Goal: Task Accomplishment & Management: Use online tool/utility

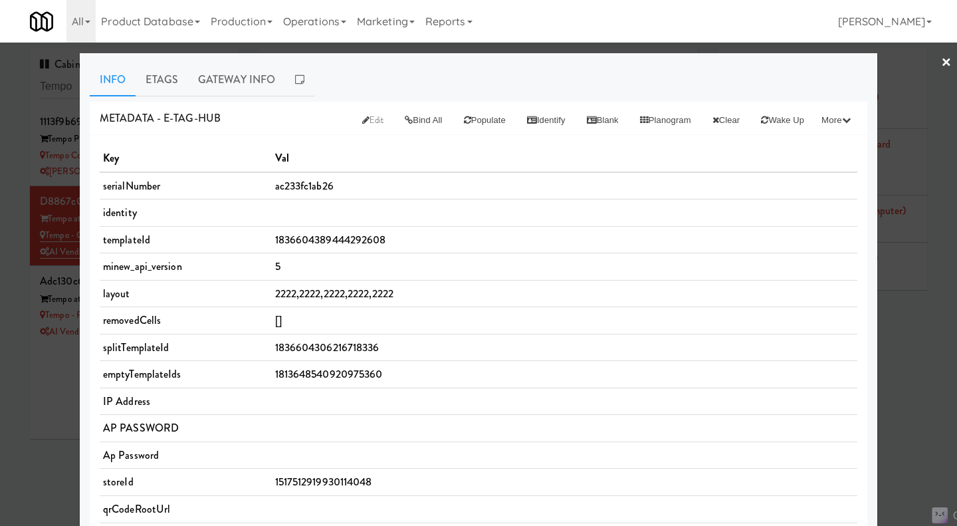
scroll to position [566, 0]
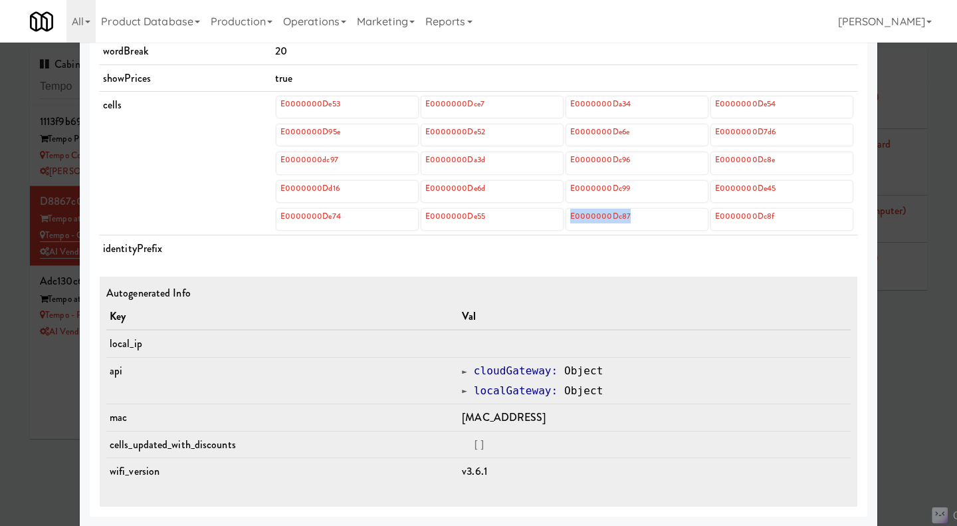
drag, startPoint x: 585, startPoint y: 218, endPoint x: 566, endPoint y: 220, distance: 19.4
click at [566, 220] on div "E0000000Dc87" at bounding box center [637, 219] width 142 height 21
click at [53, 381] on div at bounding box center [478, 263] width 957 height 526
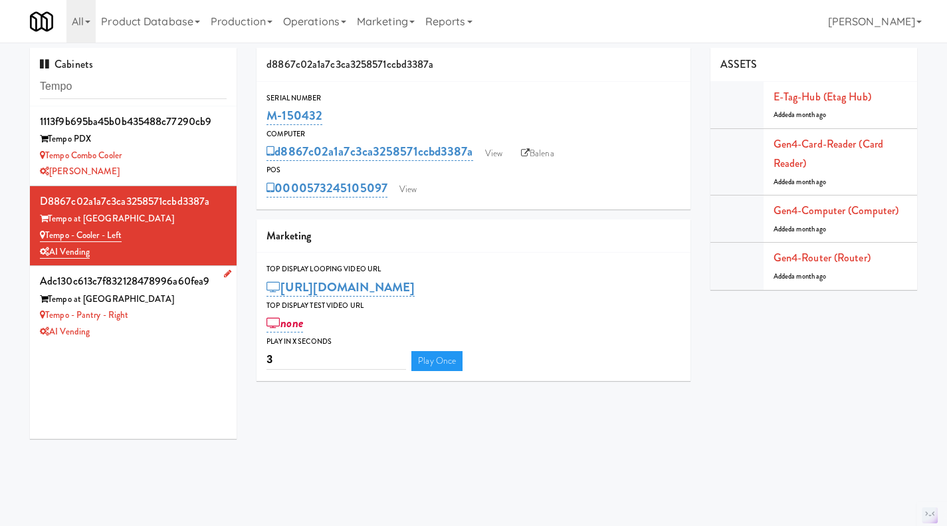
click at [191, 323] on div "Tempo - Pantry - Right" at bounding box center [133, 315] width 187 height 17
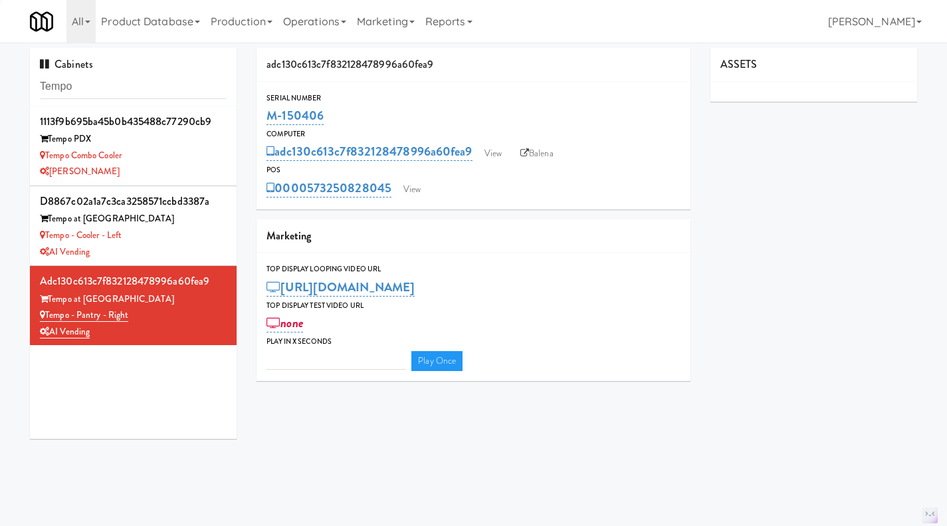
type input "3"
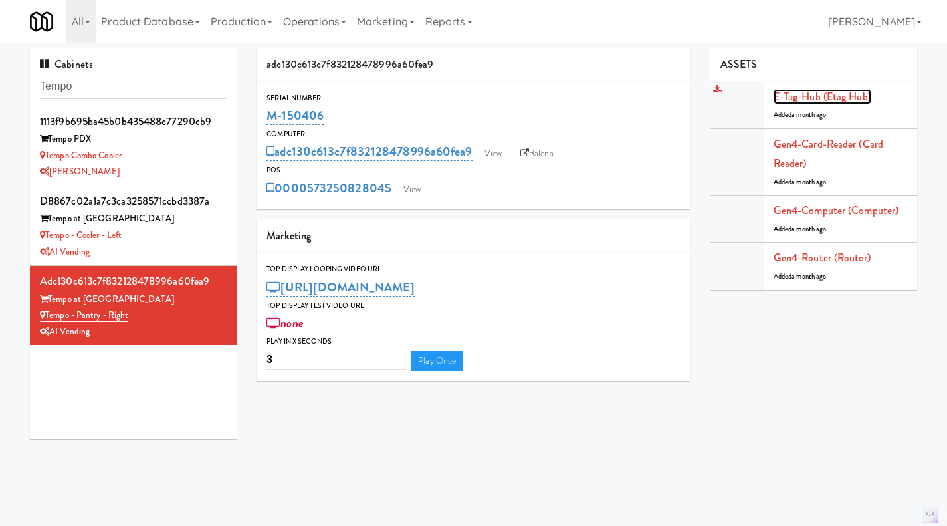
click at [806, 98] on link "E-tag-hub (Etag Hub)" at bounding box center [823, 96] width 98 height 15
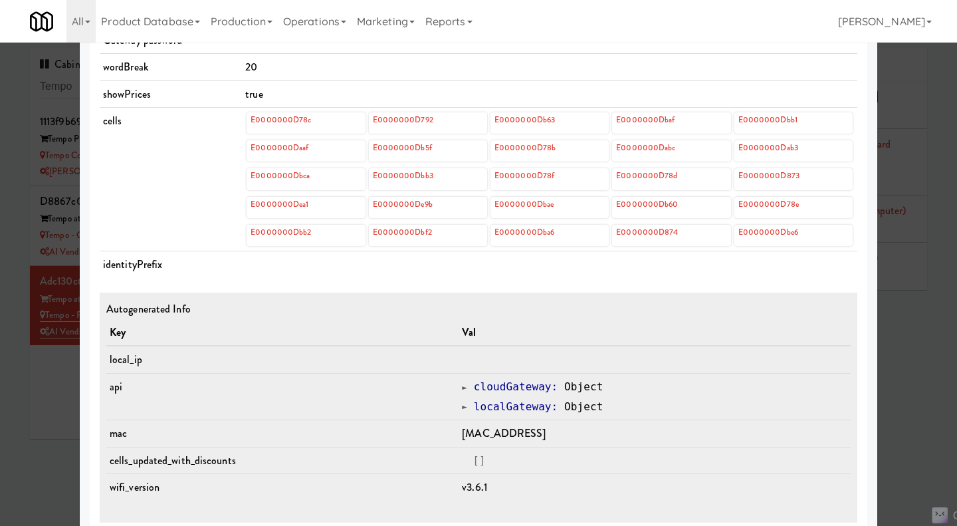
scroll to position [566, 0]
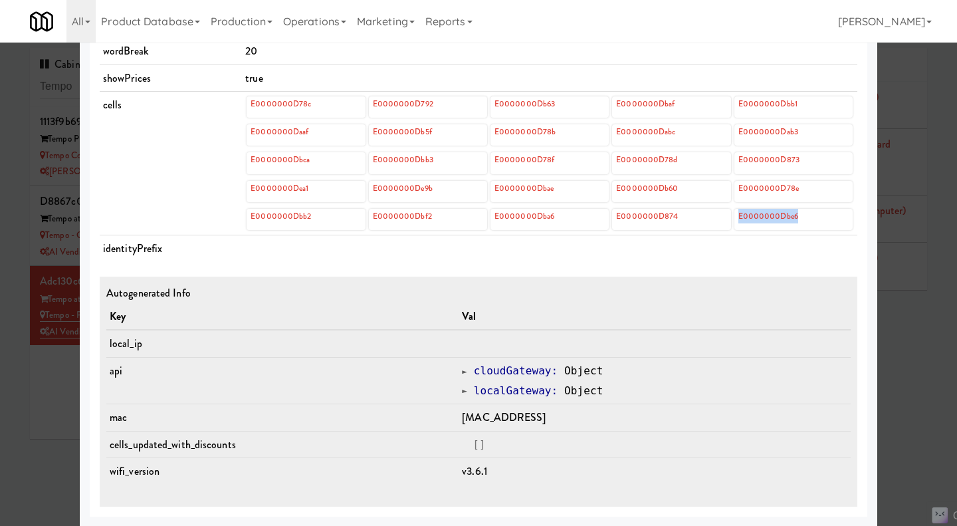
drag, startPoint x: 810, startPoint y: 211, endPoint x: 734, endPoint y: 217, distance: 76.0
click at [734, 217] on div "E0000000Dbe6" at bounding box center [793, 219] width 118 height 21
copy link "E0000000Dbe6"
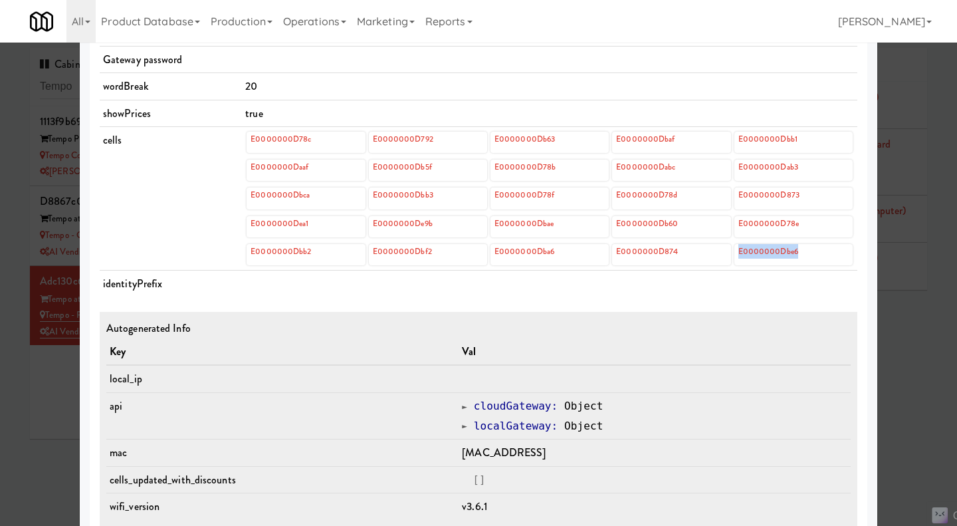
scroll to position [531, 0]
click at [811, 251] on div "E0000000Dbe6" at bounding box center [793, 253] width 118 height 21
drag, startPoint x: 811, startPoint y: 251, endPoint x: 742, endPoint y: 255, distance: 69.3
click at [742, 255] on div "E0000000Dbe6" at bounding box center [793, 253] width 118 height 21
copy link "E0000000Dbe6"
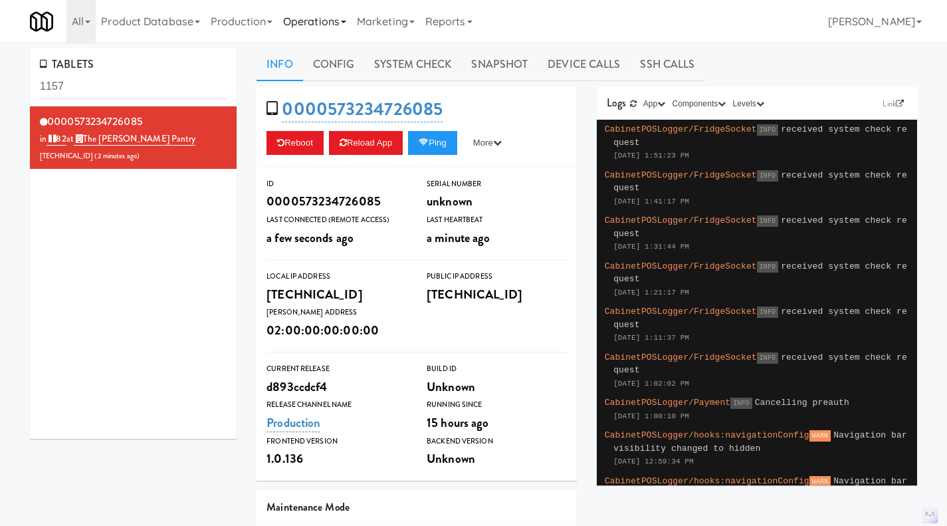
click at [328, 22] on link "Operations" at bounding box center [315, 21] width 74 height 43
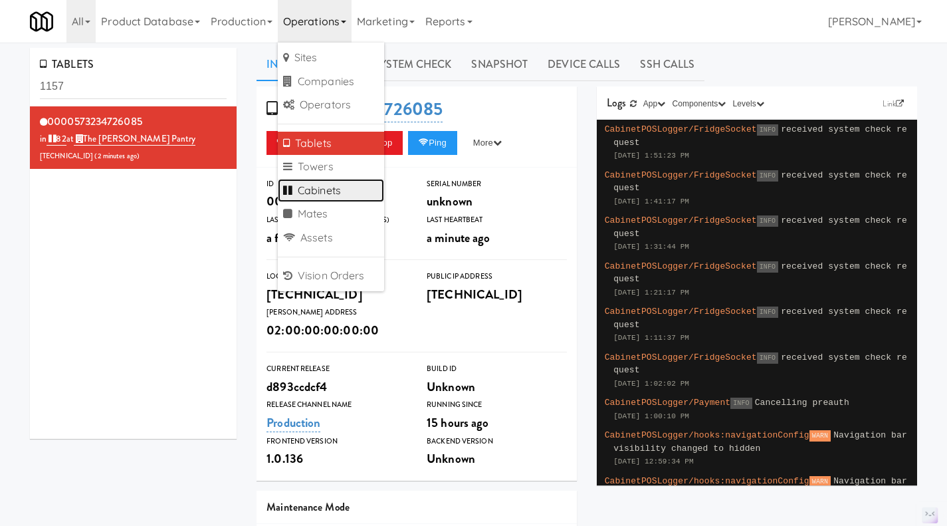
click at [319, 186] on link "Cabinets" at bounding box center [331, 191] width 106 height 24
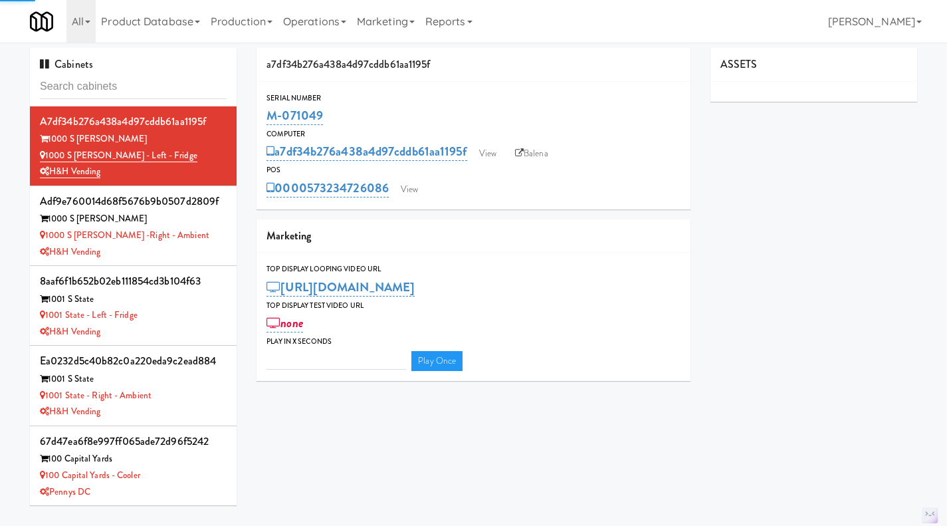
type input "3"
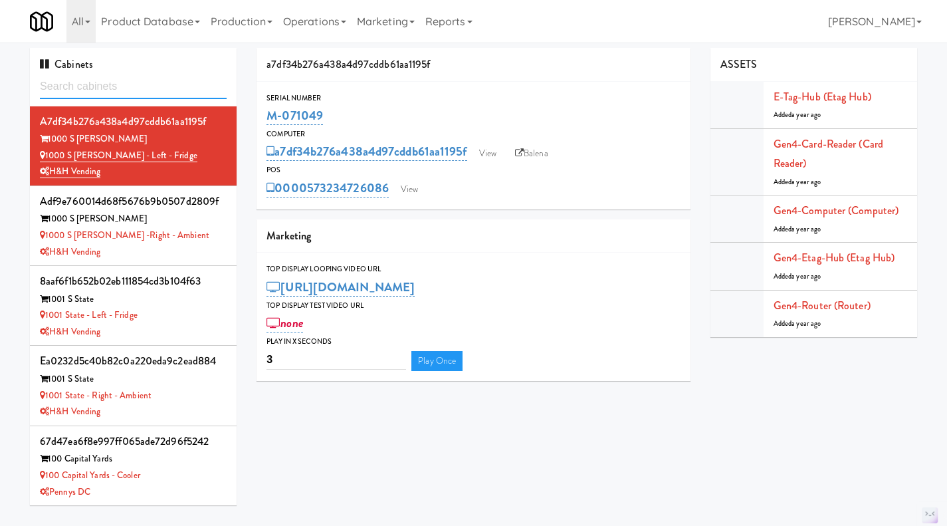
paste input "M-107305"
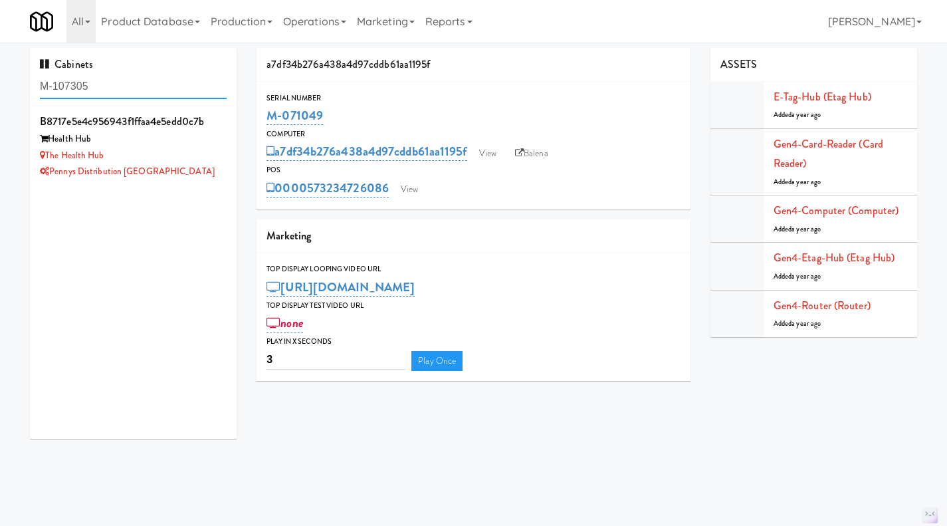
click at [135, 92] on input "M-107305" at bounding box center [133, 86] width 187 height 25
click at [134, 92] on input "M-107305" at bounding box center [133, 86] width 187 height 25
click at [152, 82] on input "M-107305" at bounding box center [133, 86] width 187 height 25
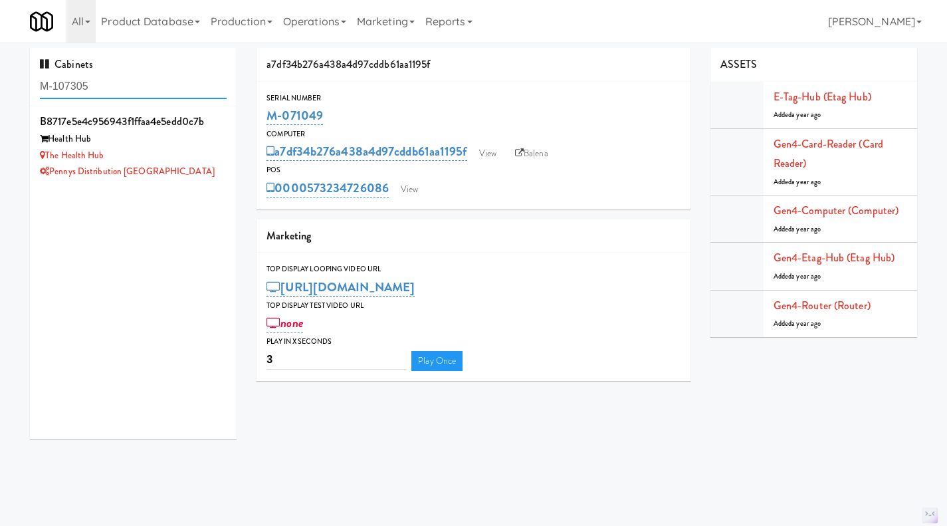
click at [152, 82] on input "M-107305" at bounding box center [133, 86] width 187 height 25
paste input "3988"
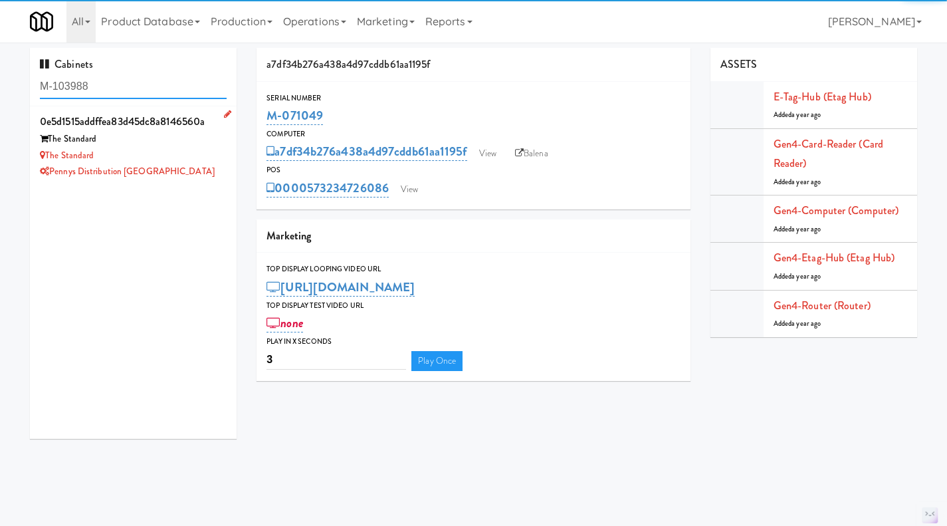
type input "M-103988"
click at [207, 165] on div "Pennys Distribution [GEOGRAPHIC_DATA]" at bounding box center [133, 171] width 187 height 17
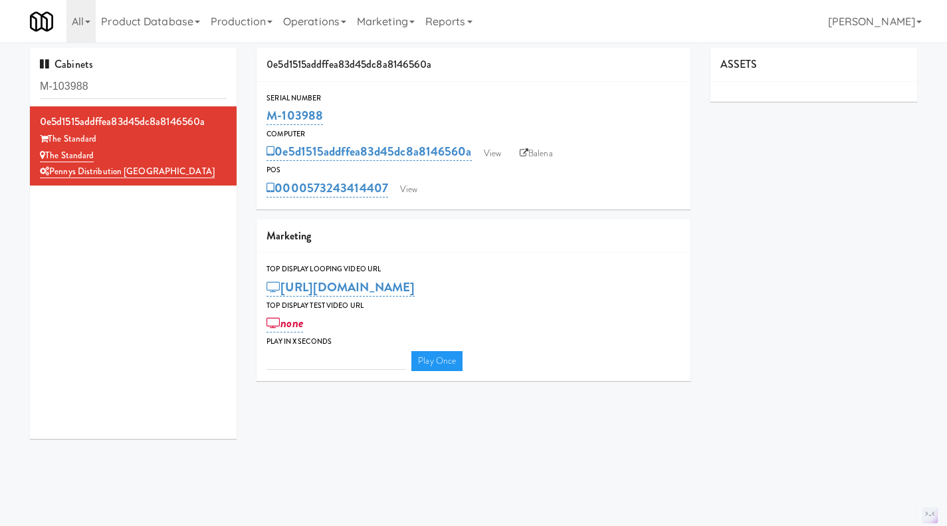
type input "3"
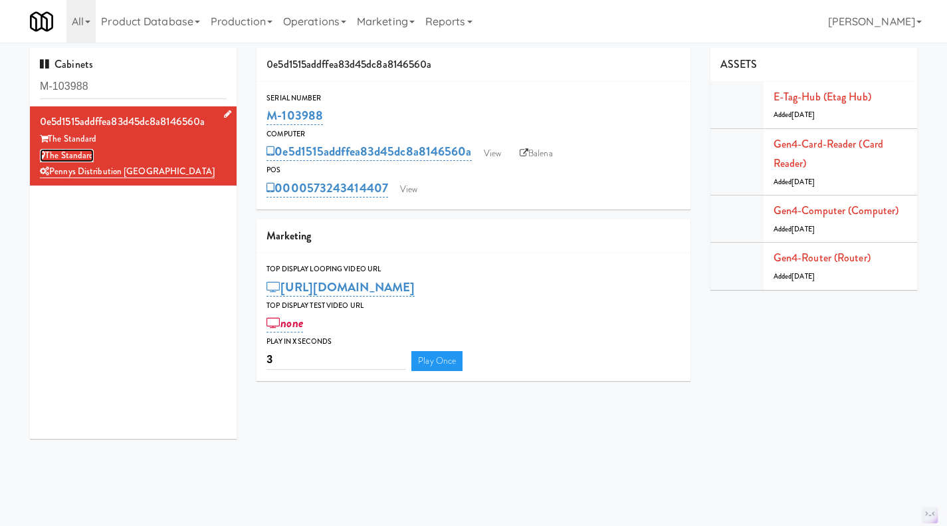
click at [79, 154] on link "The Standard" at bounding box center [67, 155] width 54 height 13
click at [543, 158] on link "Balena" at bounding box center [536, 154] width 47 height 20
click at [418, 189] on link "View" at bounding box center [408, 189] width 31 height 20
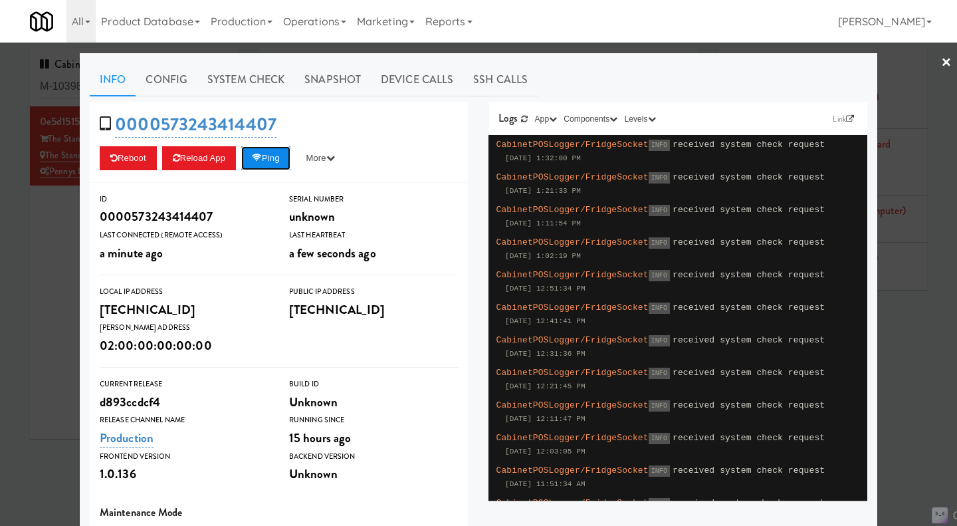
click at [266, 160] on button "Ping" at bounding box center [265, 158] width 49 height 24
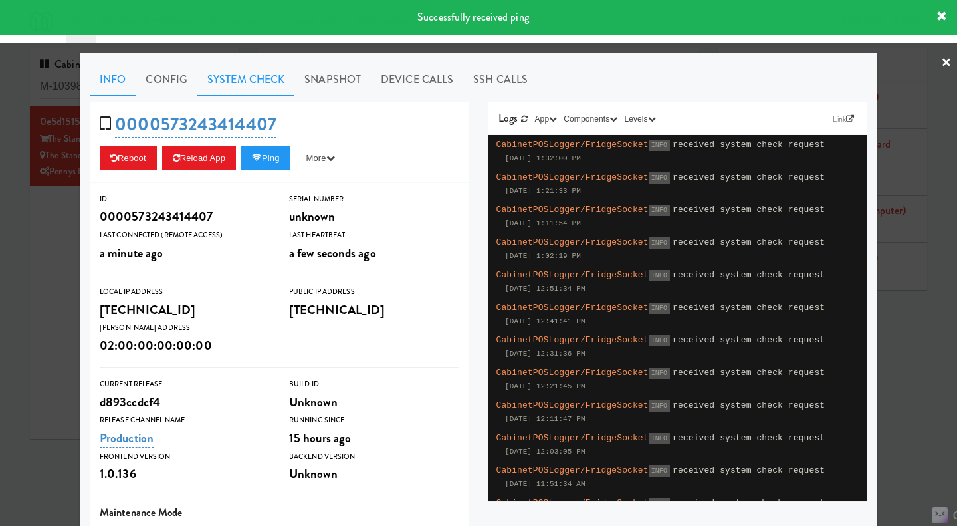
click at [244, 77] on link "System Check" at bounding box center [245, 79] width 97 height 33
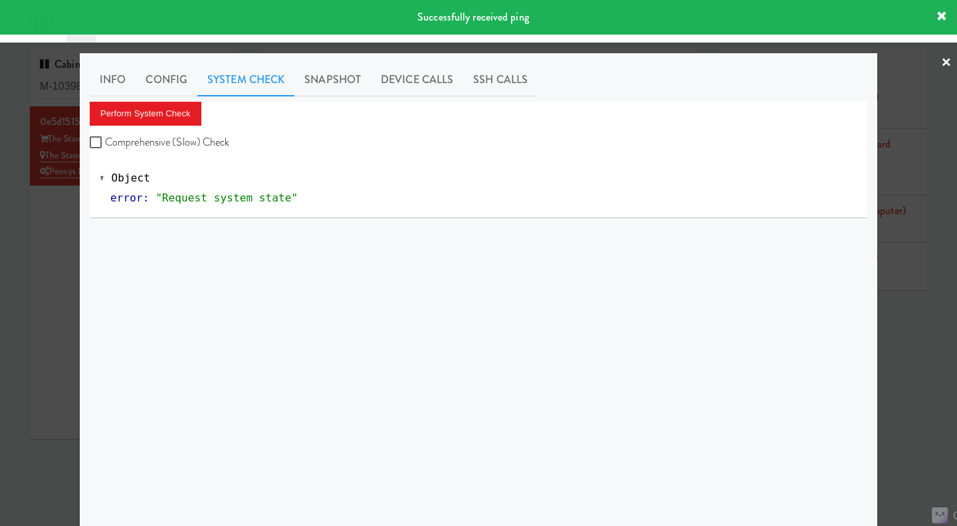
click at [183, 145] on label "Comprehensive (Slow) Check" at bounding box center [160, 142] width 140 height 20
click at [105, 145] on input "Comprehensive (Slow) Check" at bounding box center [97, 143] width 15 height 11
checkbox input "true"
click at [163, 112] on button "Perform System Check" at bounding box center [146, 114] width 112 height 24
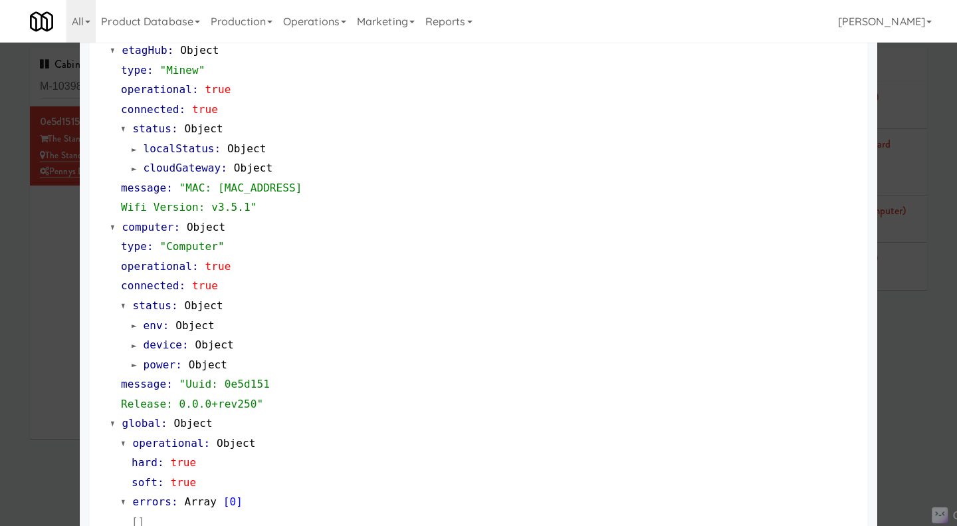
scroll to position [1114, 0]
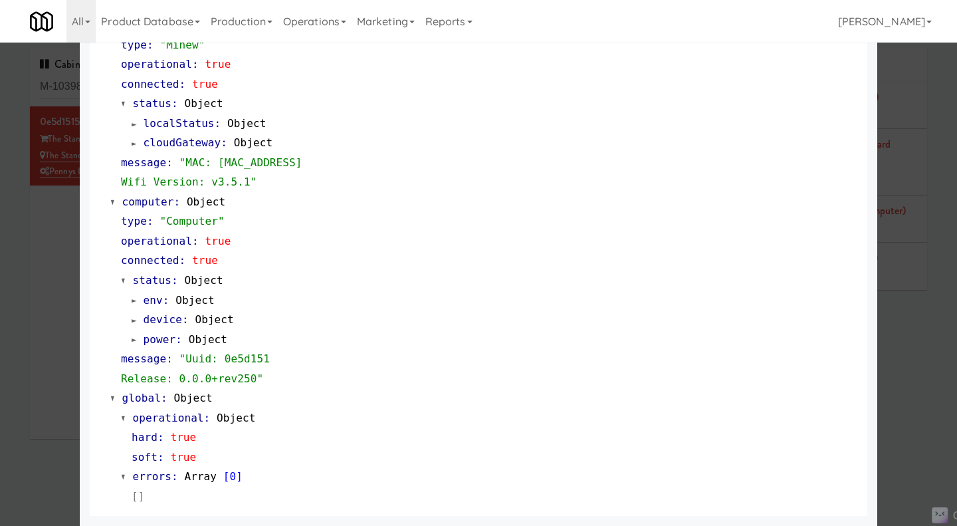
click at [62, 237] on div at bounding box center [478, 263] width 957 height 526
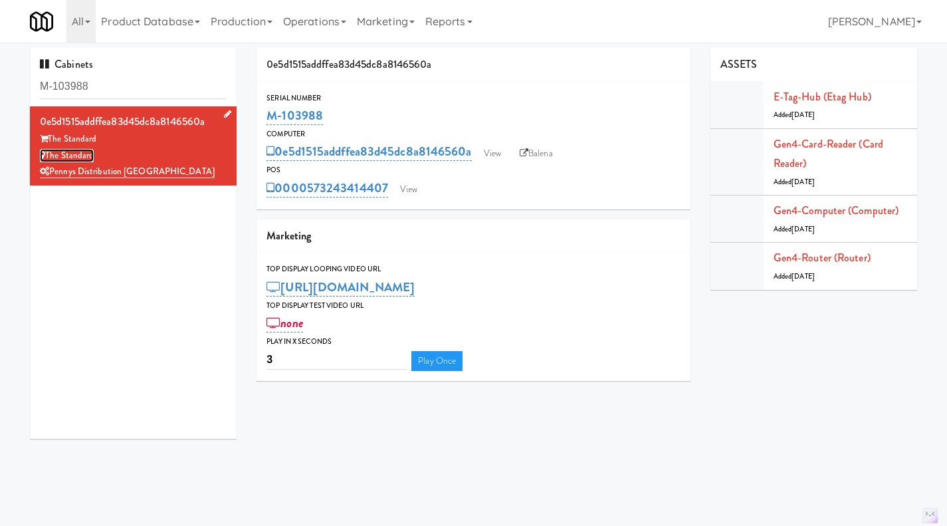
click at [78, 154] on link "The Standard" at bounding box center [67, 155] width 54 height 13
click at [832, 95] on link "E-tag-hub (Etag Hub)" at bounding box center [823, 96] width 98 height 15
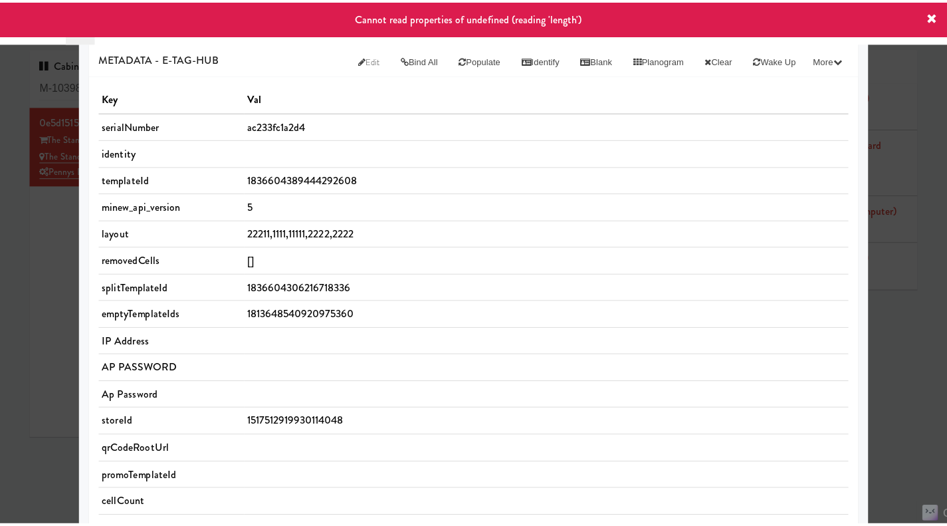
scroll to position [64, 0]
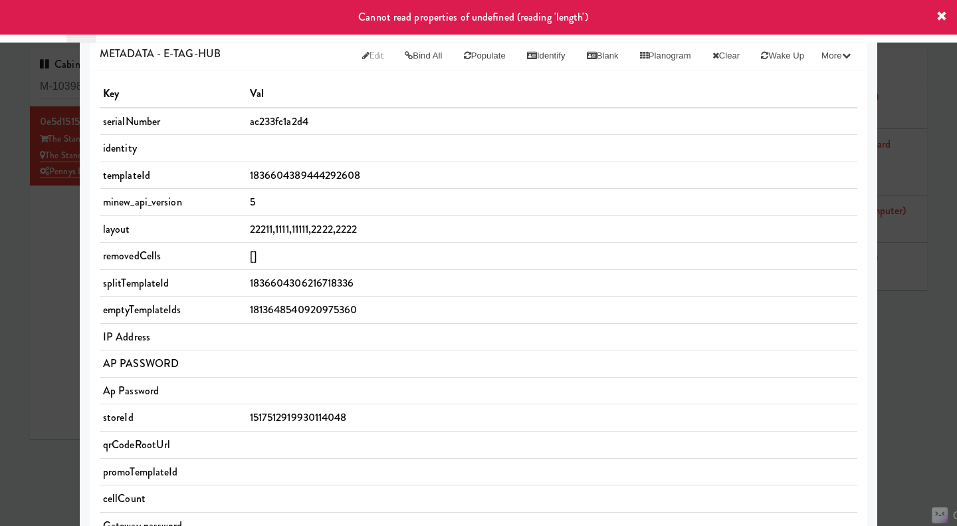
click at [33, 284] on div at bounding box center [478, 263] width 957 height 526
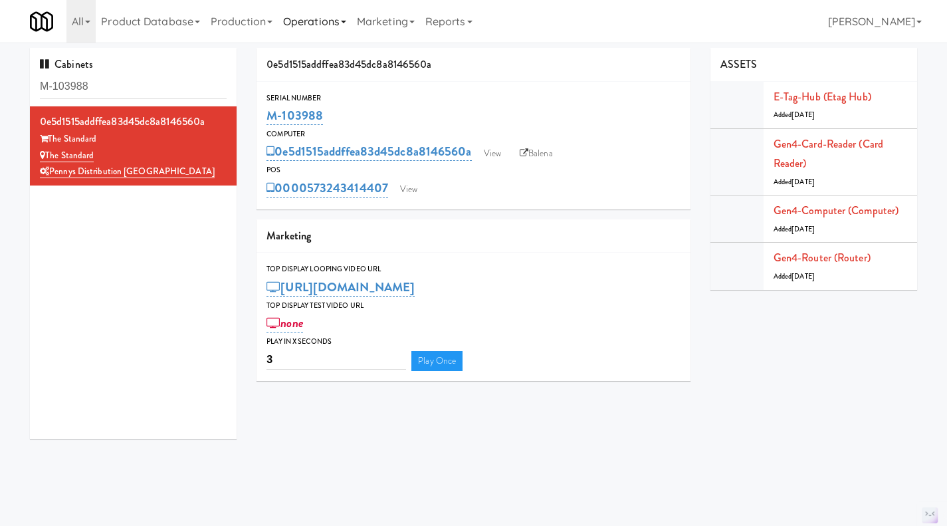
click at [314, 27] on link "Operations" at bounding box center [315, 21] width 74 height 43
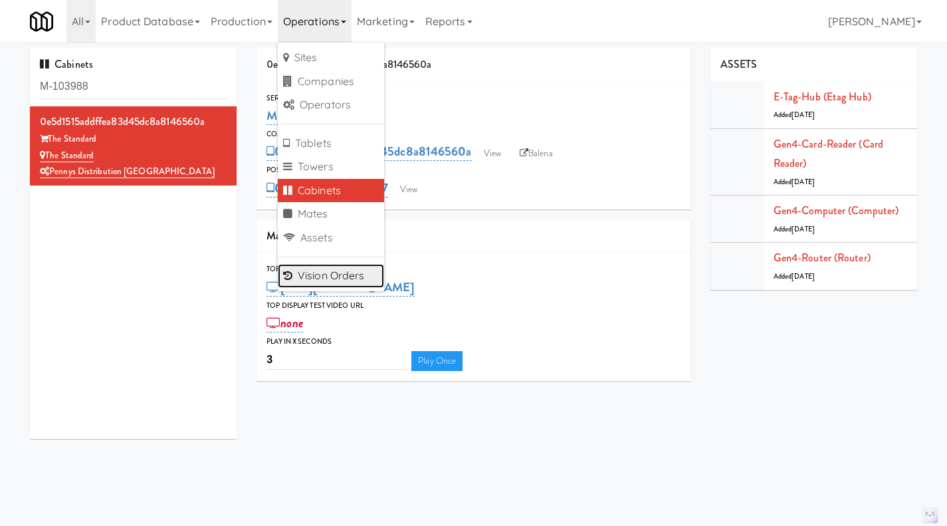
click at [324, 281] on link "Vision Orders" at bounding box center [331, 276] width 106 height 24
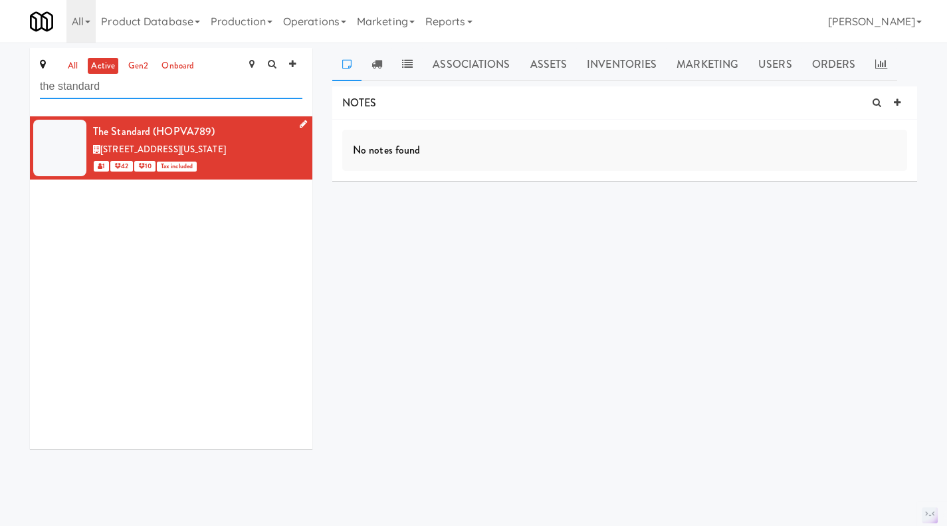
type input "the standard"
click at [297, 128] on li "The Standard (HOPVA789) 475 East Broadway, Eugene Oregon 1 42 10 Tax included" at bounding box center [171, 147] width 282 height 63
click at [300, 125] on icon at bounding box center [303, 124] width 7 height 9
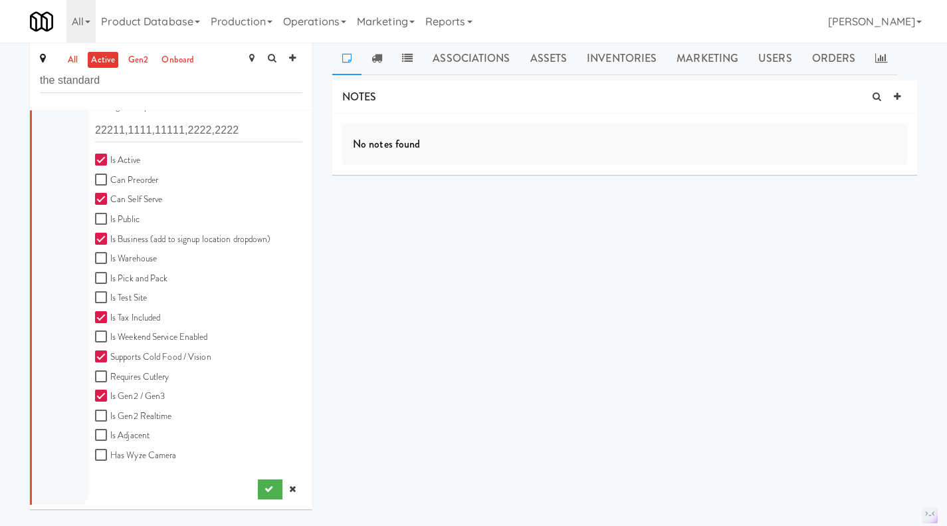
scroll to position [7, 0]
click at [289, 488] on icon at bounding box center [292, 487] width 7 height 9
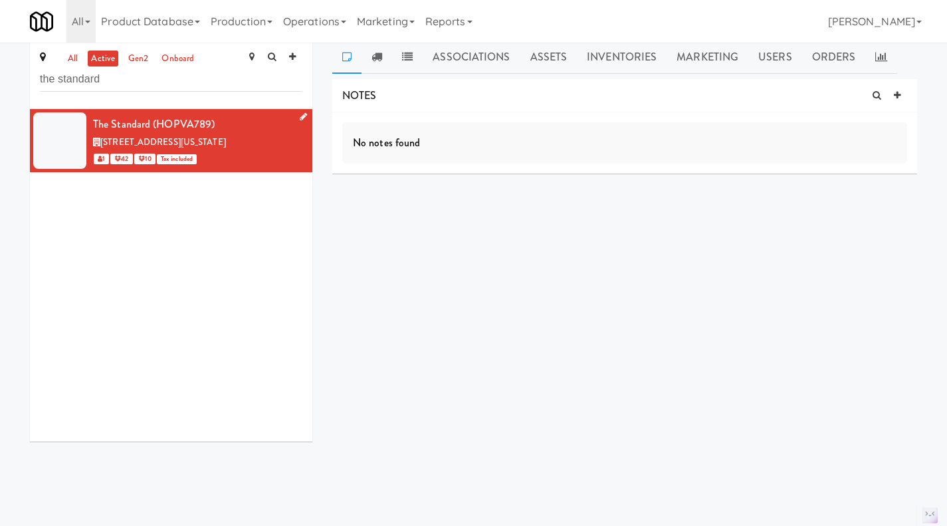
scroll to position [0, 0]
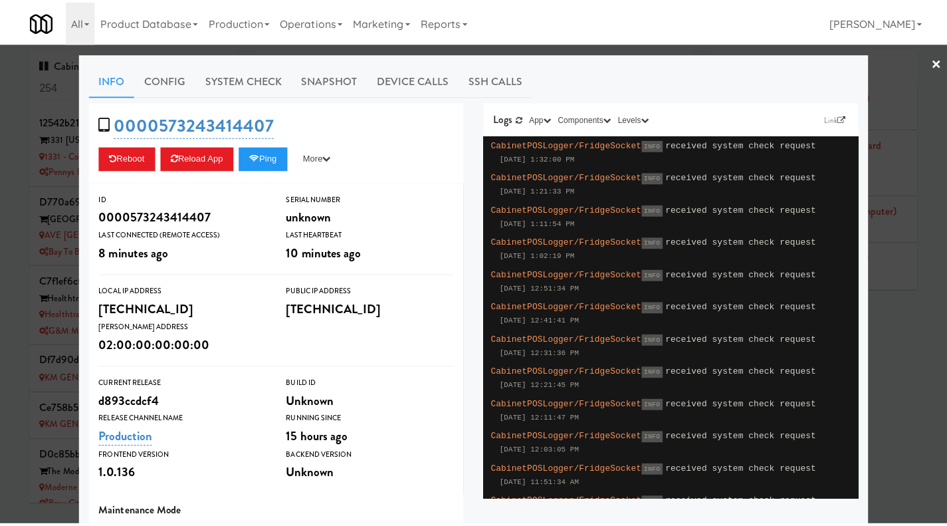
scroll to position [255, 0]
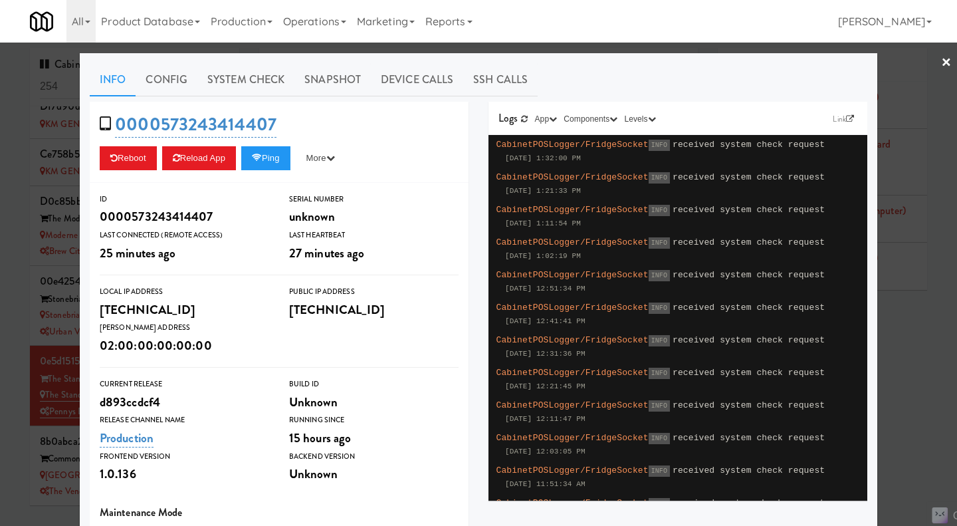
click at [912, 353] on div at bounding box center [478, 263] width 957 height 526
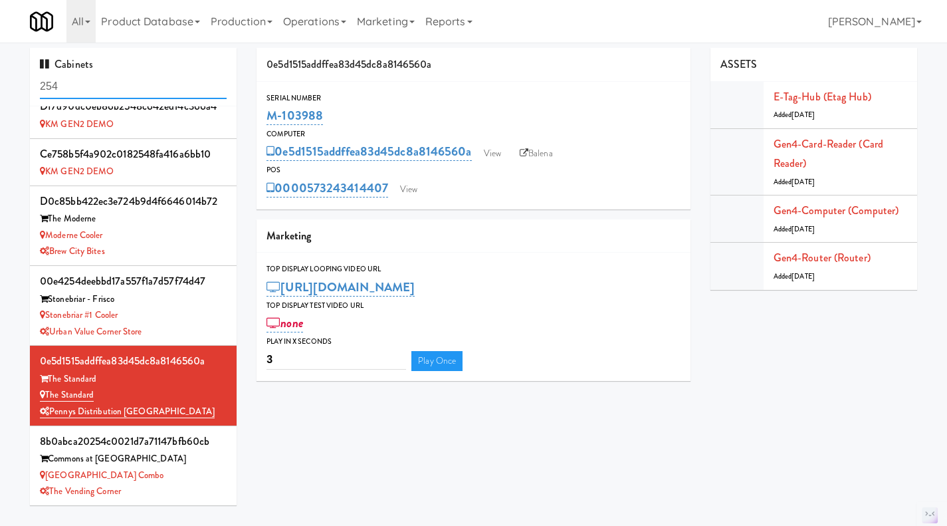
click at [126, 86] on input "254" at bounding box center [133, 86] width 187 height 25
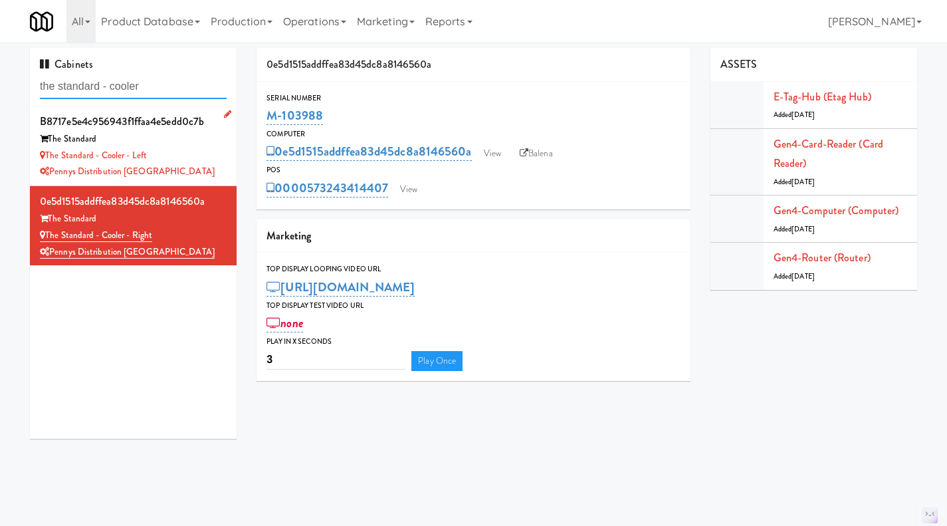
type input "the standard - cooler"
click at [205, 156] on div "The Standard - Cooler - Left" at bounding box center [133, 156] width 187 height 17
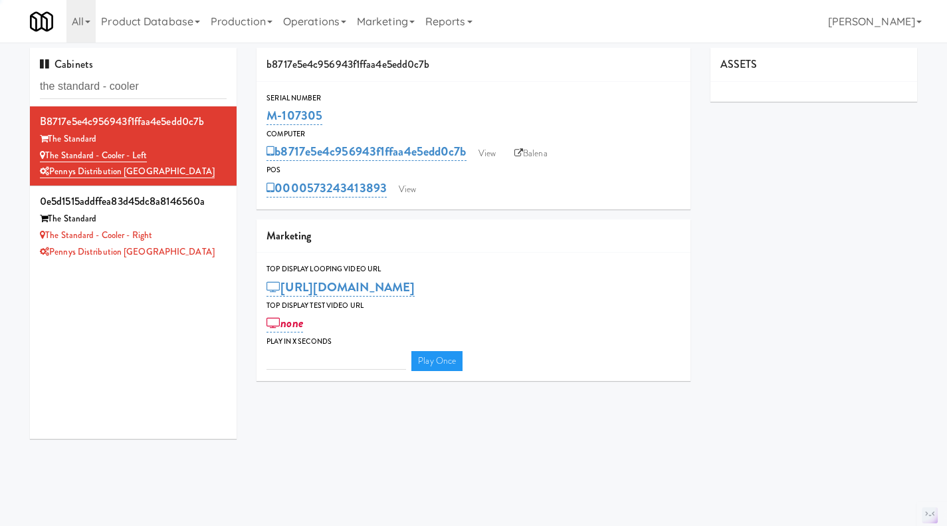
type input "3"
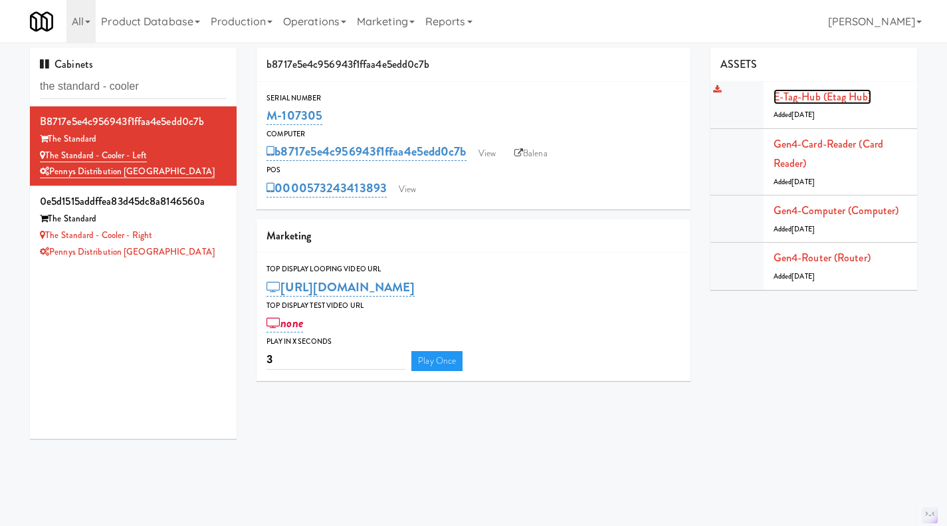
click at [810, 90] on link "E-tag-hub (Etag Hub)" at bounding box center [823, 96] width 98 height 15
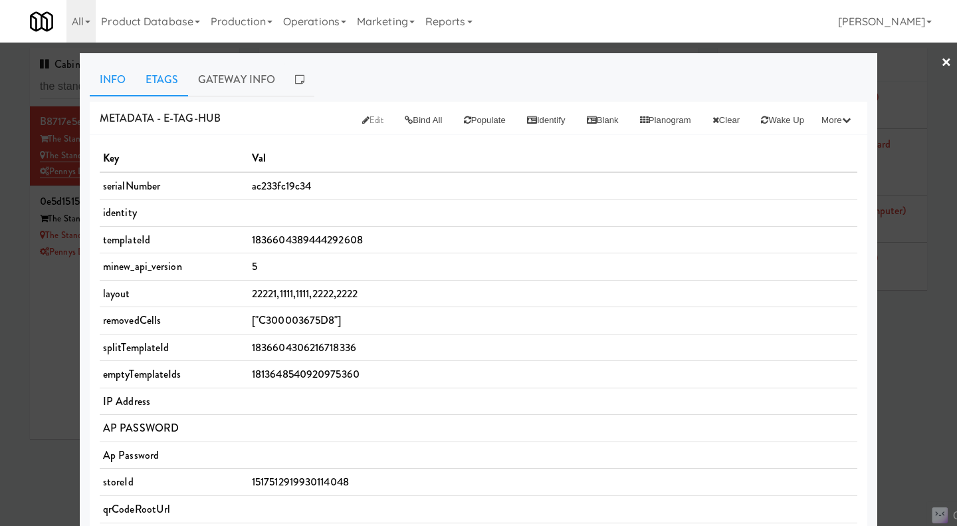
click at [157, 83] on link "Etags" at bounding box center [162, 79] width 53 height 33
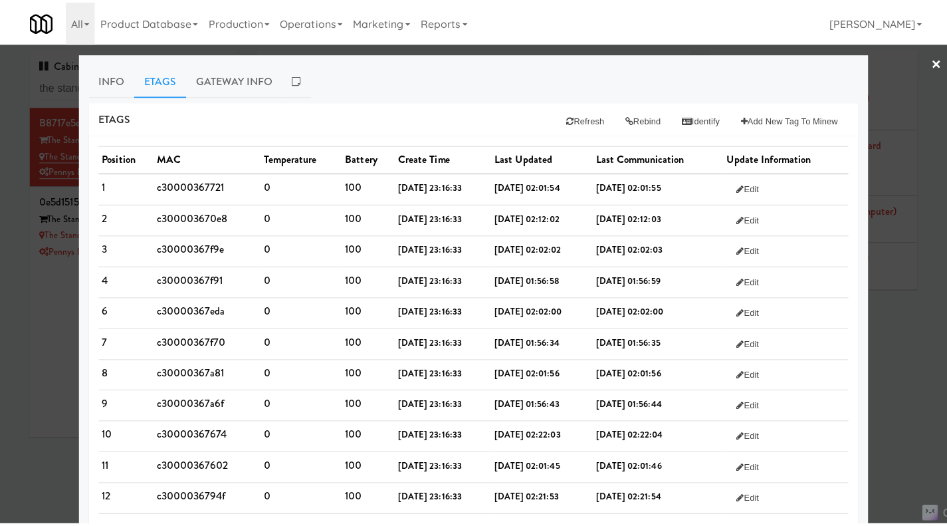
scroll to position [338, 0]
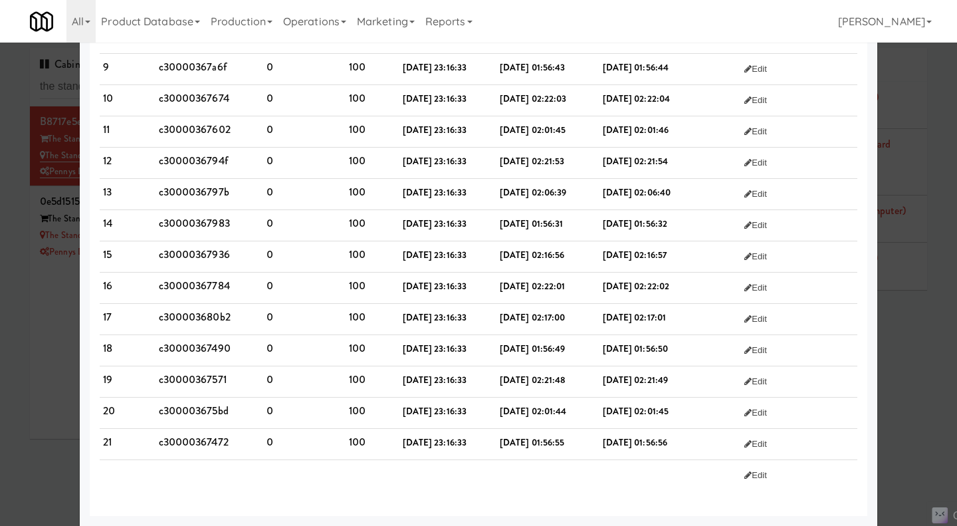
click at [33, 394] on div at bounding box center [478, 263] width 957 height 526
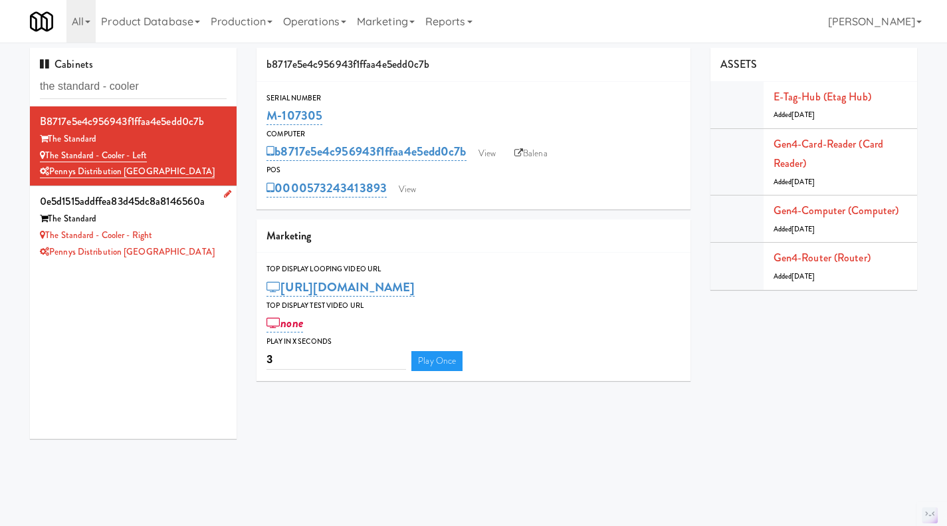
click at [215, 243] on div "The Standard - Cooler - Right" at bounding box center [133, 235] width 187 height 17
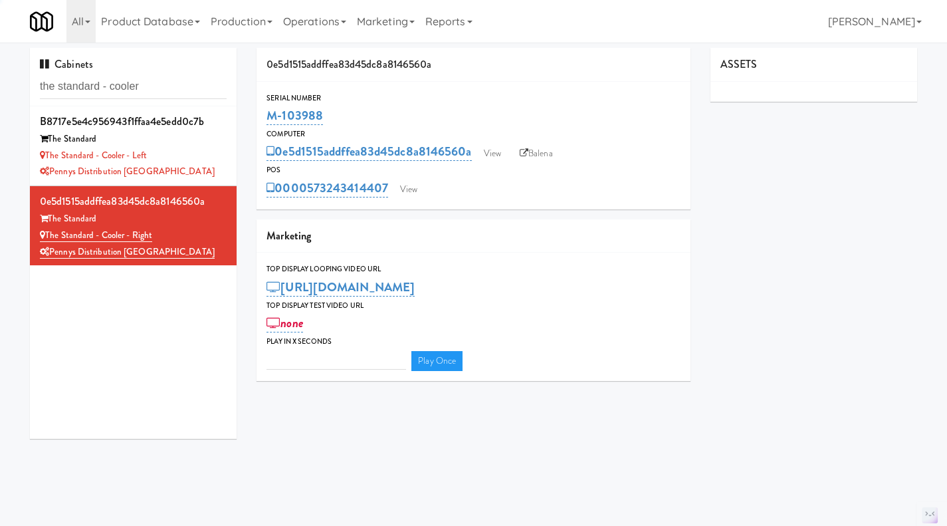
type input "3"
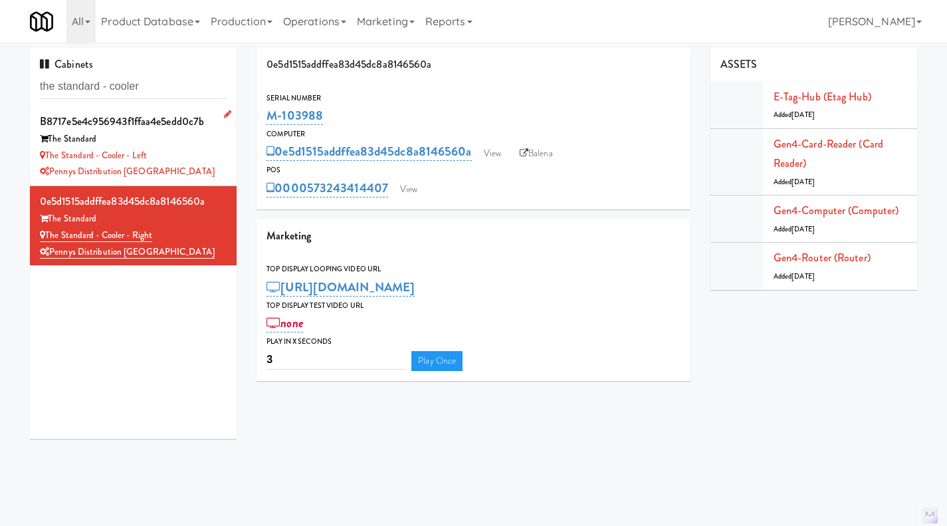
click at [203, 150] on div "The Standard - Cooler - Left" at bounding box center [133, 156] width 187 height 17
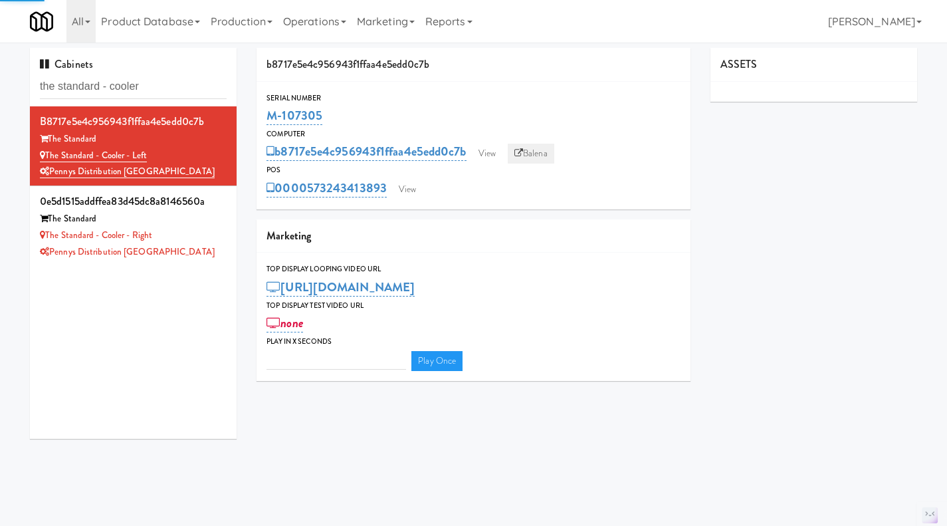
type input "3"
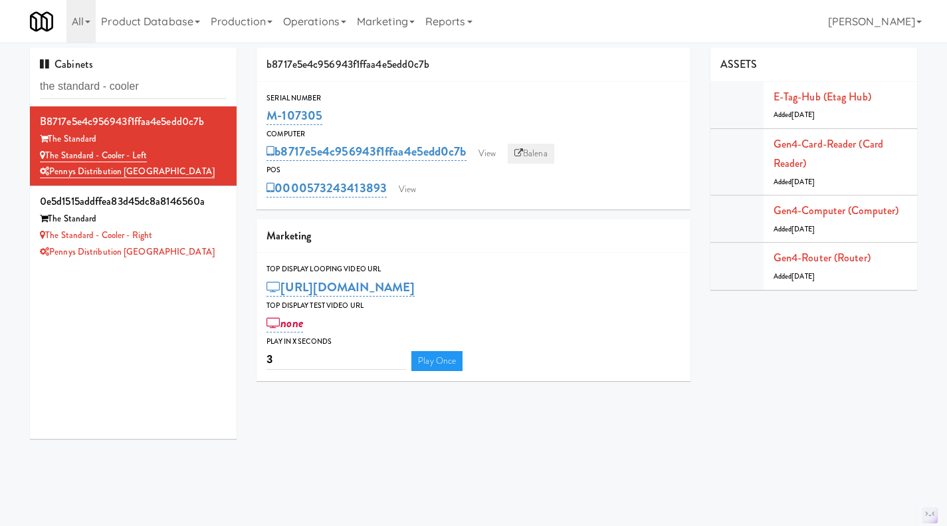
click at [534, 155] on link "Balena" at bounding box center [531, 154] width 47 height 20
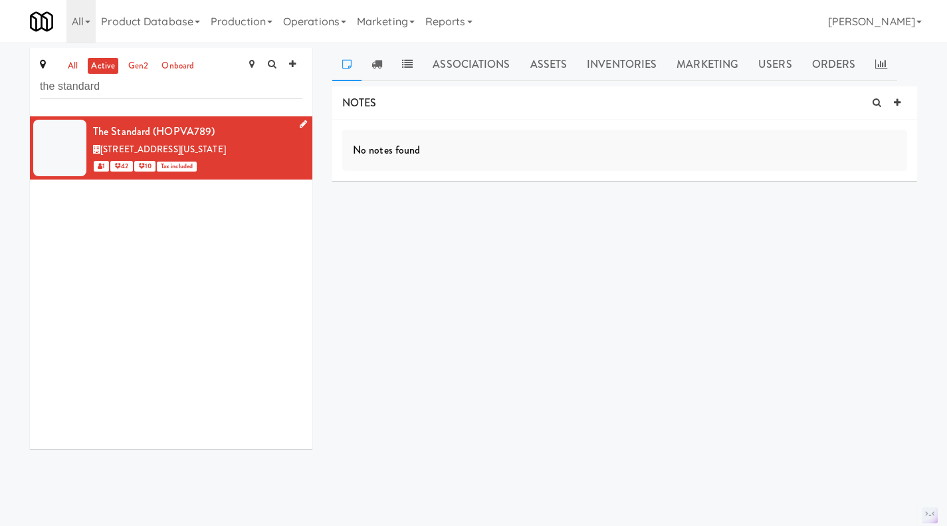
type input "the standard"
click at [300, 128] on icon at bounding box center [303, 124] width 7 height 9
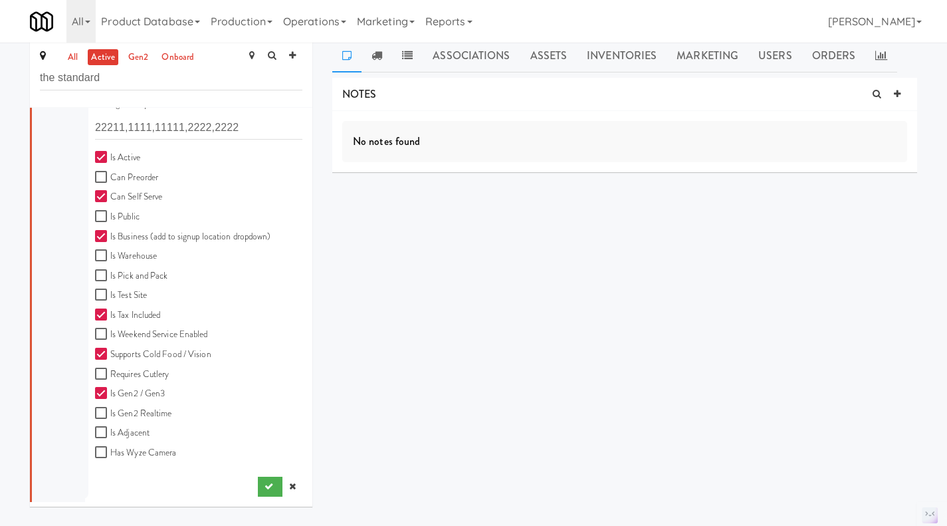
scroll to position [11, 0]
click at [289, 483] on icon at bounding box center [292, 484] width 7 height 9
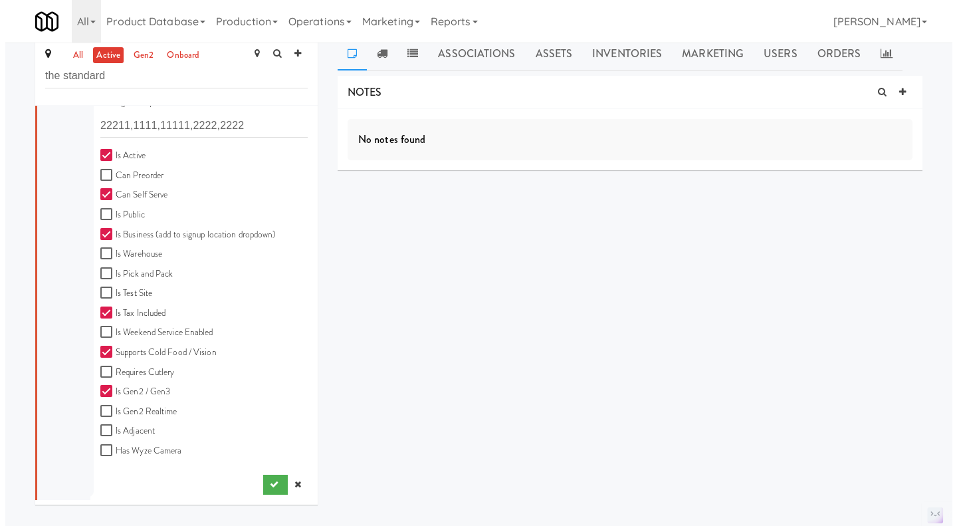
scroll to position [0, 0]
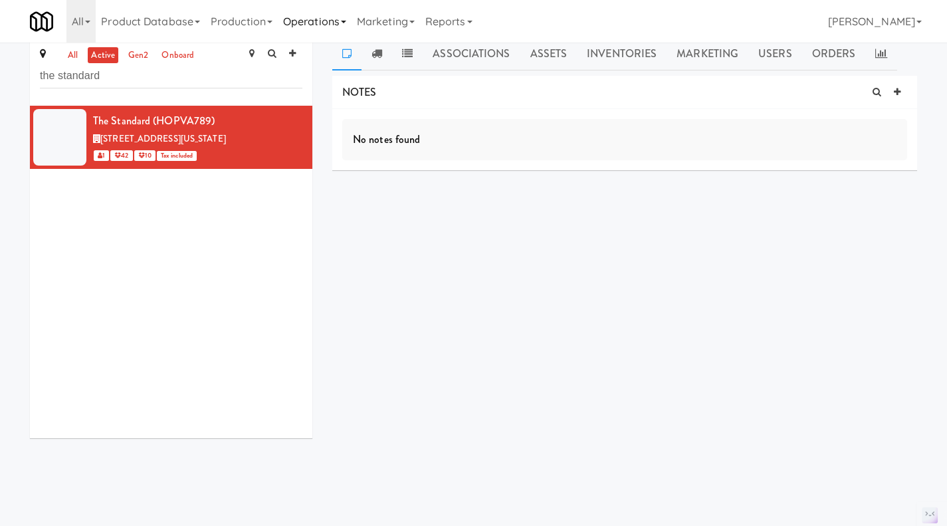
click at [311, 22] on link "Operations" at bounding box center [315, 21] width 74 height 43
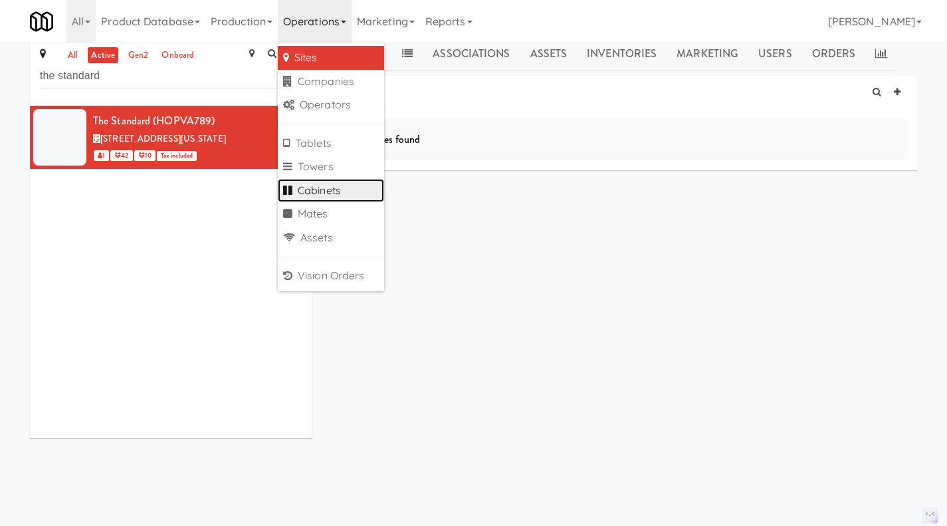
click at [340, 194] on link "Cabinets" at bounding box center [331, 191] width 106 height 24
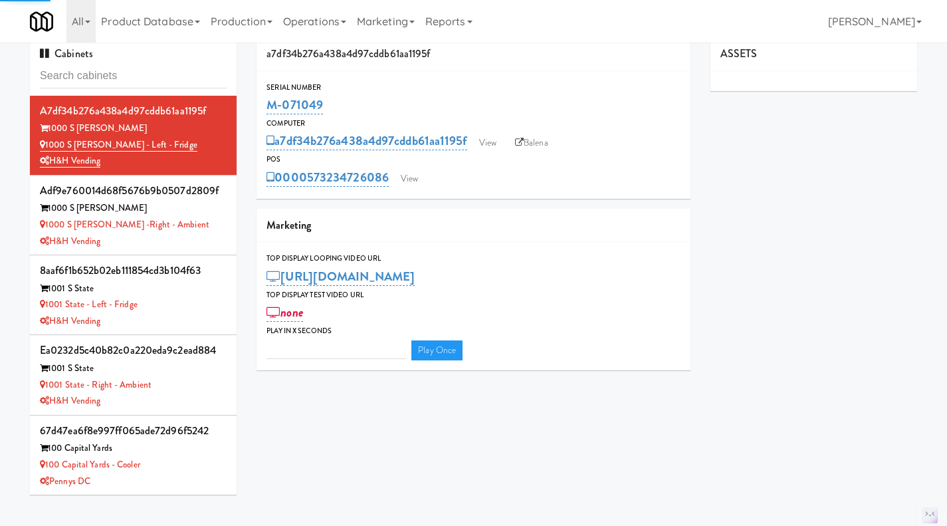
type input "3"
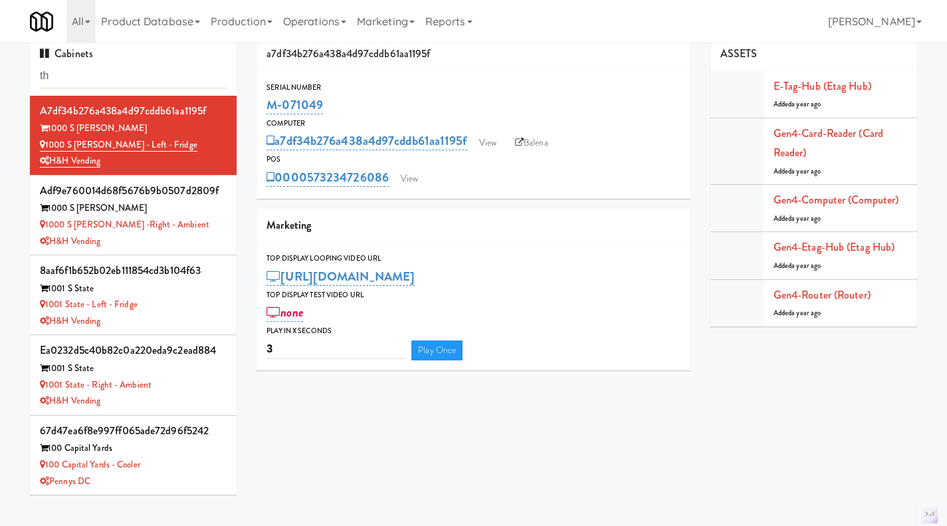
type input "t"
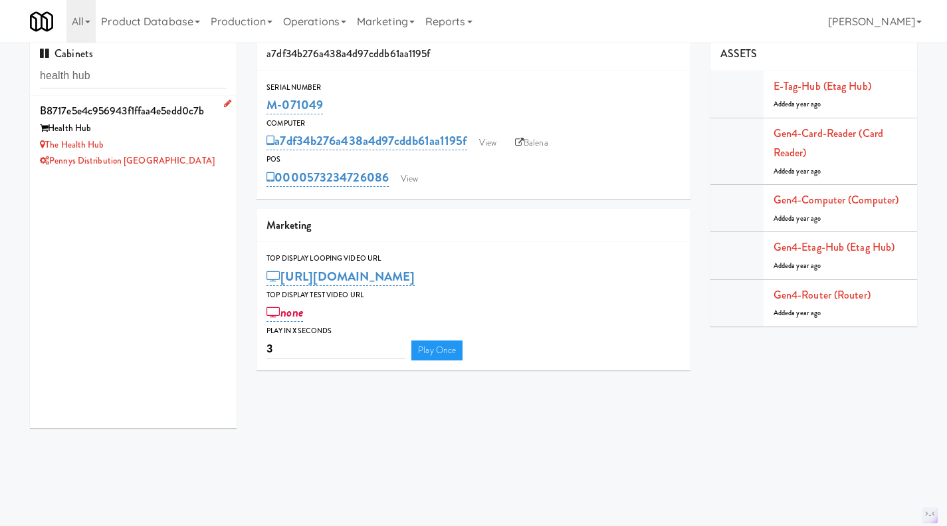
type input "health hub"
click at [192, 144] on div "The Health Hub" at bounding box center [133, 145] width 187 height 17
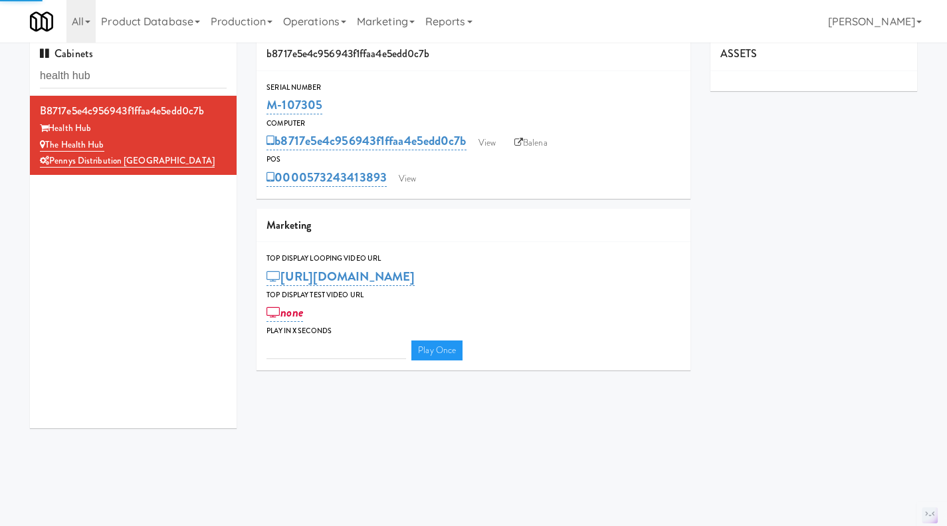
type input "3"
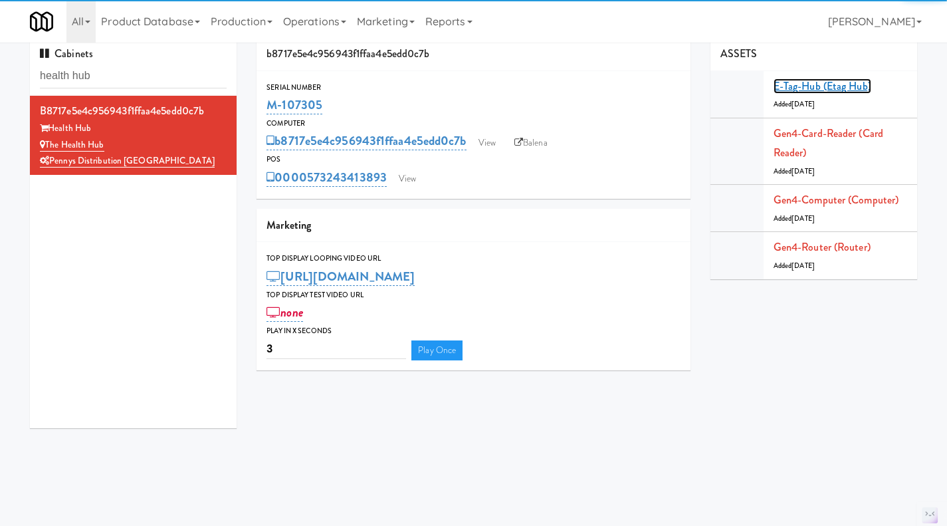
click at [805, 83] on link "E-tag-hub (Etag Hub)" at bounding box center [823, 85] width 98 height 15
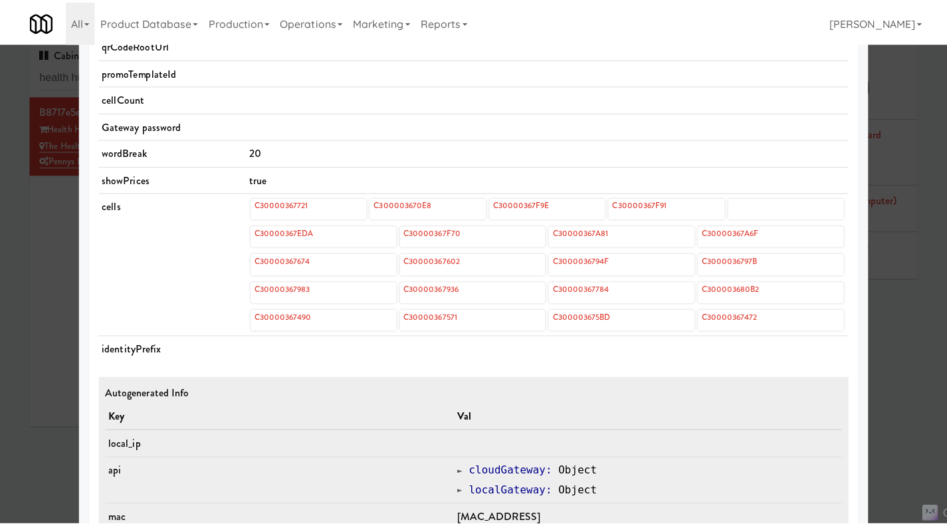
scroll to position [465, 0]
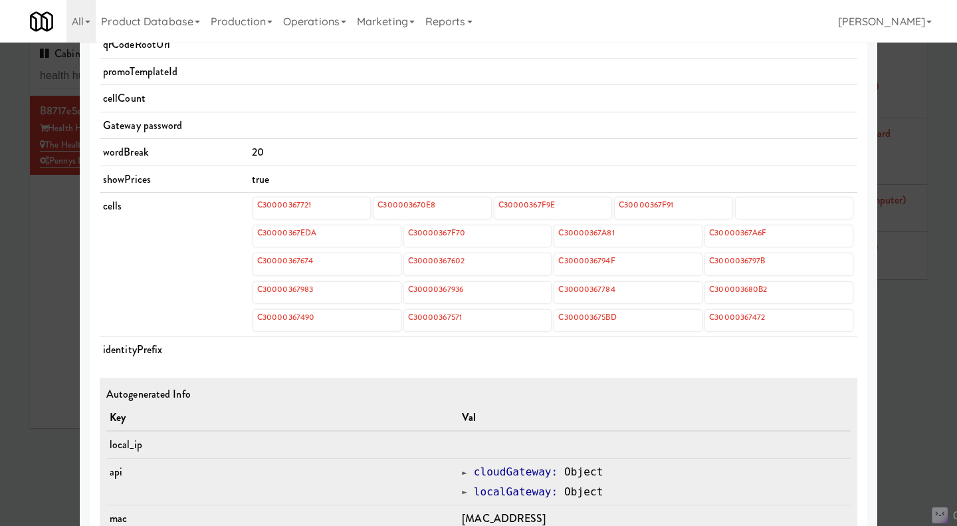
click at [58, 239] on div at bounding box center [478, 263] width 957 height 526
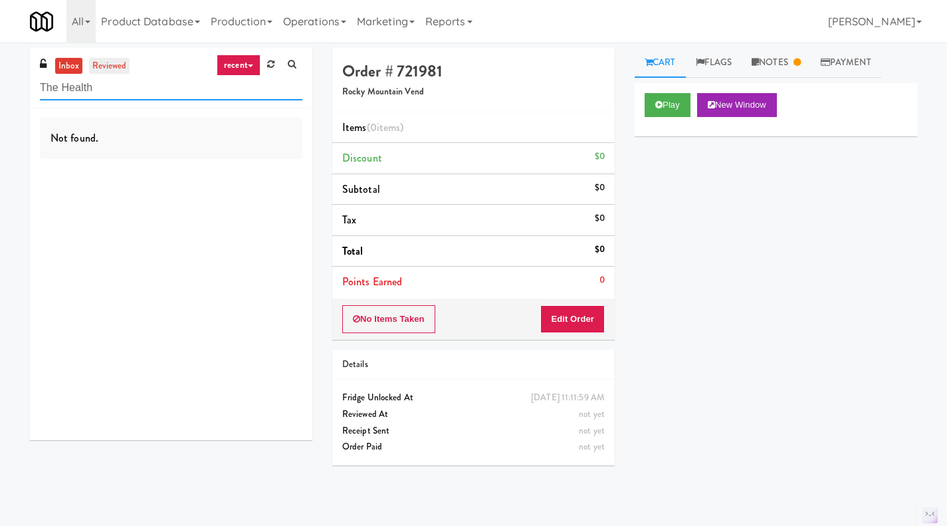
type input "The Health"
click at [112, 65] on link "reviewed" at bounding box center [109, 66] width 41 height 17
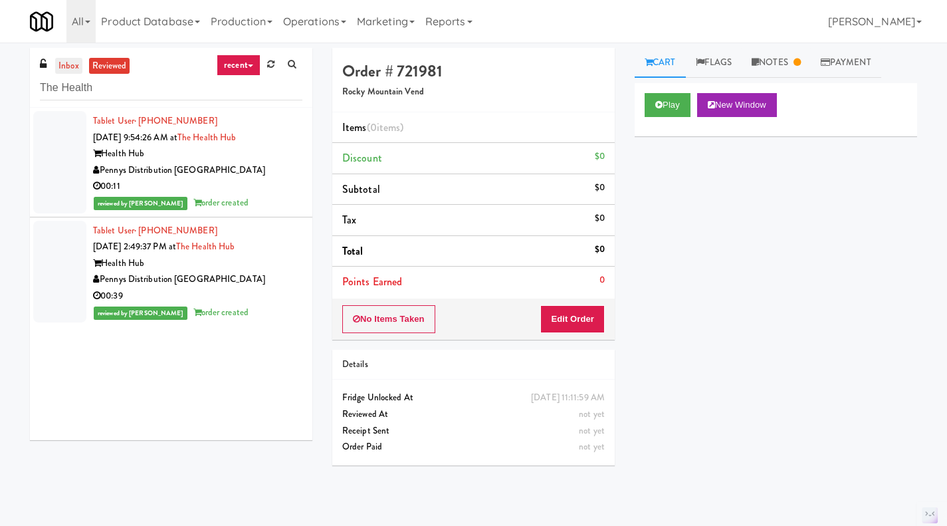
click at [64, 64] on link "inbox" at bounding box center [68, 66] width 27 height 17
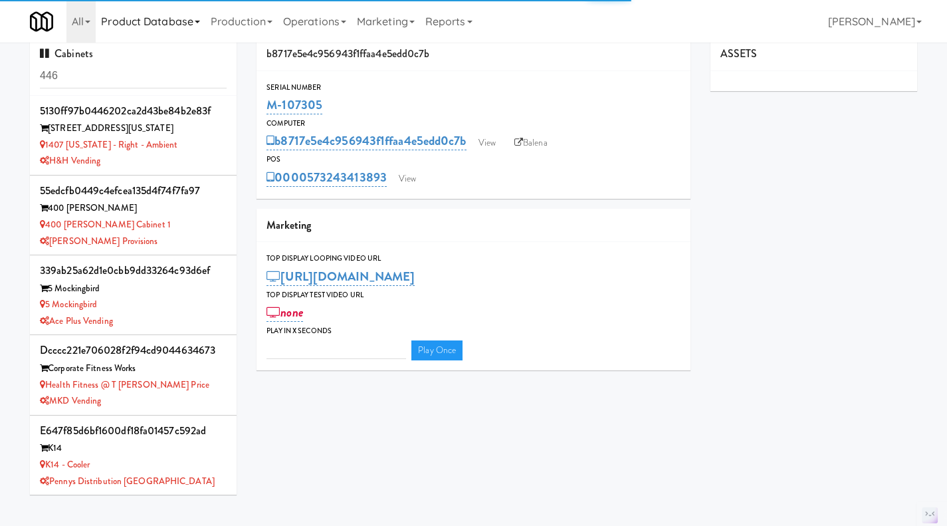
scroll to position [713, 0]
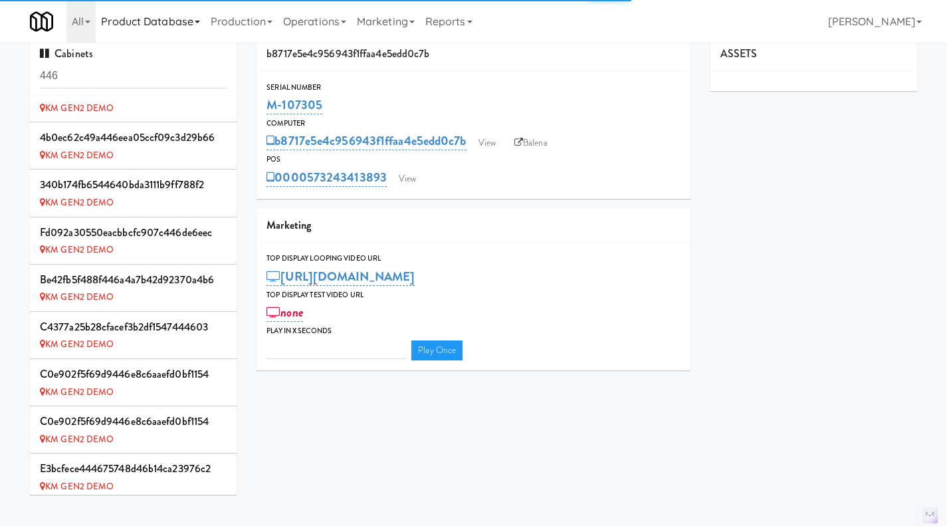
type input "3"
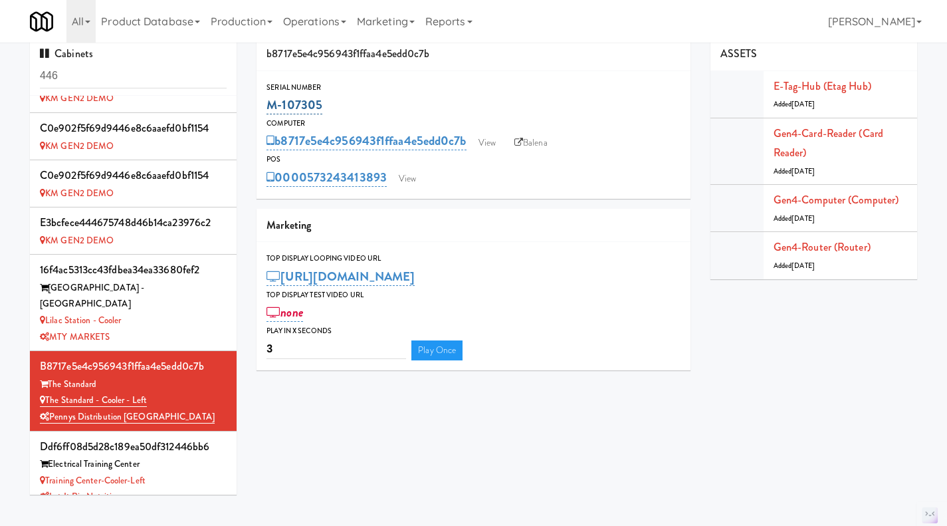
drag, startPoint x: 337, startPoint y: 107, endPoint x: 269, endPoint y: 106, distance: 67.8
click at [269, 106] on div "M-107305" at bounding box center [473, 105] width 414 height 23
copy link "M-107305"
click at [362, 98] on div "M-107305" at bounding box center [473, 105] width 414 height 23
click at [837, 247] on link "Gen4-router (Router)" at bounding box center [822, 246] width 97 height 15
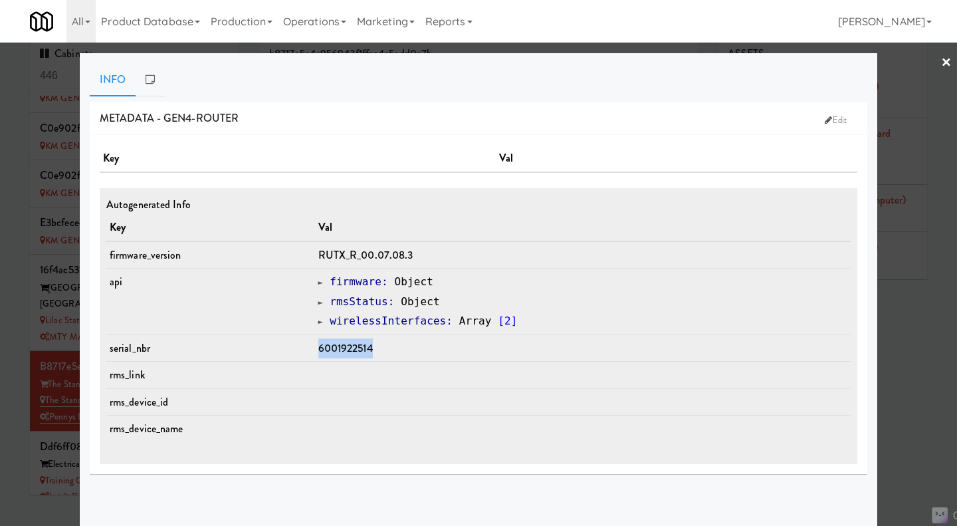
drag, startPoint x: 386, startPoint y: 344, endPoint x: 328, endPoint y: 348, distance: 57.9
click at [328, 348] on td "6001922514" at bounding box center [583, 347] width 536 height 27
click at [399, 350] on td "6001922514" at bounding box center [583, 347] width 536 height 27
click at [908, 383] on div at bounding box center [478, 263] width 957 height 526
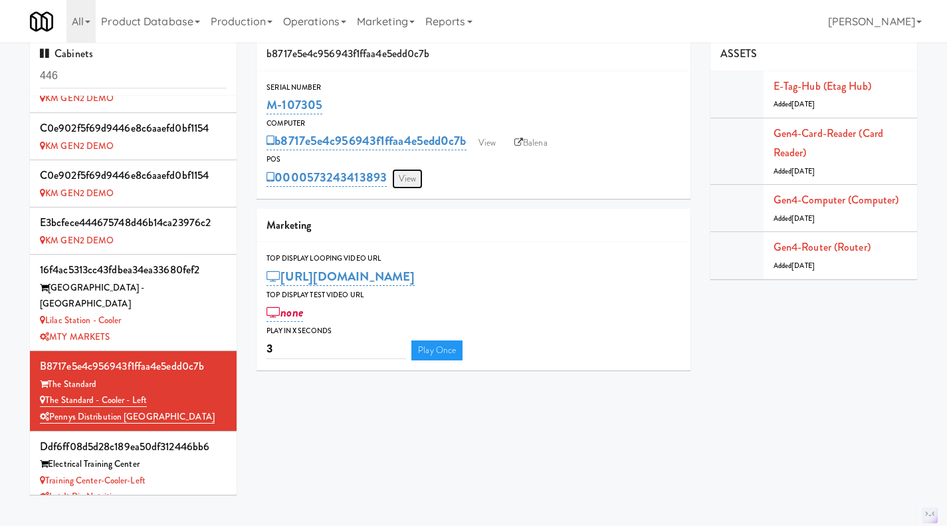
click at [404, 179] on link "View" at bounding box center [407, 179] width 31 height 20
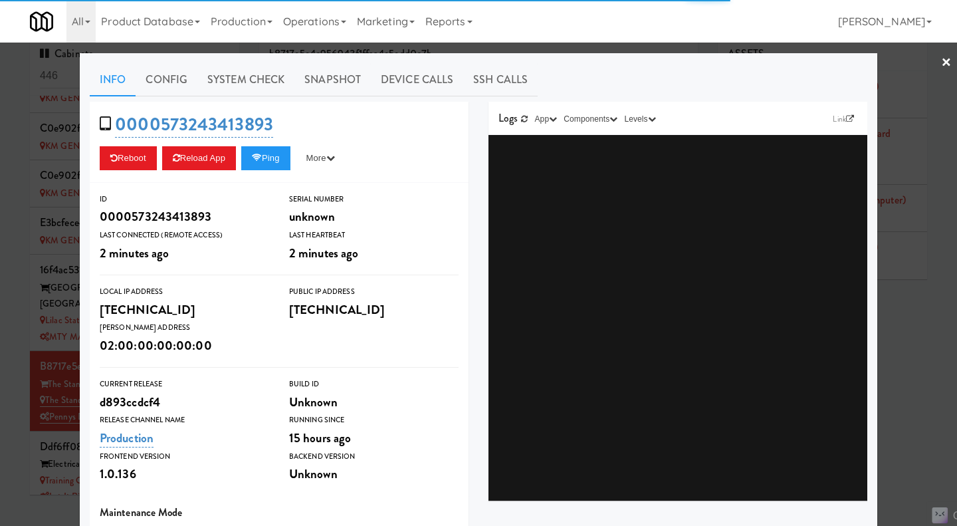
click at [611, 49] on div at bounding box center [478, 263] width 957 height 526
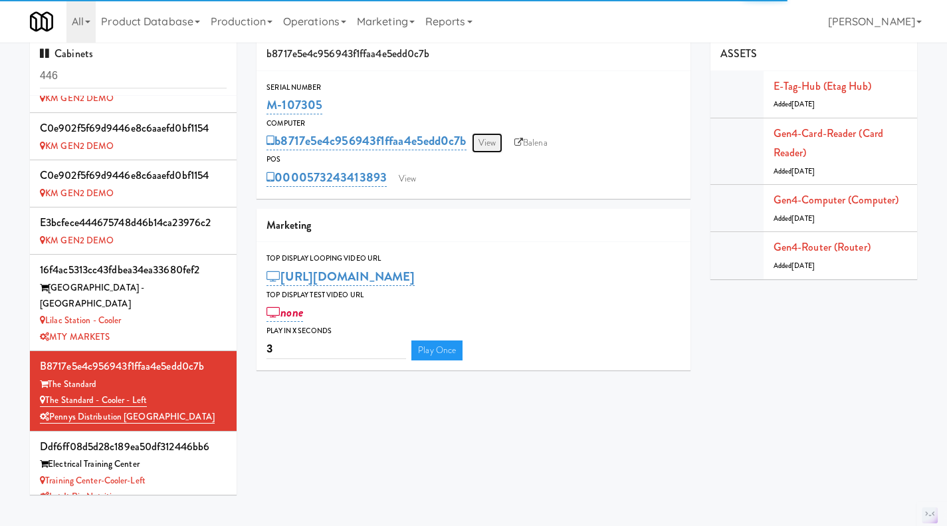
click at [499, 141] on link "View" at bounding box center [487, 143] width 31 height 20
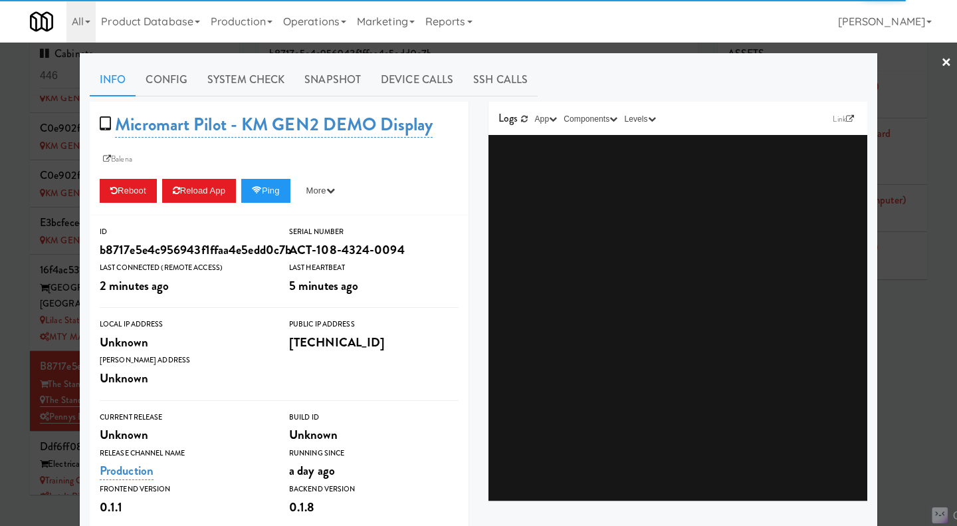
click at [615, 52] on div at bounding box center [478, 263] width 957 height 526
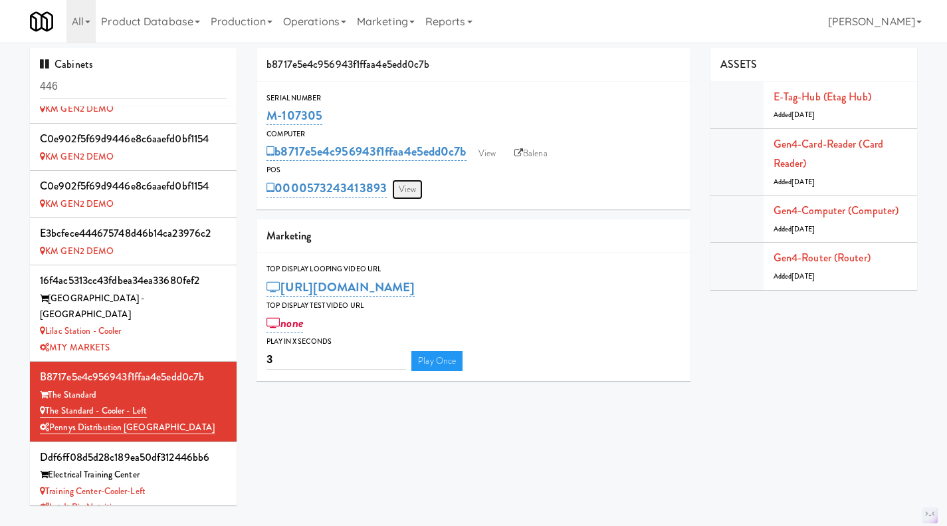
click at [407, 187] on link "View" at bounding box center [407, 189] width 31 height 20
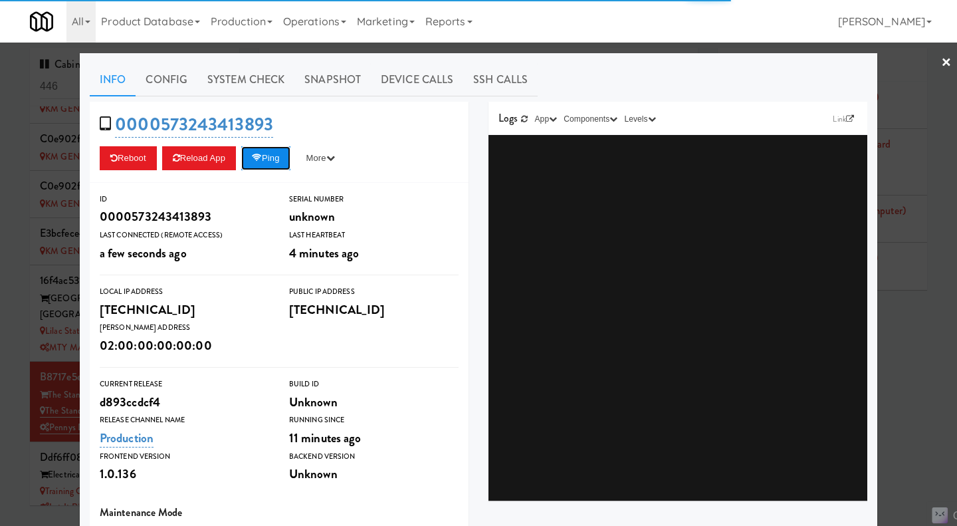
click at [256, 163] on button "Ping" at bounding box center [265, 158] width 49 height 24
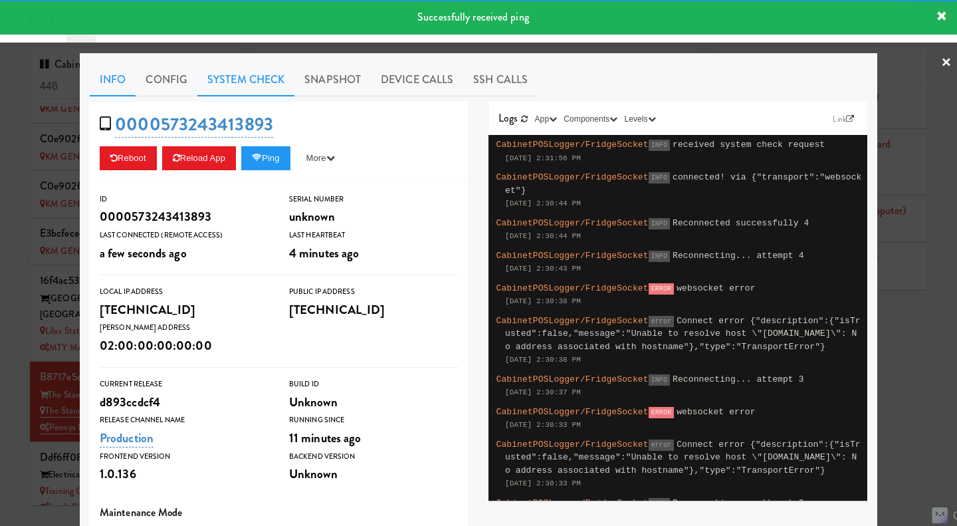
click at [237, 81] on link "System Check" at bounding box center [245, 79] width 97 height 33
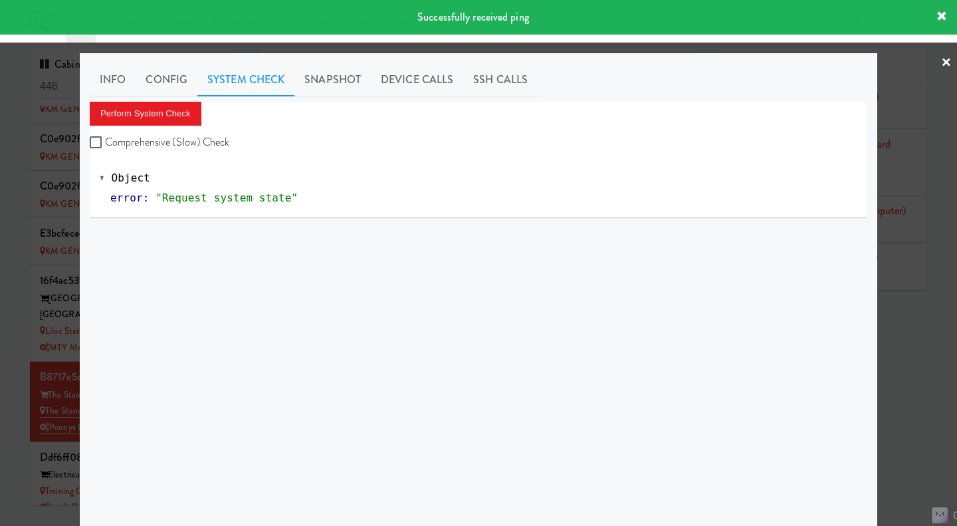
click at [207, 139] on label "Comprehensive (Slow) Check" at bounding box center [160, 142] width 140 height 20
click at [105, 139] on input "Comprehensive (Slow) Check" at bounding box center [97, 143] width 15 height 11
checkbox input "true"
click at [172, 118] on button "Perform System Check" at bounding box center [146, 114] width 112 height 24
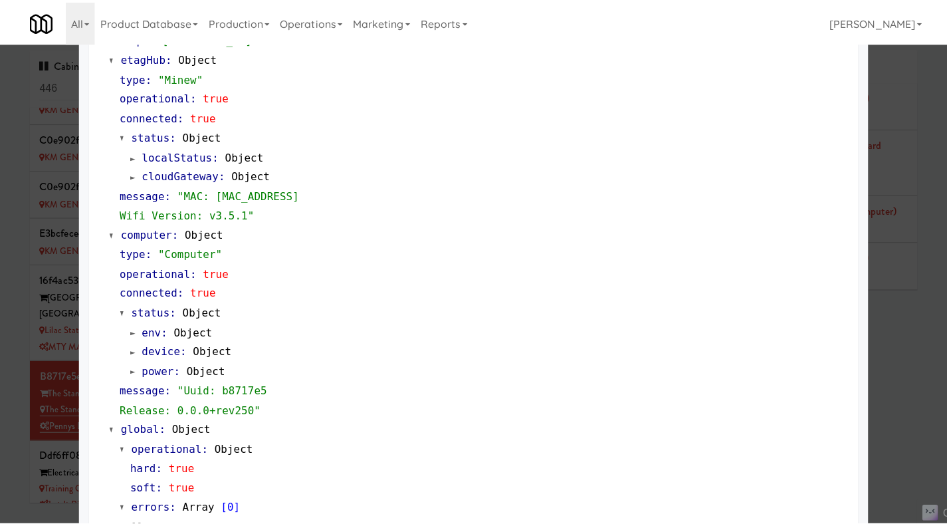
scroll to position [1114, 0]
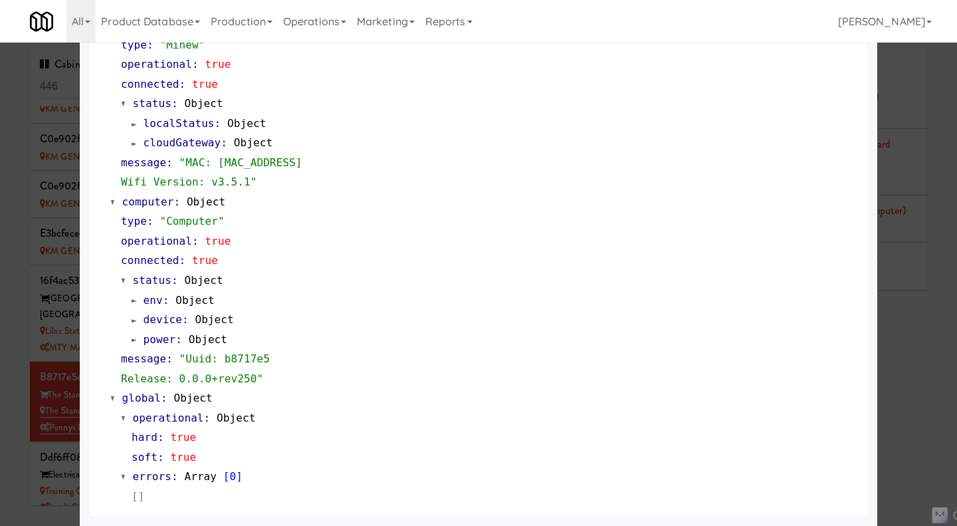
click at [907, 383] on div at bounding box center [478, 263] width 957 height 526
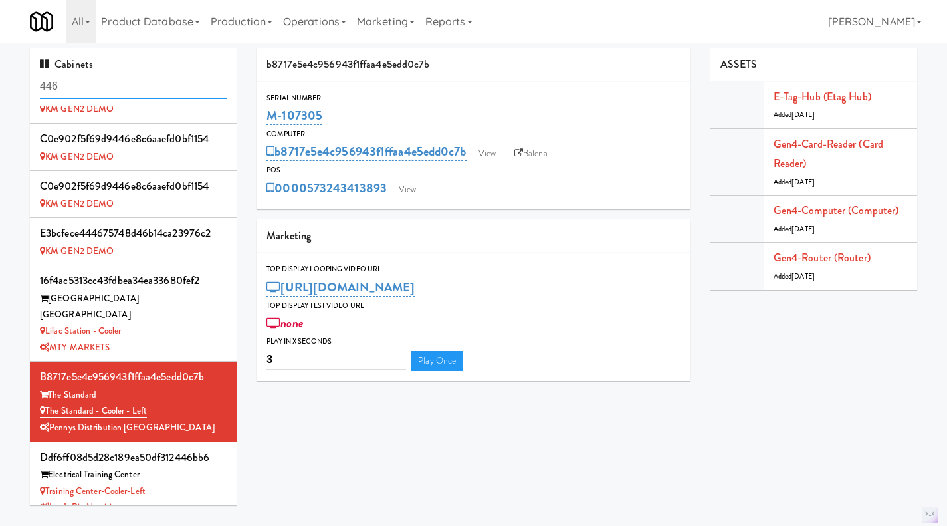
click at [97, 83] on input "446" at bounding box center [133, 86] width 187 height 25
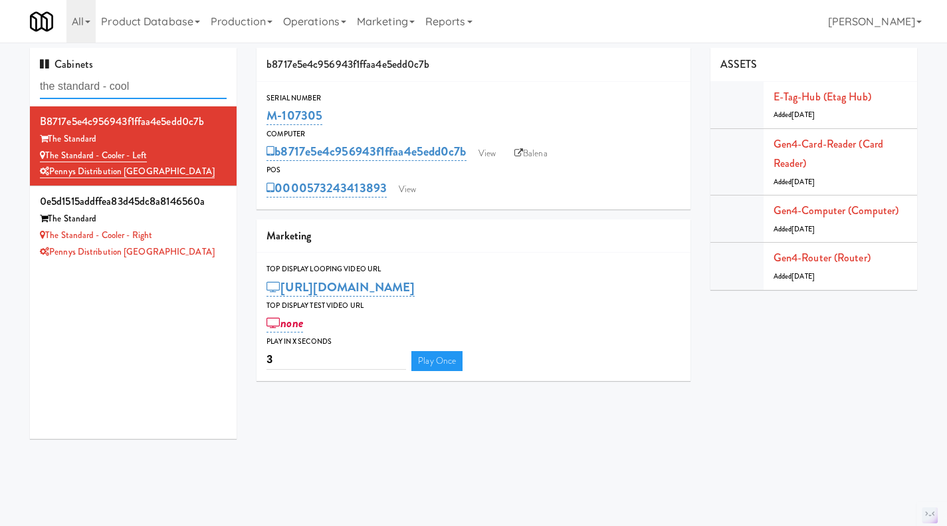
type input "the standard - cool"
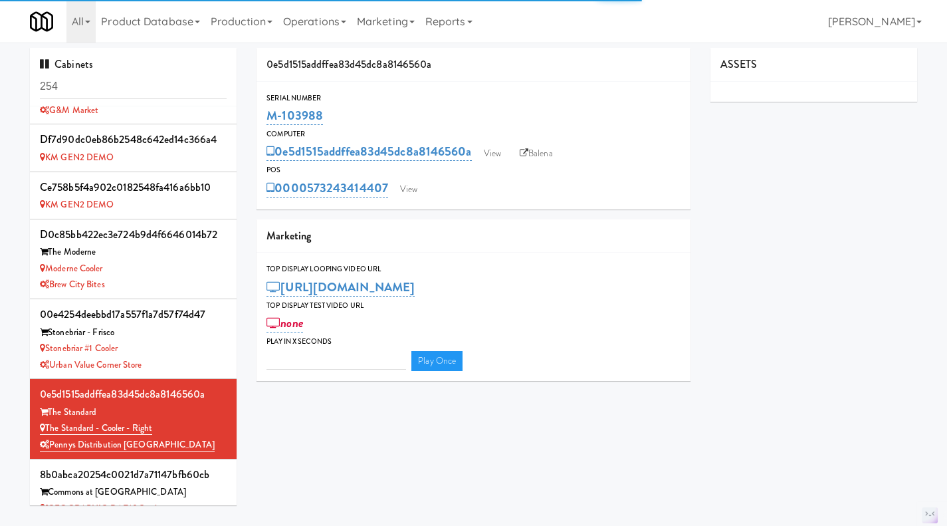
scroll to position [255, 0]
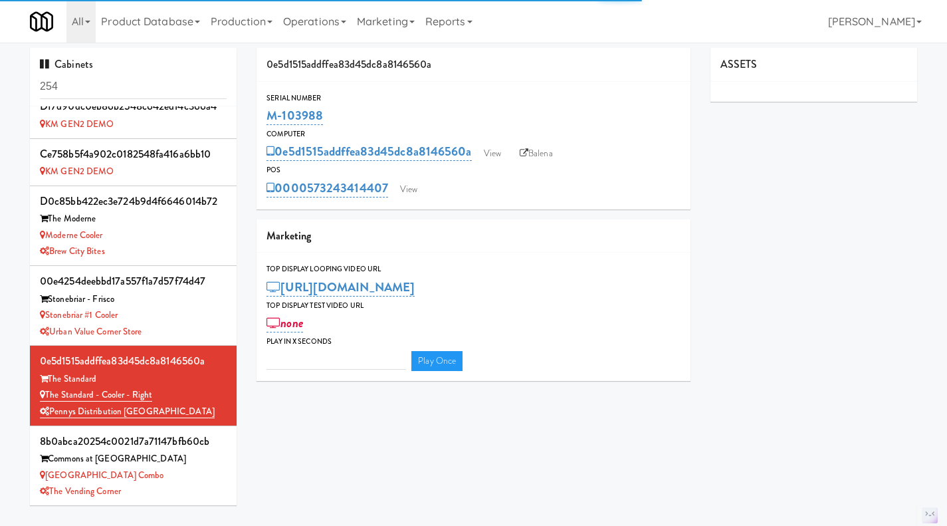
type input "3"
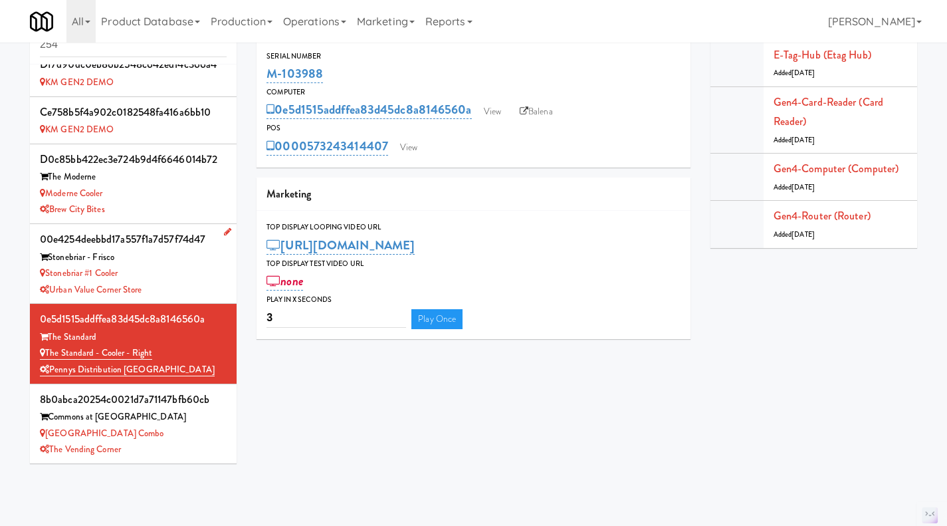
scroll to position [43, 0]
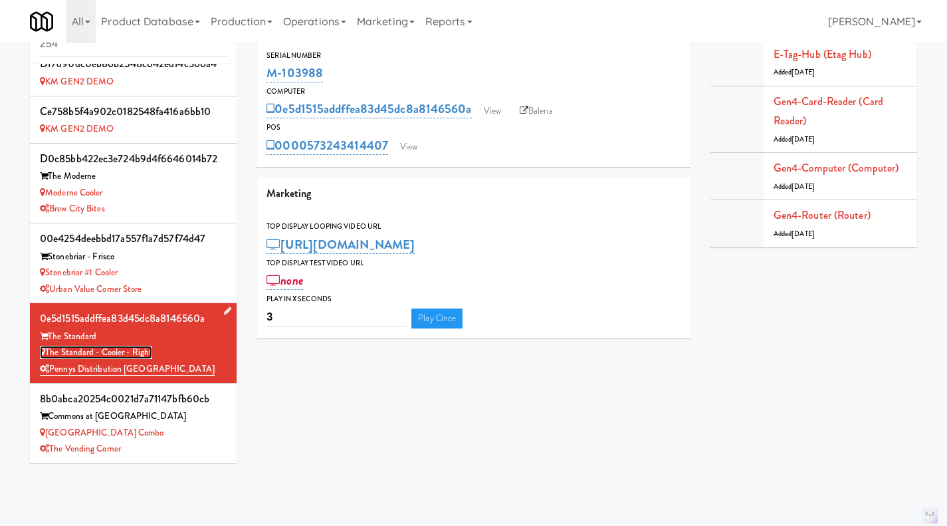
click at [127, 352] on link "The Standard - Cooler - Right" at bounding box center [96, 352] width 112 height 13
click at [495, 115] on link "View" at bounding box center [492, 111] width 31 height 20
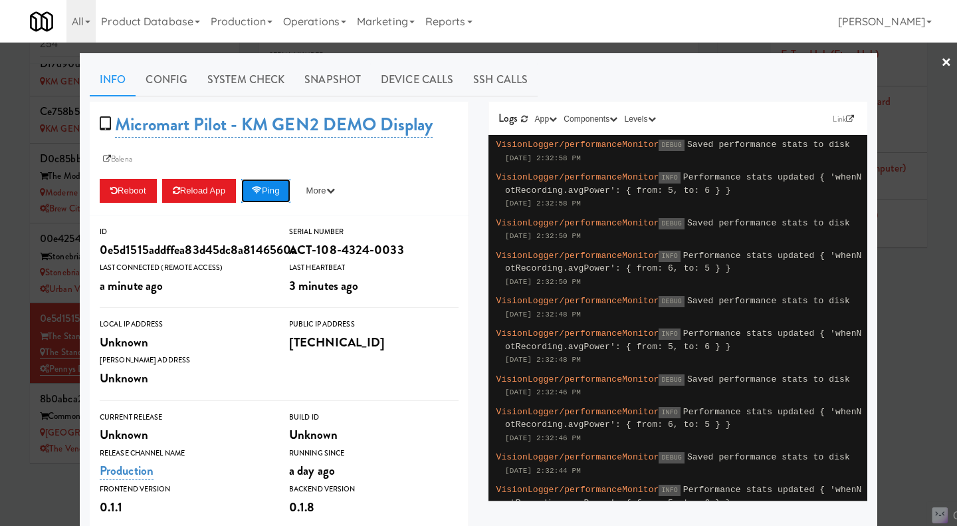
click at [263, 194] on button "Ping" at bounding box center [265, 191] width 49 height 24
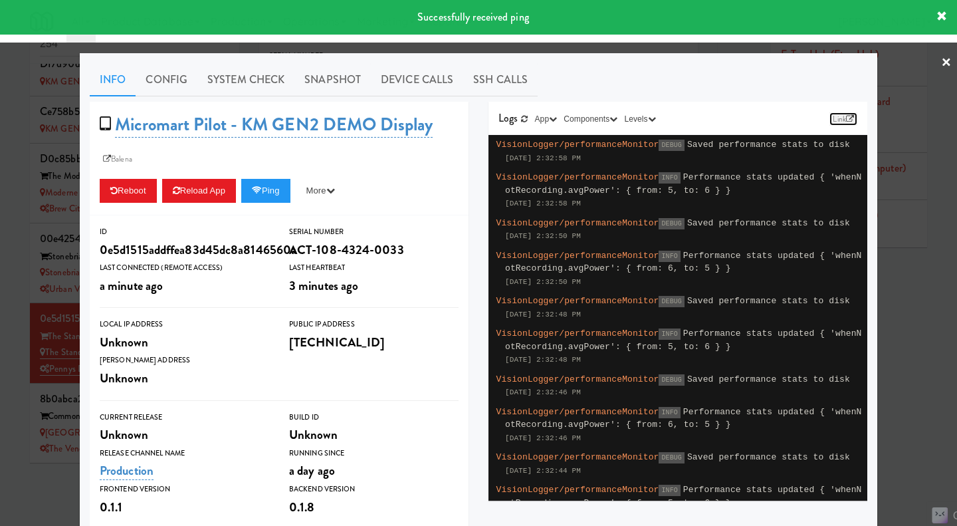
click at [840, 121] on link "Link" at bounding box center [843, 118] width 28 height 13
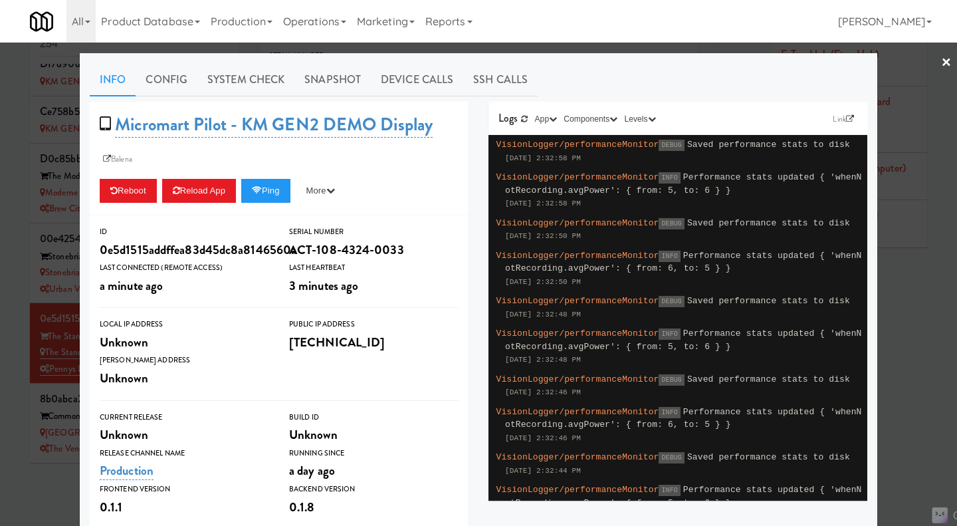
click at [897, 326] on div at bounding box center [478, 263] width 957 height 526
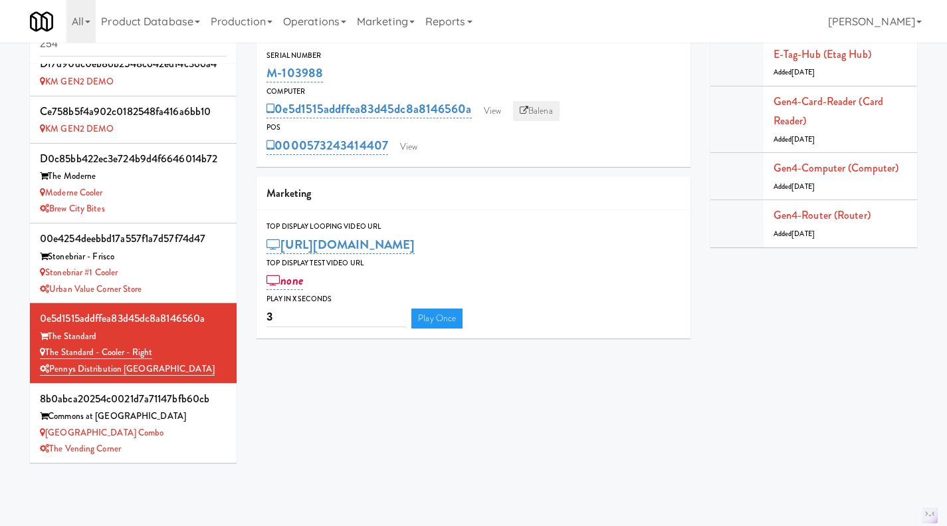
click at [553, 113] on link "Balena" at bounding box center [536, 111] width 47 height 20
click at [176, 449] on div "The Vending Corner" at bounding box center [133, 449] width 187 height 17
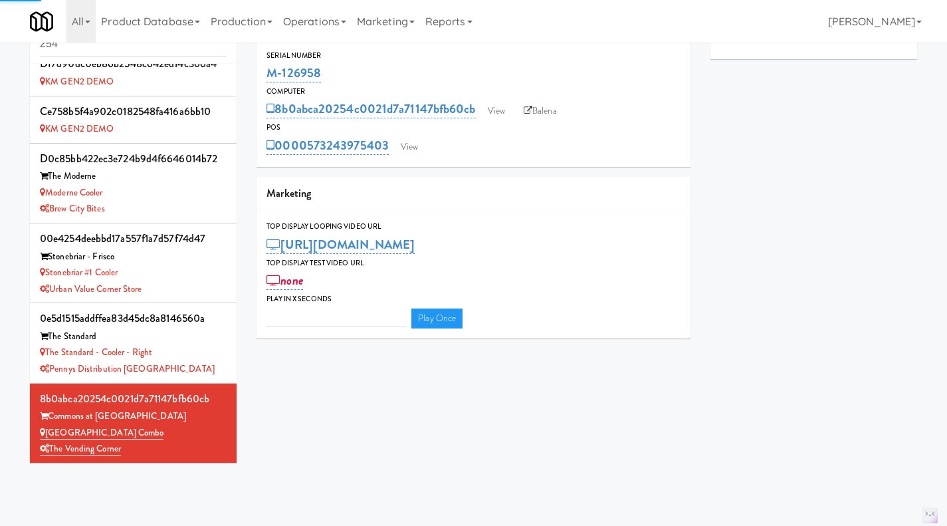
type input "3"
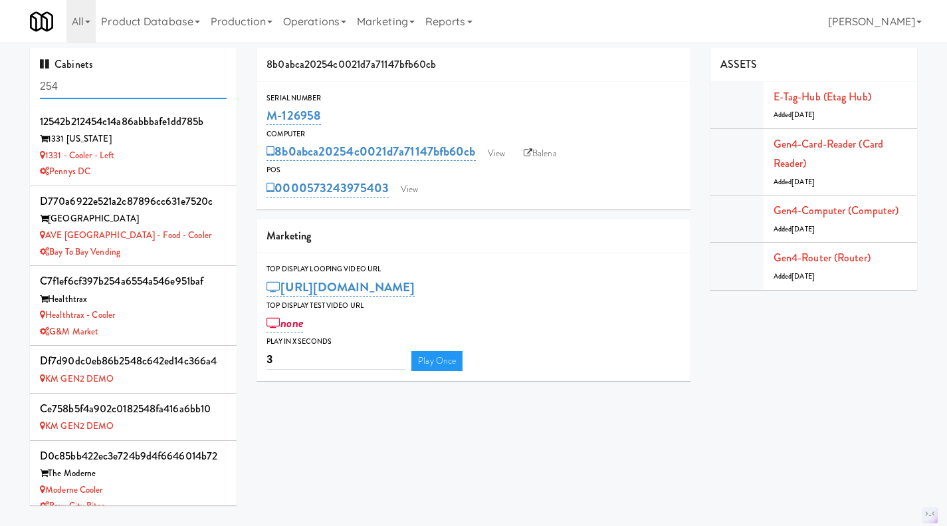
click at [101, 82] on input "254" at bounding box center [133, 86] width 187 height 25
click at [100, 82] on input "254" at bounding box center [133, 86] width 187 height 25
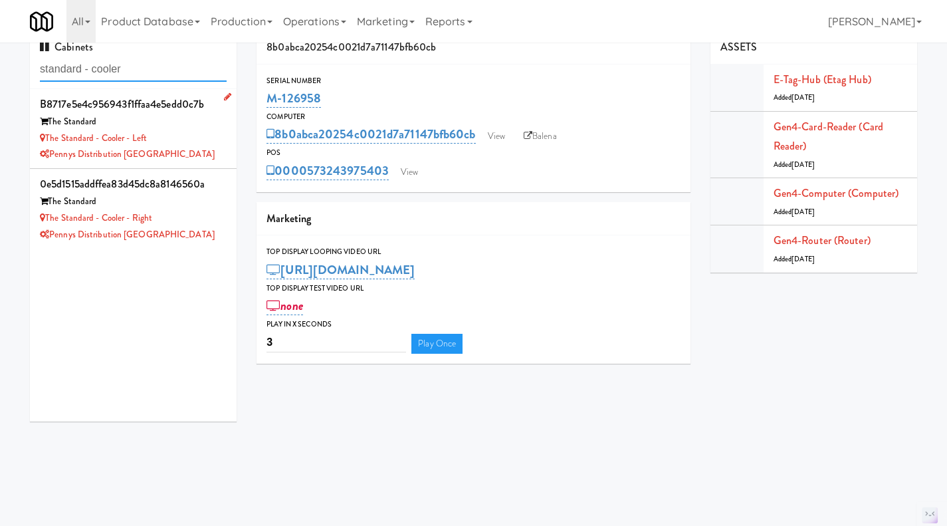
type input "standard - cooler"
click at [186, 148] on div "Pennys Distribution [GEOGRAPHIC_DATA]" at bounding box center [133, 154] width 187 height 17
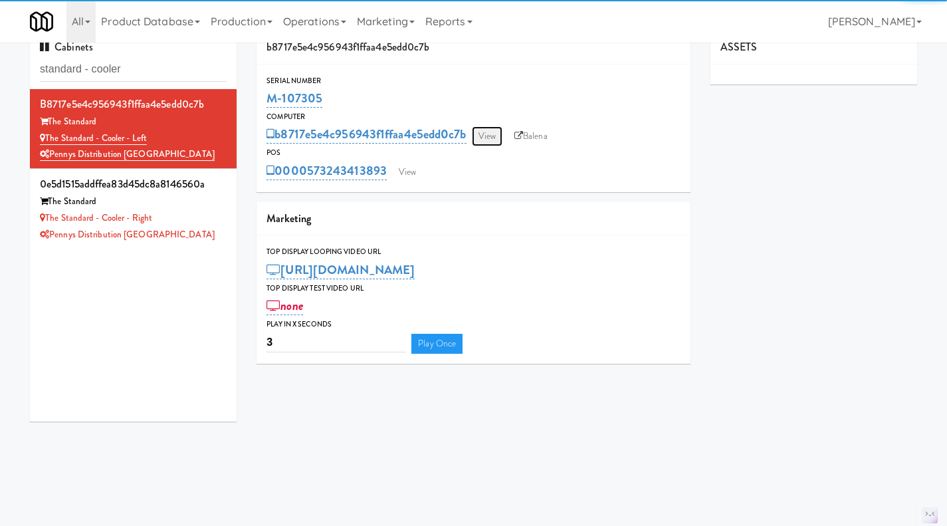
click at [485, 138] on link "View" at bounding box center [487, 136] width 31 height 20
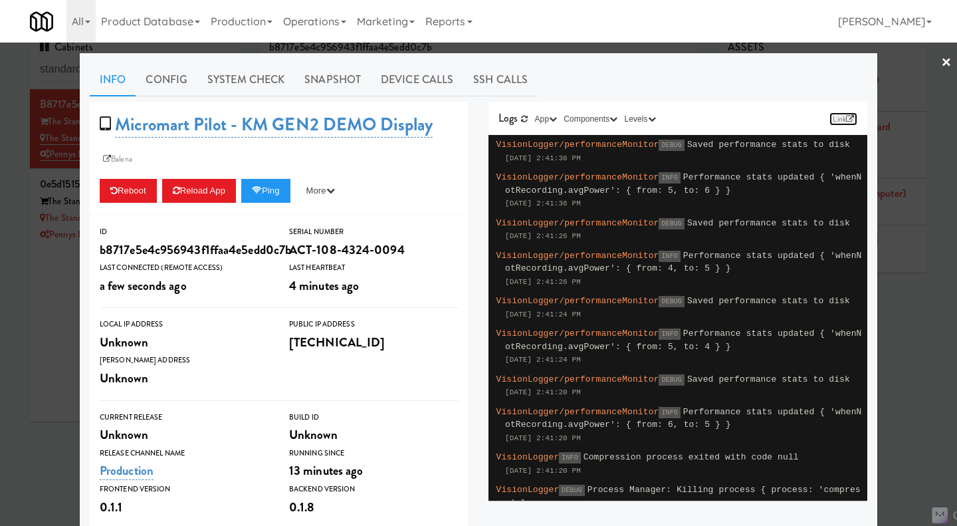
click at [846, 120] on icon at bounding box center [850, 119] width 8 height 8
click at [48, 318] on div at bounding box center [478, 263] width 957 height 526
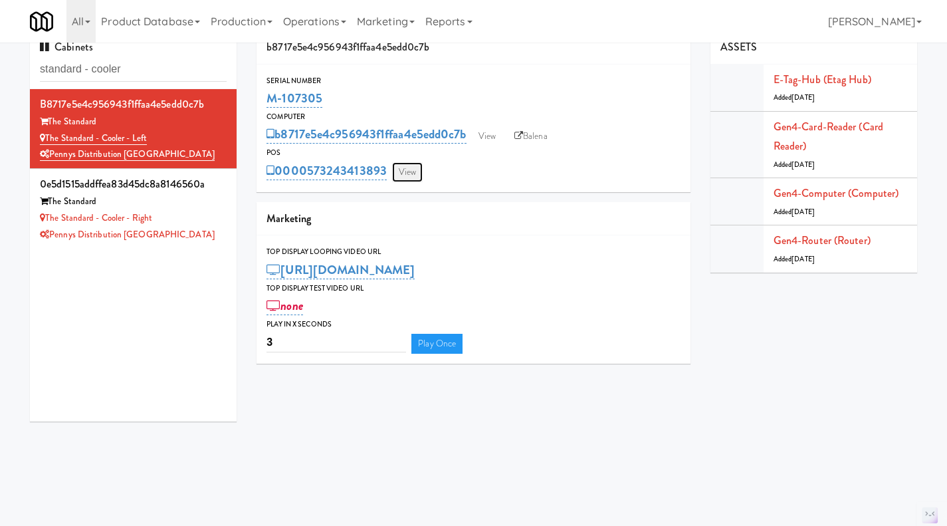
click at [419, 171] on link "View" at bounding box center [407, 172] width 31 height 20
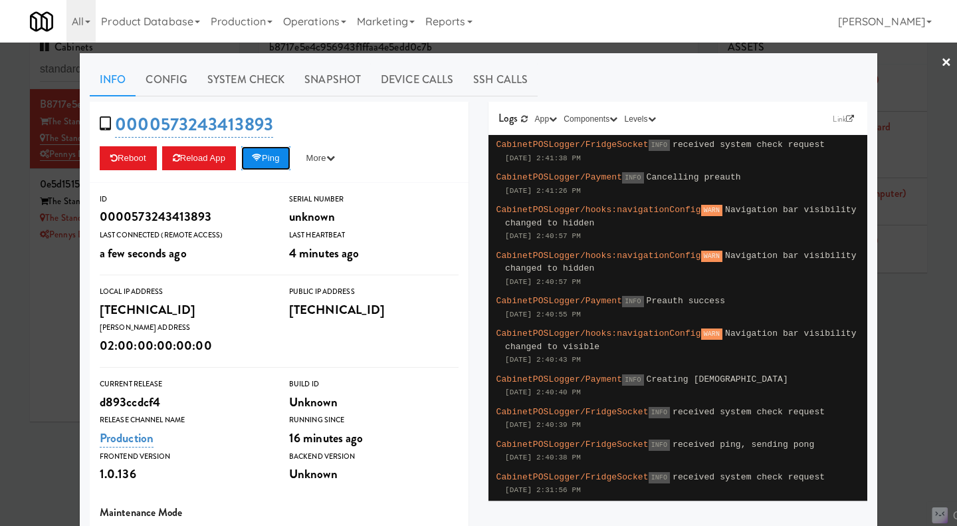
click at [257, 167] on button "Ping" at bounding box center [265, 158] width 49 height 24
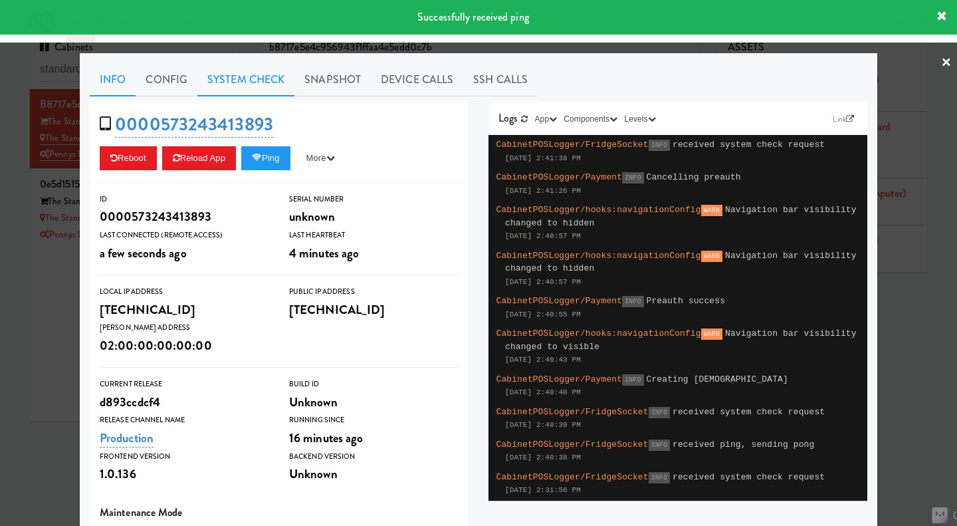
click at [249, 85] on link "System Check" at bounding box center [245, 79] width 97 height 33
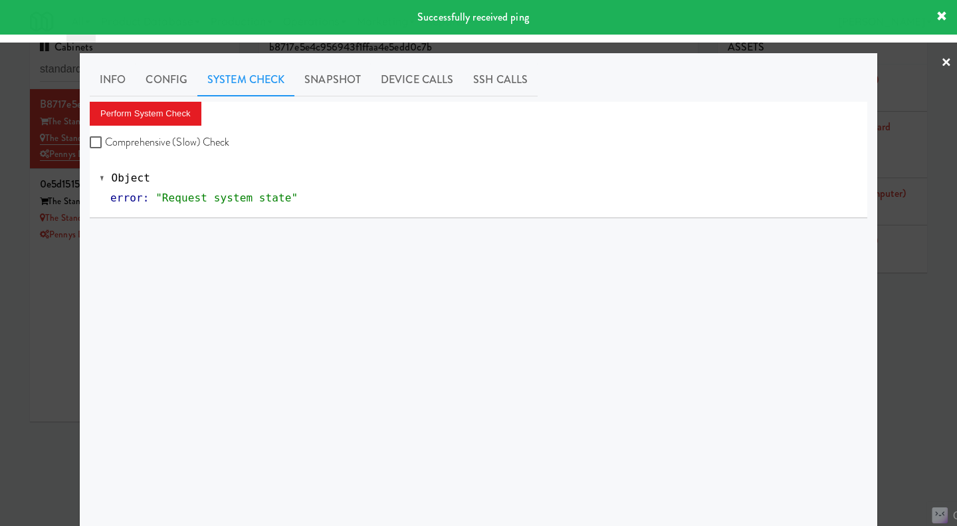
click at [187, 144] on label "Comprehensive (Slow) Check" at bounding box center [160, 142] width 140 height 20
click at [105, 144] on input "Comprehensive (Slow) Check" at bounding box center [97, 143] width 15 height 11
checkbox input "true"
click at [165, 118] on button "Perform System Check" at bounding box center [146, 114] width 112 height 24
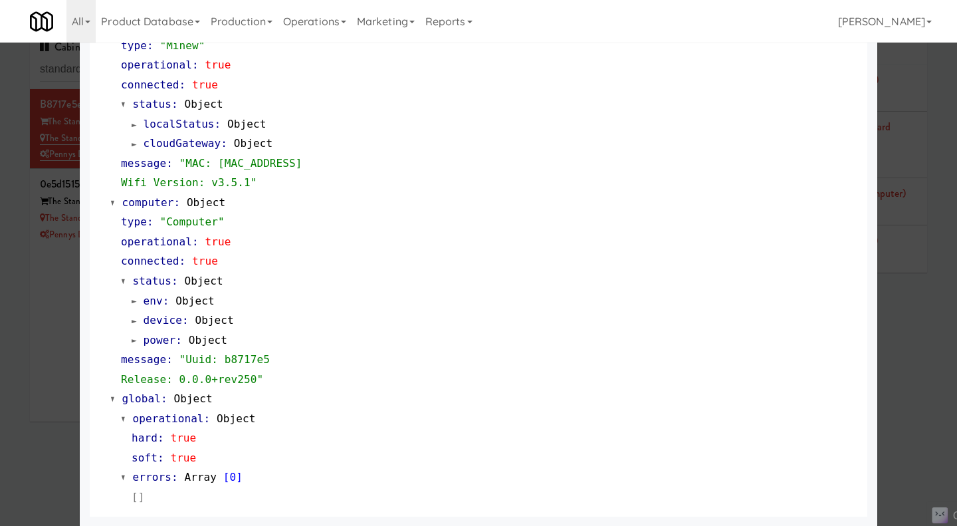
scroll to position [1114, 0]
click at [910, 374] on div at bounding box center [478, 263] width 957 height 526
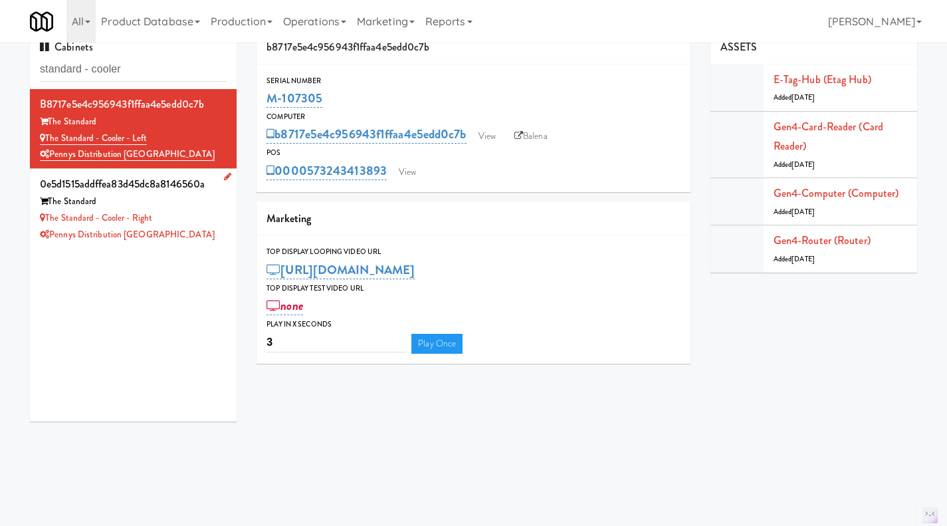
click at [190, 236] on div "Pennys Distribution [GEOGRAPHIC_DATA]" at bounding box center [133, 235] width 187 height 17
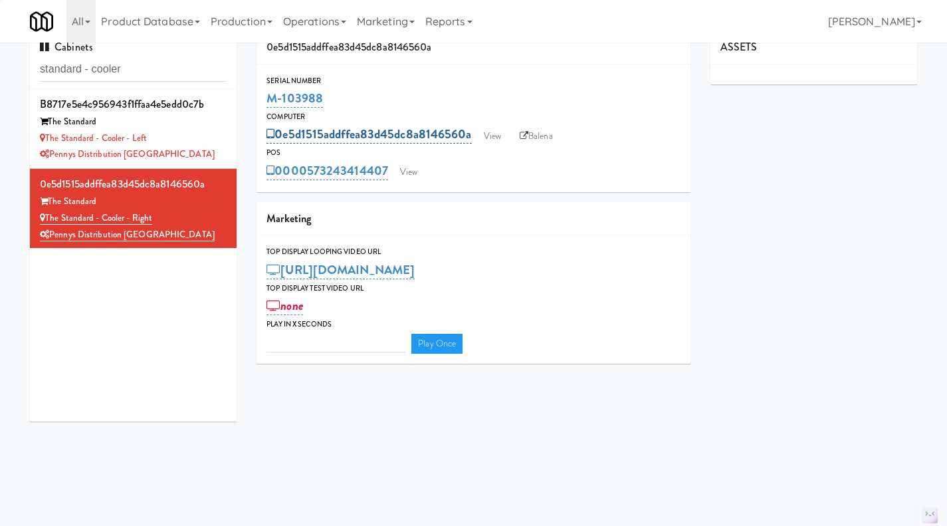
type input "3"
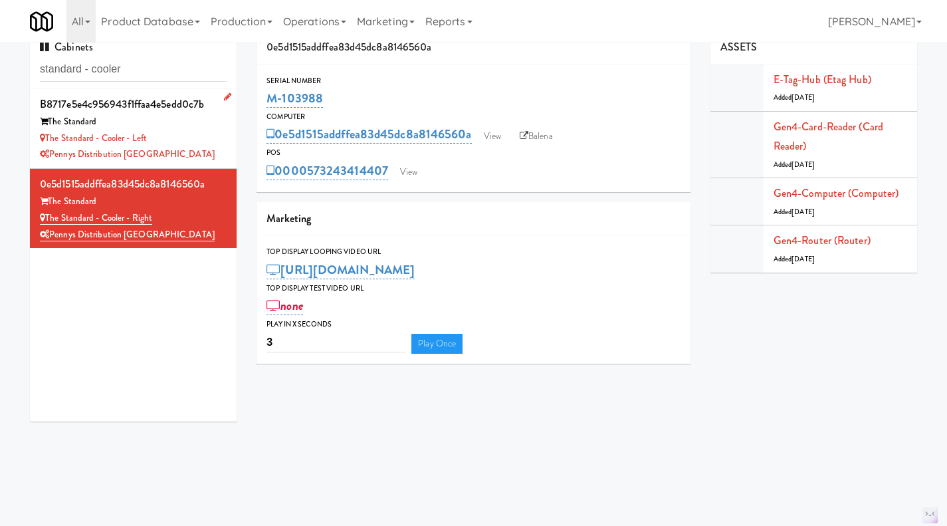
drag, startPoint x: 185, startPoint y: 144, endPoint x: 198, endPoint y: 145, distance: 13.4
click at [185, 144] on div "The Standard - Cooler - Left" at bounding box center [133, 138] width 187 height 17
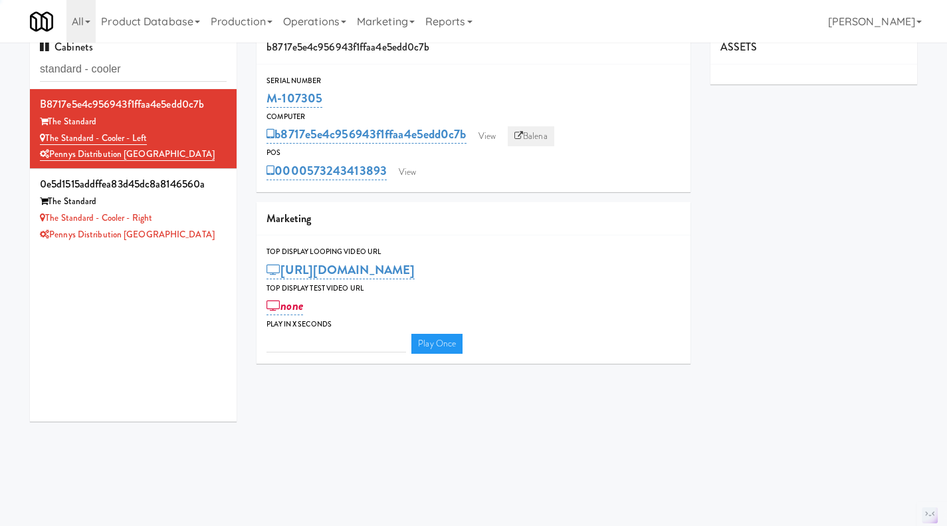
type input "3"
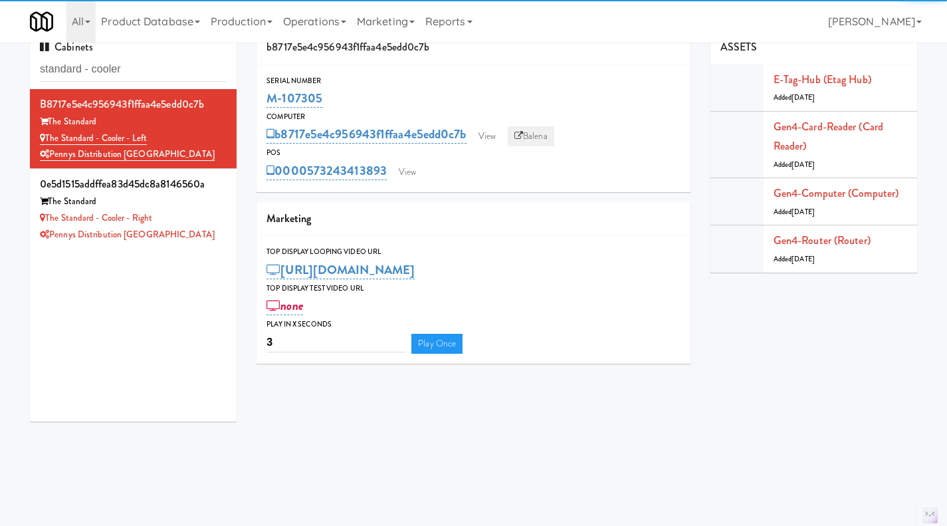
click at [532, 138] on link "Balena" at bounding box center [531, 136] width 47 height 20
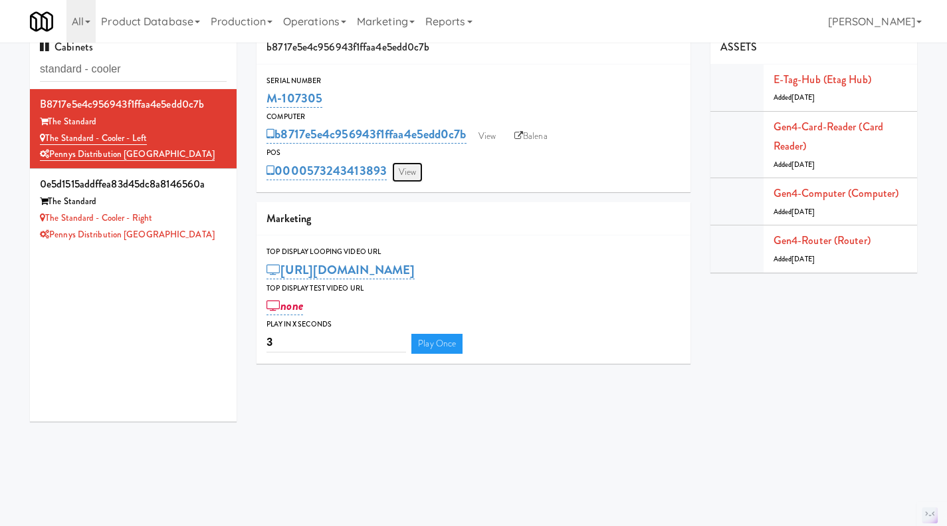
click at [412, 174] on link "View" at bounding box center [407, 172] width 31 height 20
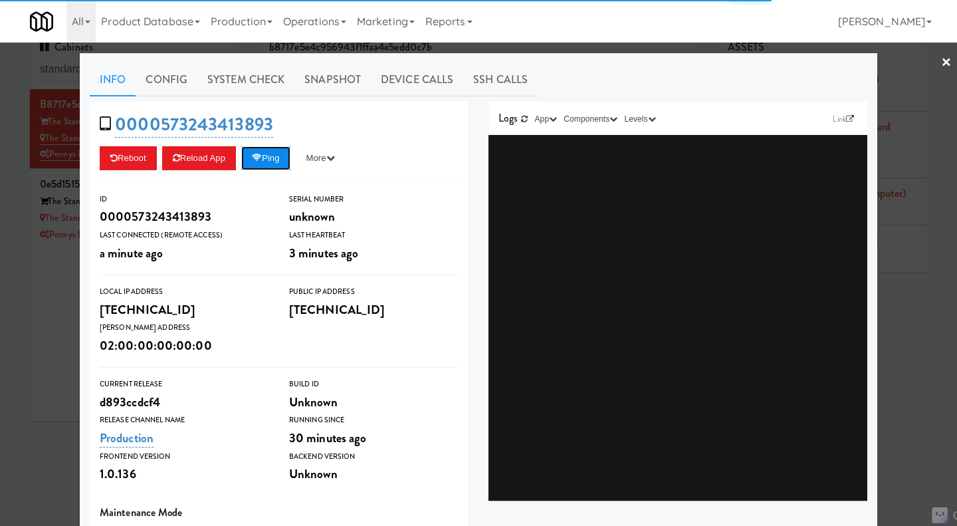
click at [268, 165] on button "Ping" at bounding box center [265, 158] width 49 height 24
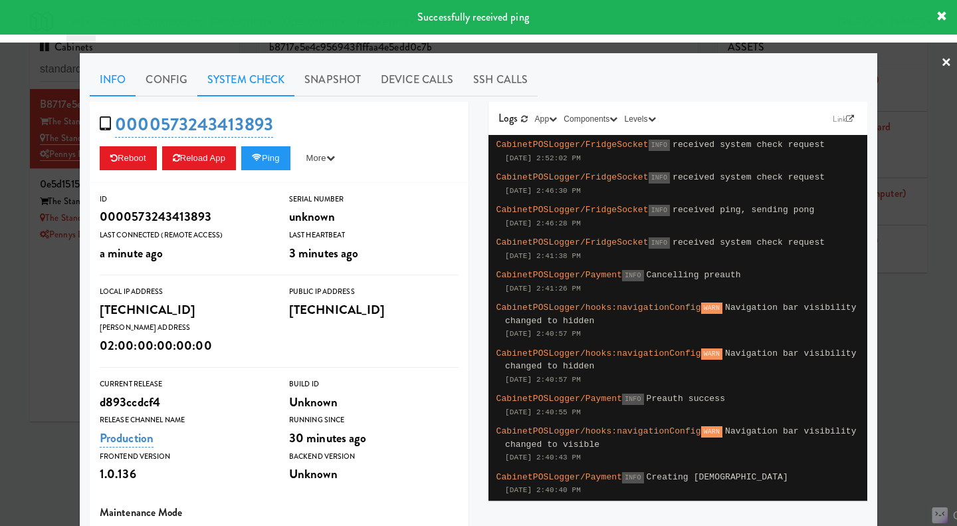
click at [261, 77] on link "System Check" at bounding box center [245, 79] width 97 height 33
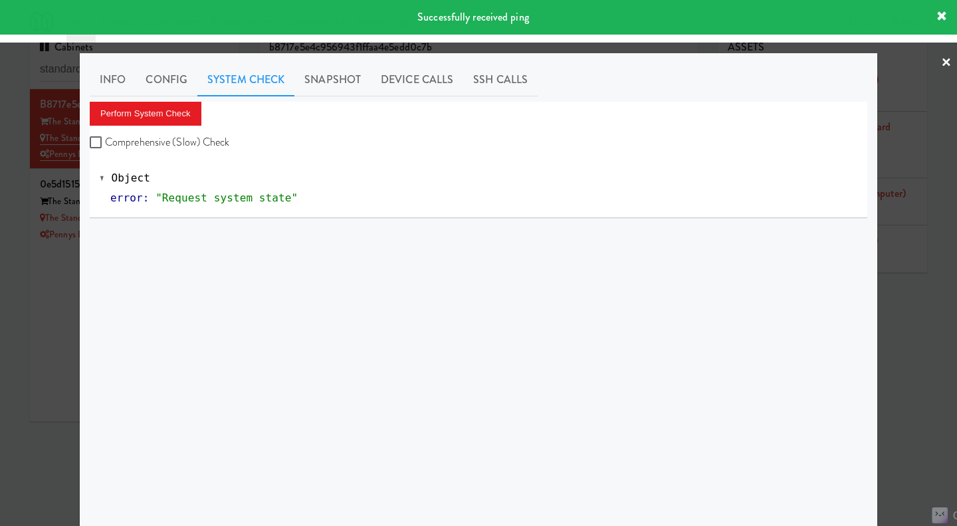
click at [22, 325] on div at bounding box center [478, 263] width 957 height 526
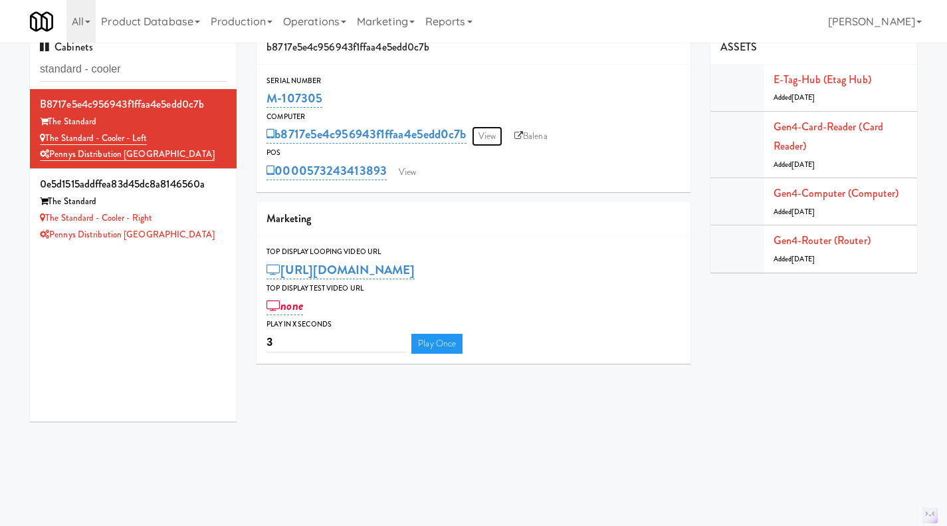
click at [494, 140] on link "View" at bounding box center [487, 136] width 31 height 20
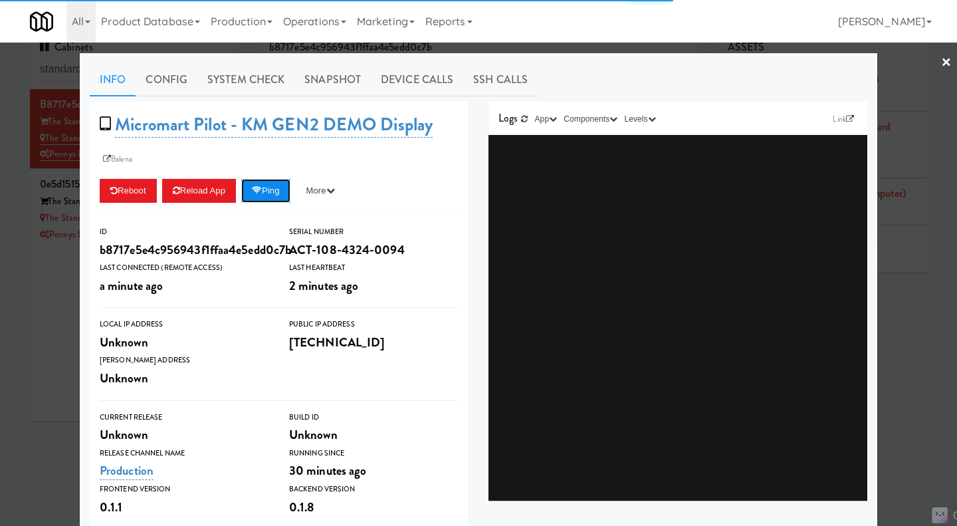
click at [274, 195] on button "Ping" at bounding box center [265, 191] width 49 height 24
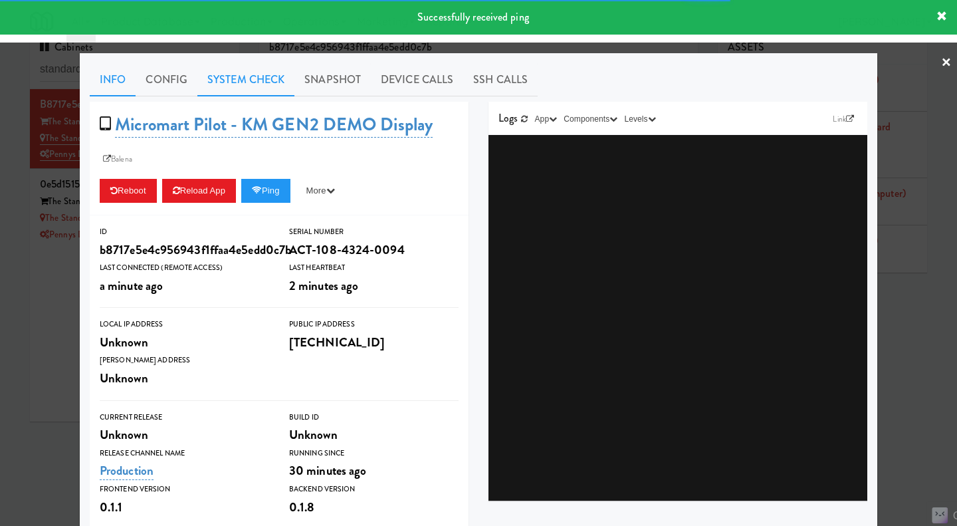
click at [259, 81] on link "System Check" at bounding box center [245, 79] width 97 height 33
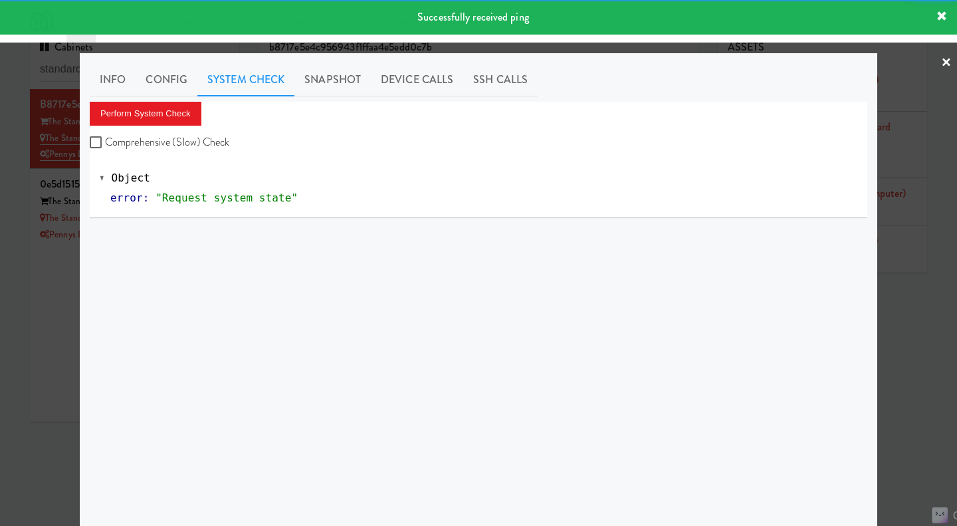
click at [184, 145] on label "Comprehensive (Slow) Check" at bounding box center [160, 142] width 140 height 20
click at [105, 145] on input "Comprehensive (Slow) Check" at bounding box center [97, 143] width 15 height 11
checkbox input "true"
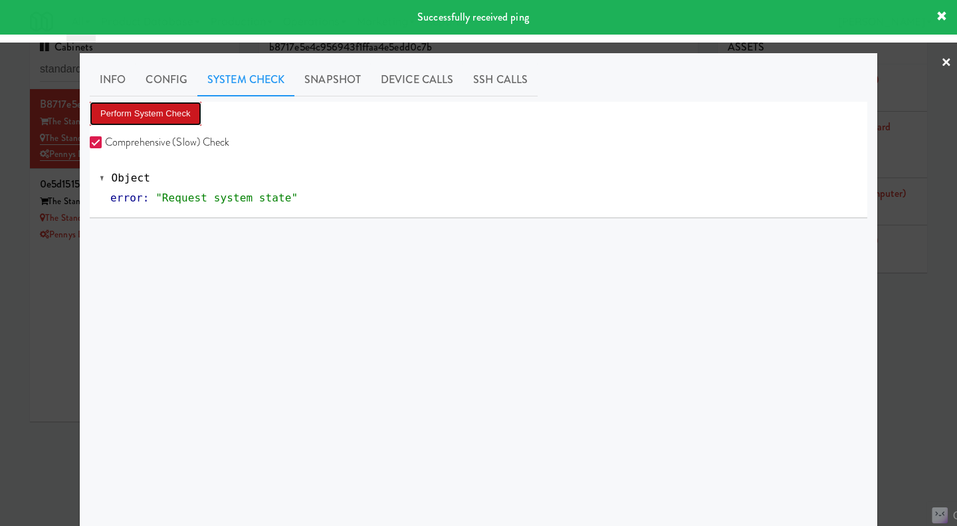
click at [173, 118] on button "Perform System Check" at bounding box center [146, 114] width 112 height 24
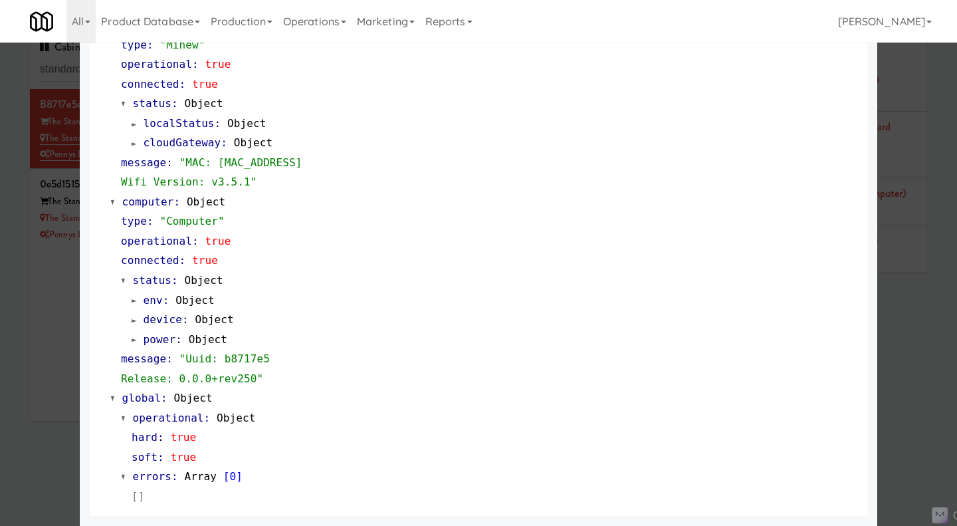
scroll to position [1114, 0]
click at [918, 401] on div at bounding box center [478, 263] width 957 height 526
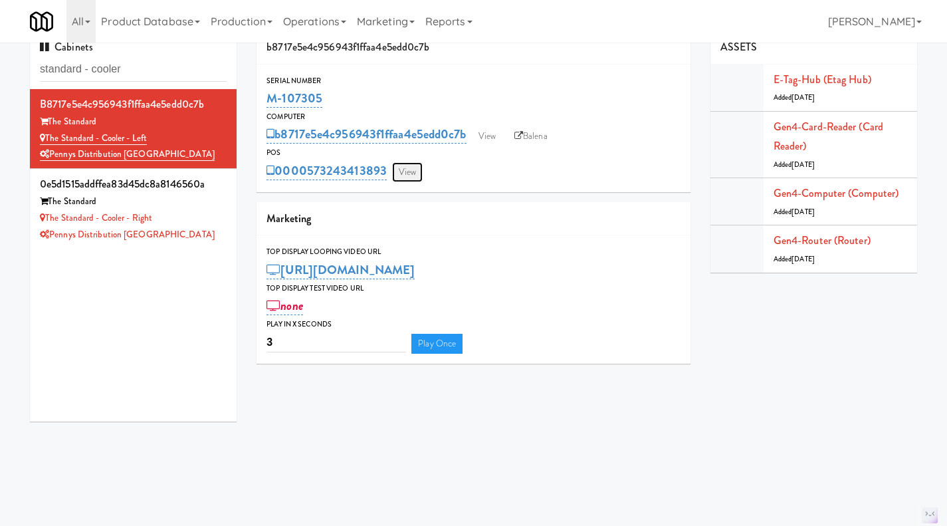
click at [415, 170] on link "View" at bounding box center [407, 172] width 31 height 20
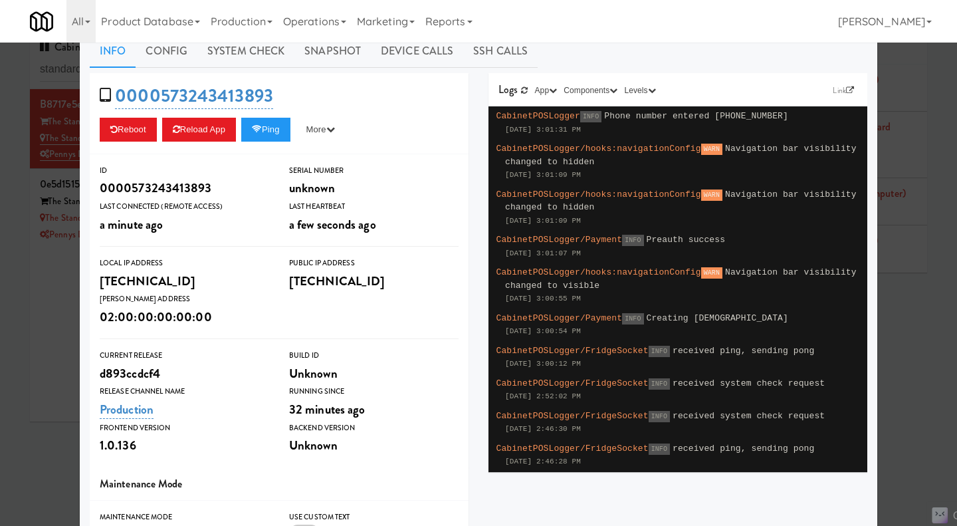
scroll to position [198, 0]
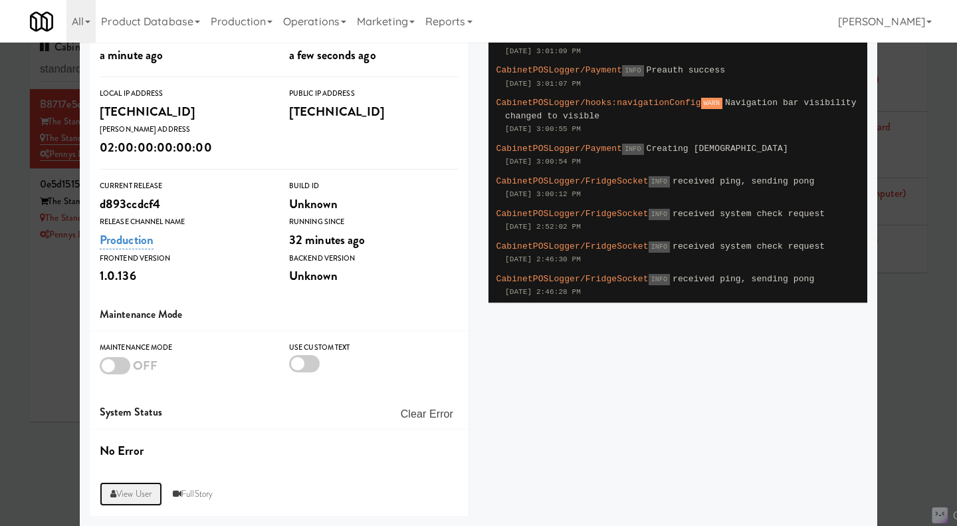
click at [136, 494] on link "View User" at bounding box center [131, 494] width 62 height 24
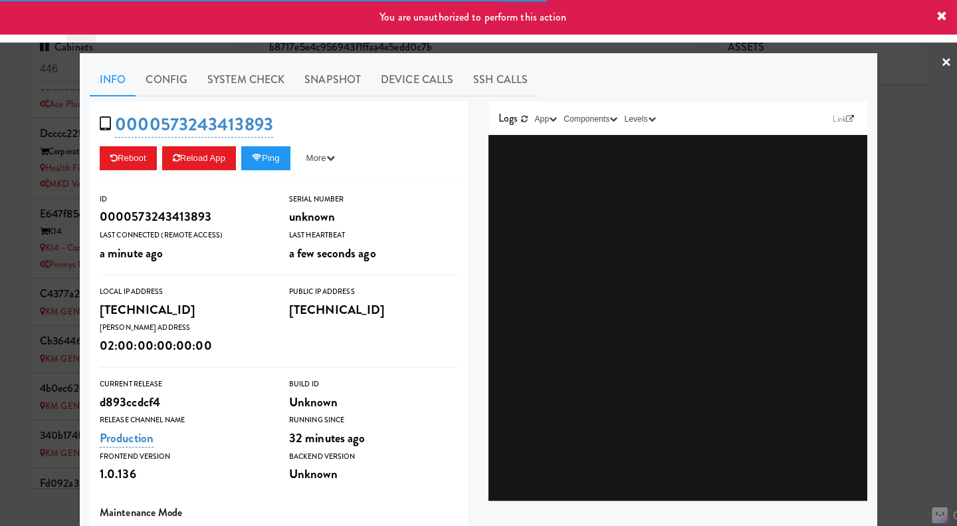
scroll to position [713, 0]
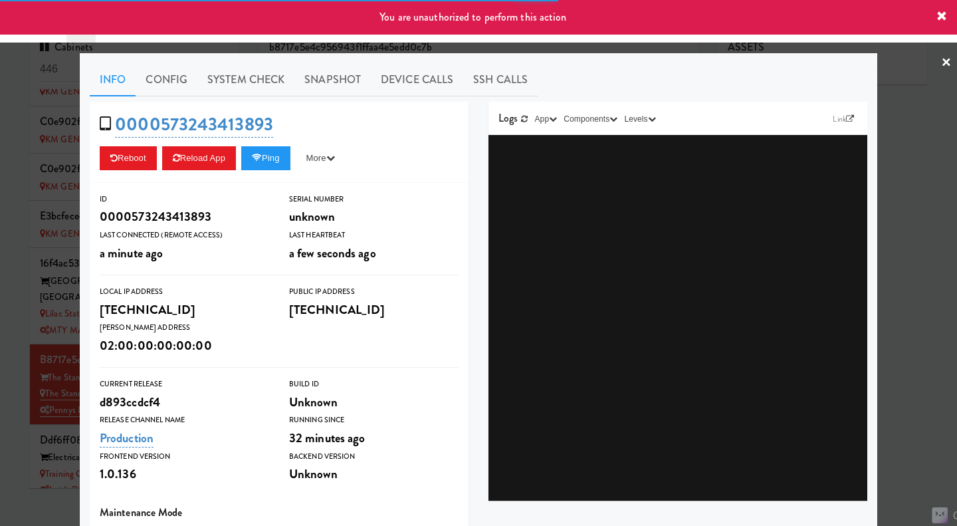
type input "3"
click at [23, 290] on div at bounding box center [478, 263] width 957 height 526
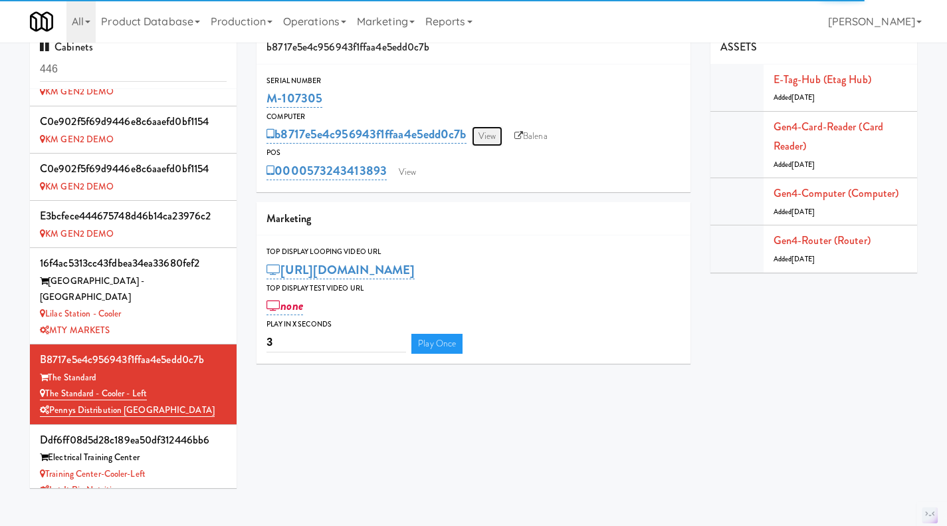
click at [494, 134] on link "View" at bounding box center [487, 136] width 31 height 20
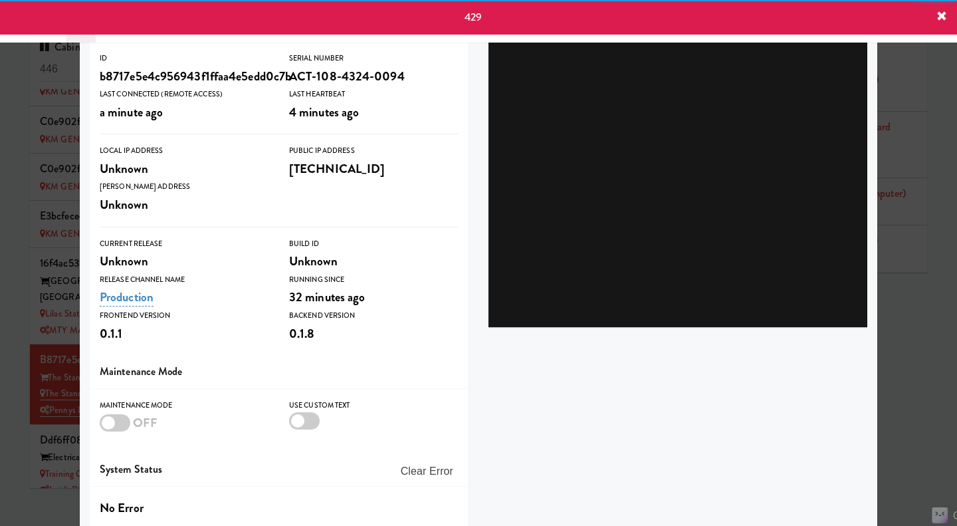
scroll to position [231, 0]
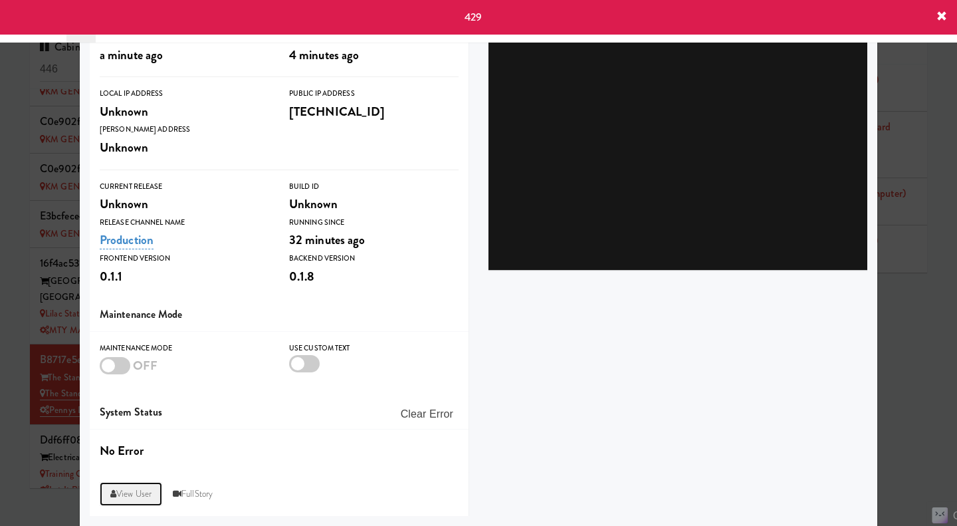
click at [136, 486] on link "View User" at bounding box center [131, 494] width 62 height 24
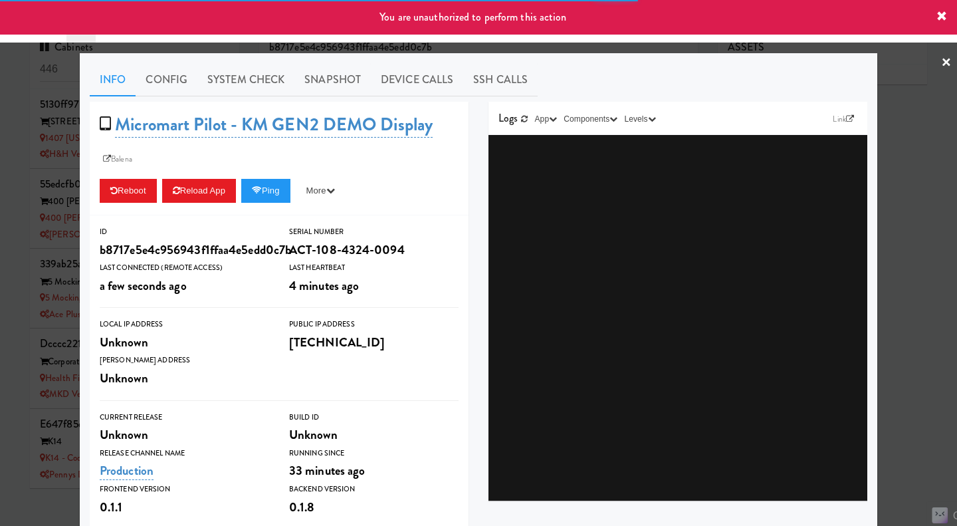
type input "3"
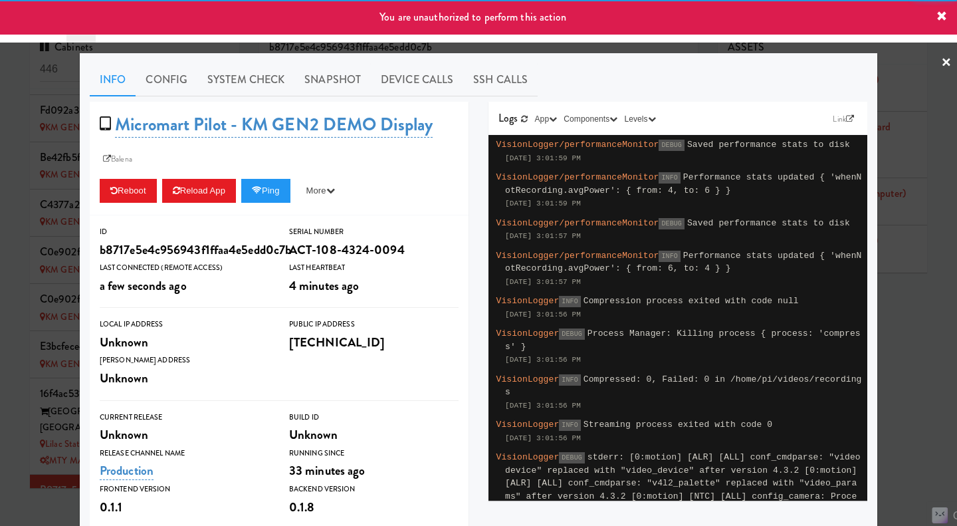
scroll to position [713, 0]
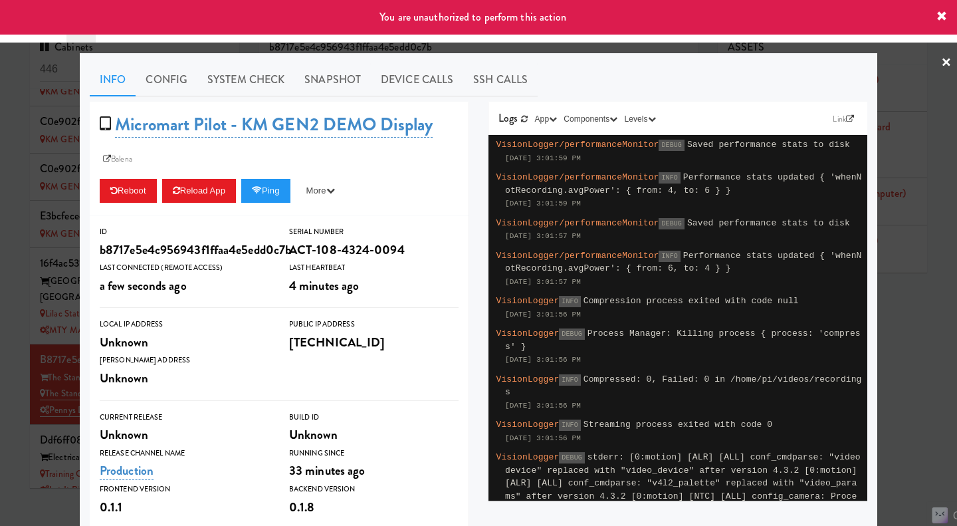
click at [924, 340] on div at bounding box center [478, 263] width 957 height 526
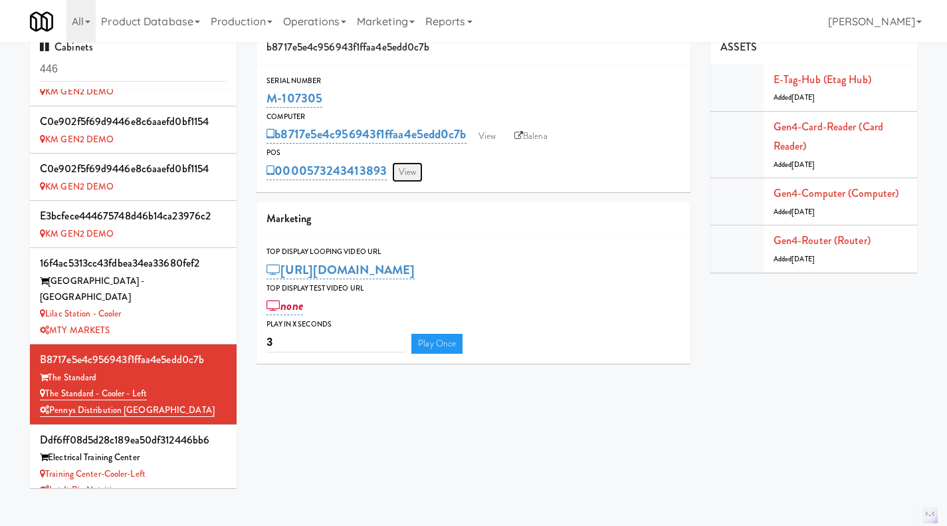
click at [418, 171] on link "View" at bounding box center [407, 172] width 31 height 20
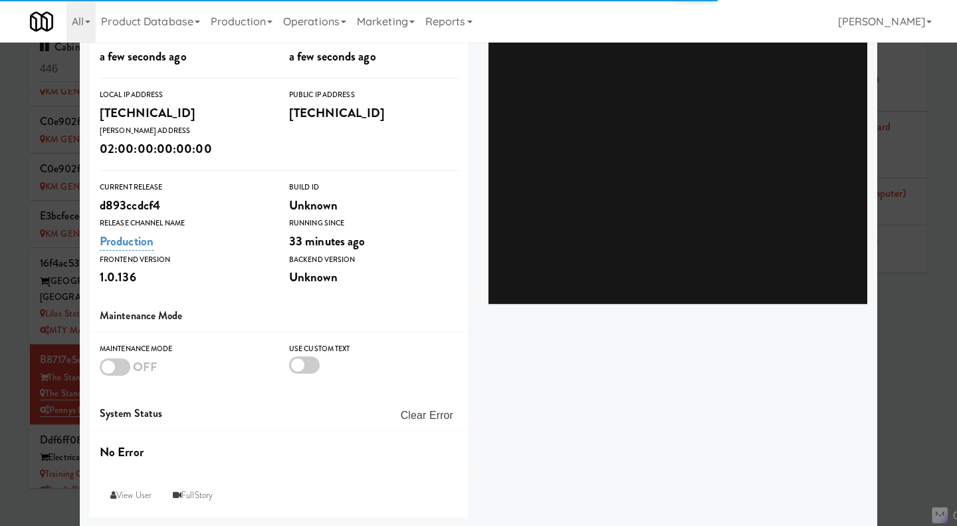
scroll to position [198, 0]
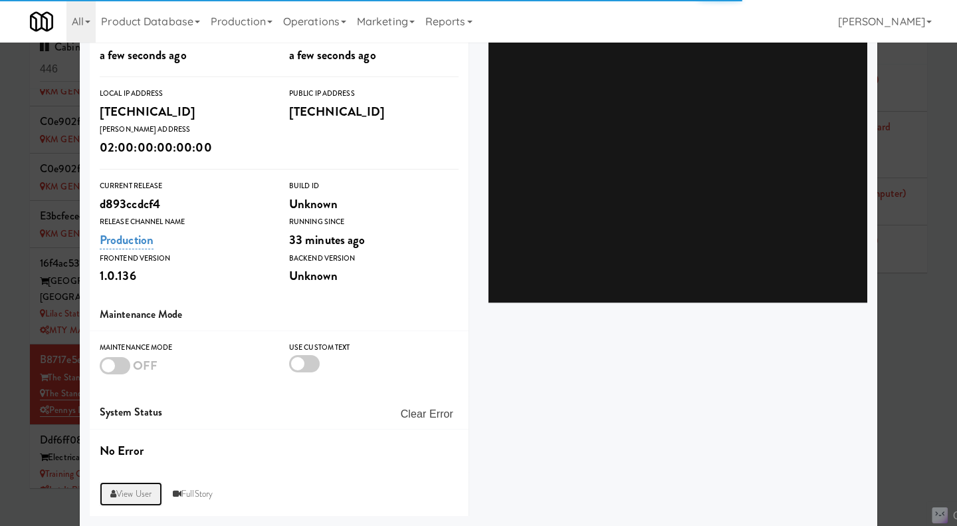
click at [130, 490] on link "View User" at bounding box center [131, 494] width 62 height 24
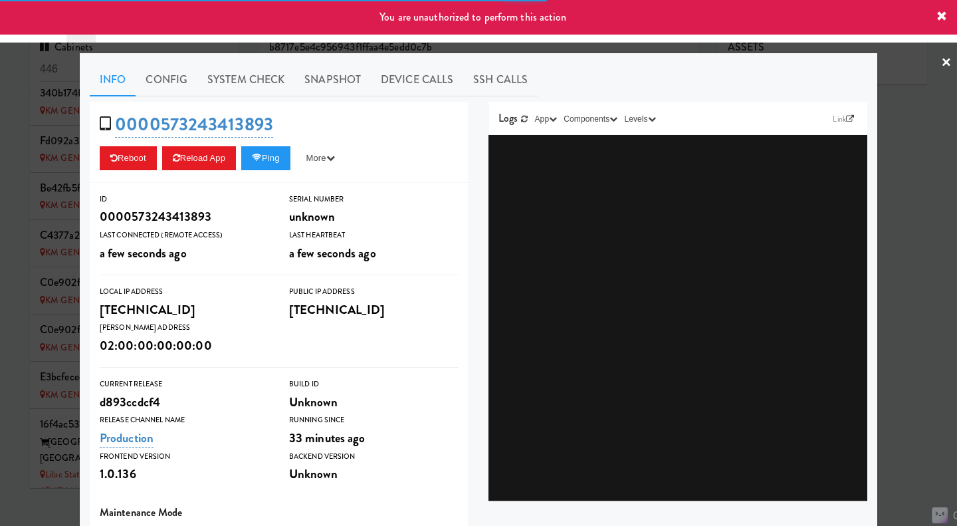
type input "3"
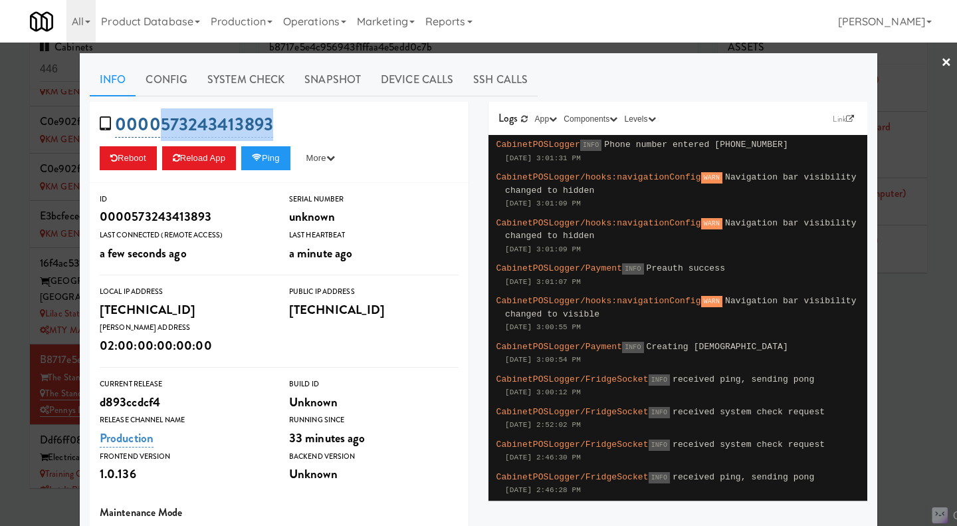
drag, startPoint x: 265, startPoint y: 128, endPoint x: 159, endPoint y: 133, distance: 105.8
click at [159, 133] on div "0000573243413893 Reboot Reload App Ping More Ping Server Restart Server Force R…" at bounding box center [279, 142] width 379 height 81
click at [927, 319] on div at bounding box center [478, 263] width 957 height 526
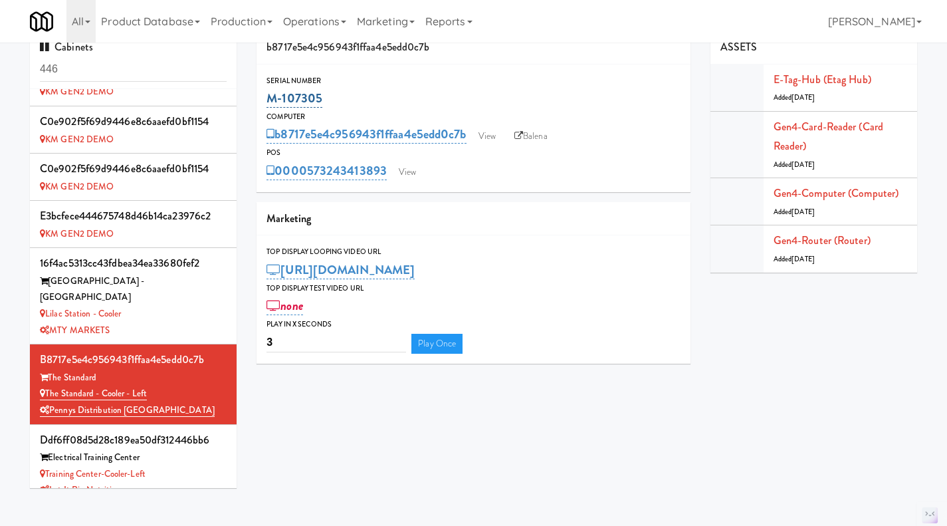
drag, startPoint x: 340, startPoint y: 91, endPoint x: 268, endPoint y: 102, distance: 72.7
click at [268, 102] on div "M-107305" at bounding box center [473, 98] width 414 height 23
copy link "M-107305"
click at [125, 66] on input "446" at bounding box center [133, 69] width 187 height 25
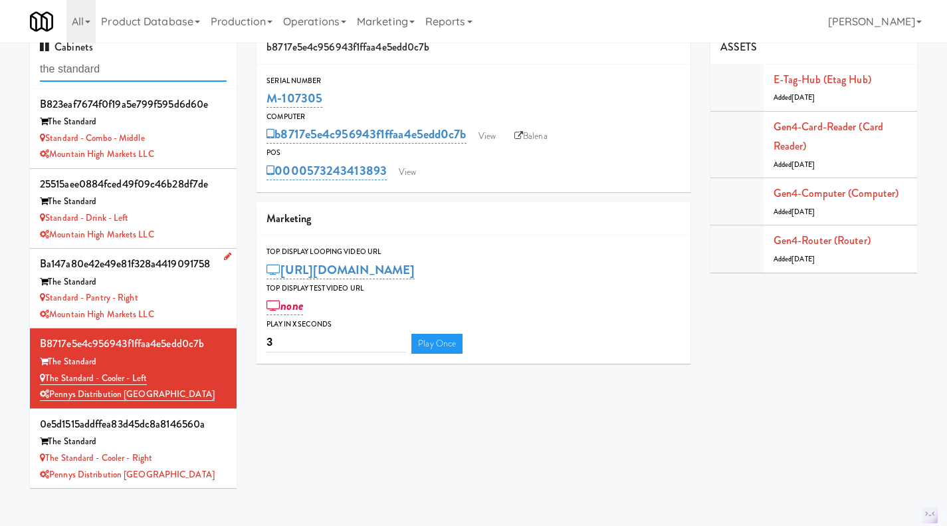
type input "the standard"
click at [200, 299] on div "Standard - Pantry - Right" at bounding box center [133, 298] width 187 height 17
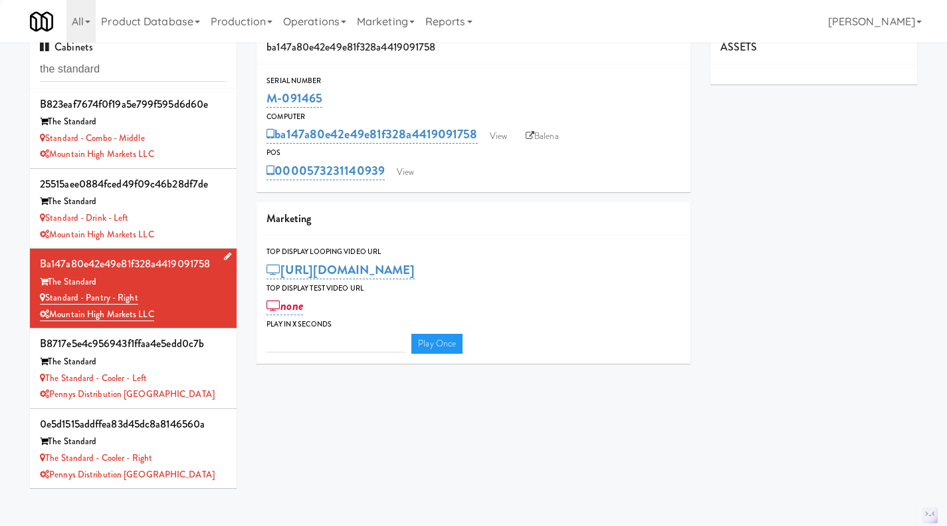
type input "3"
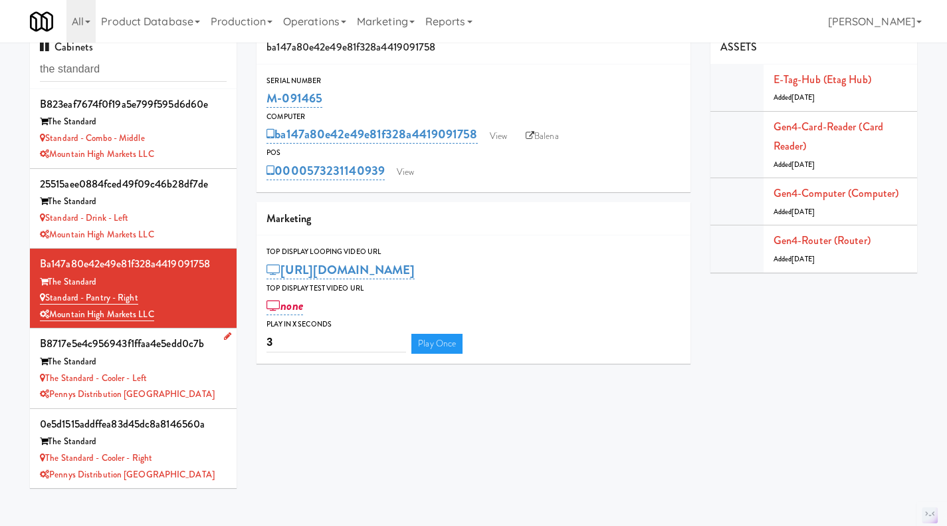
click at [197, 382] on div "The Standard - Cooler - Left" at bounding box center [133, 378] width 187 height 17
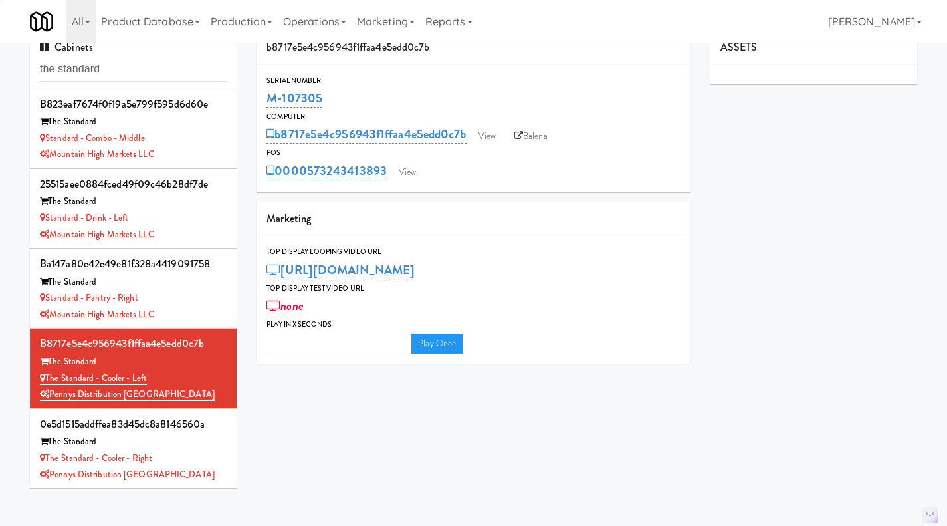
type input "3"
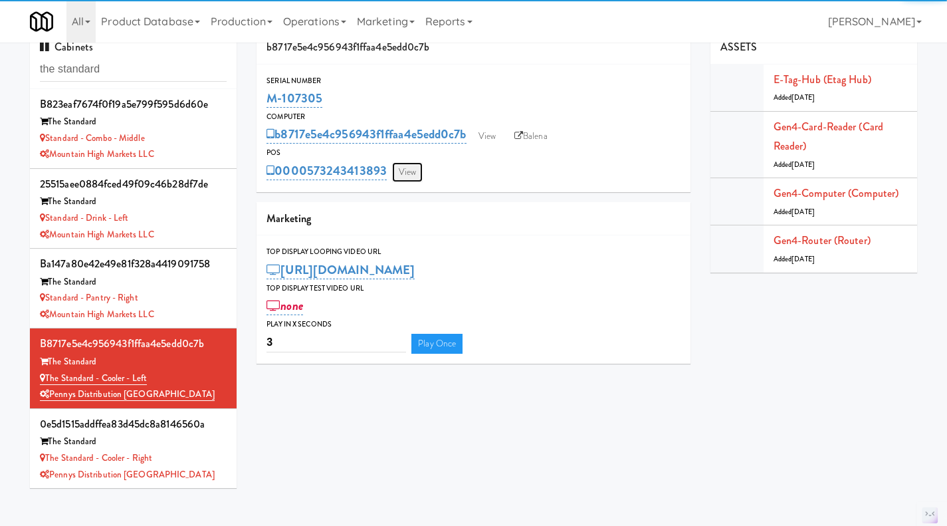
click at [409, 163] on link "View" at bounding box center [407, 172] width 31 height 20
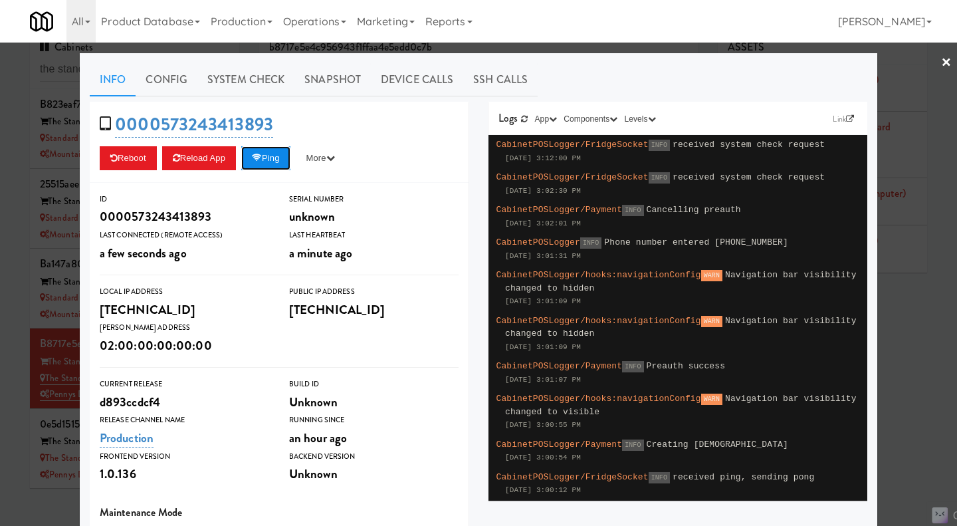
click at [280, 163] on button "Ping" at bounding box center [265, 158] width 49 height 24
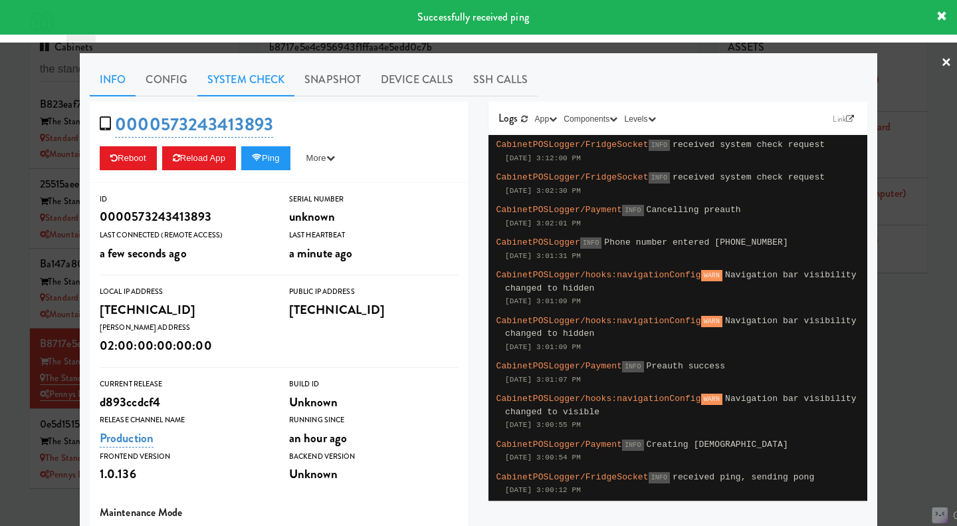
click at [259, 80] on link "System Check" at bounding box center [245, 79] width 97 height 33
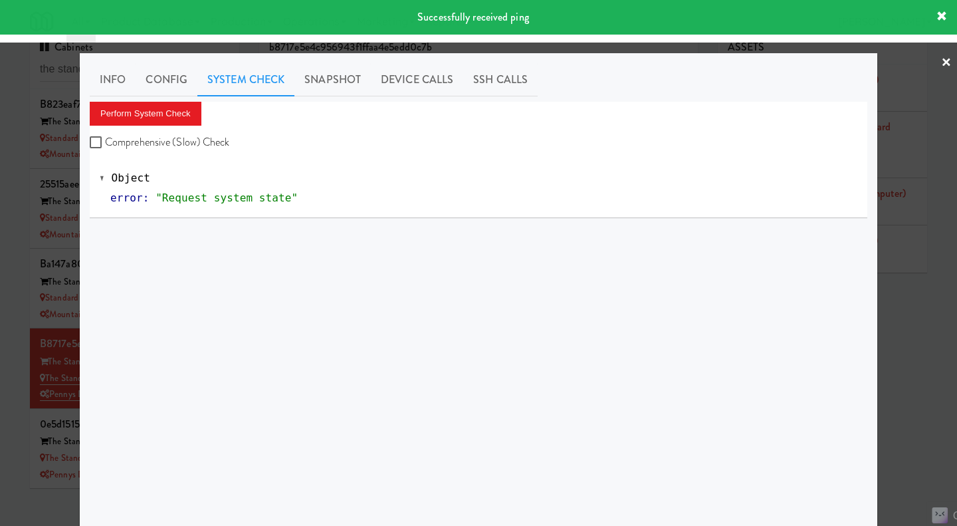
click at [212, 140] on label "Comprehensive (Slow) Check" at bounding box center [160, 142] width 140 height 20
click at [105, 140] on input "Comprehensive (Slow) Check" at bounding box center [97, 143] width 15 height 11
checkbox input "true"
click at [155, 113] on button "Perform System Check" at bounding box center [146, 114] width 112 height 24
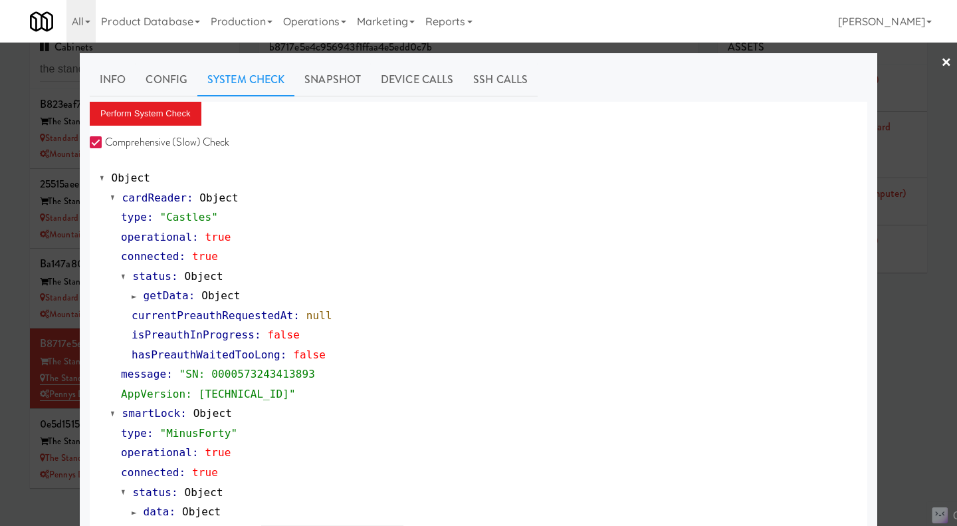
click at [932, 354] on div at bounding box center [478, 263] width 957 height 526
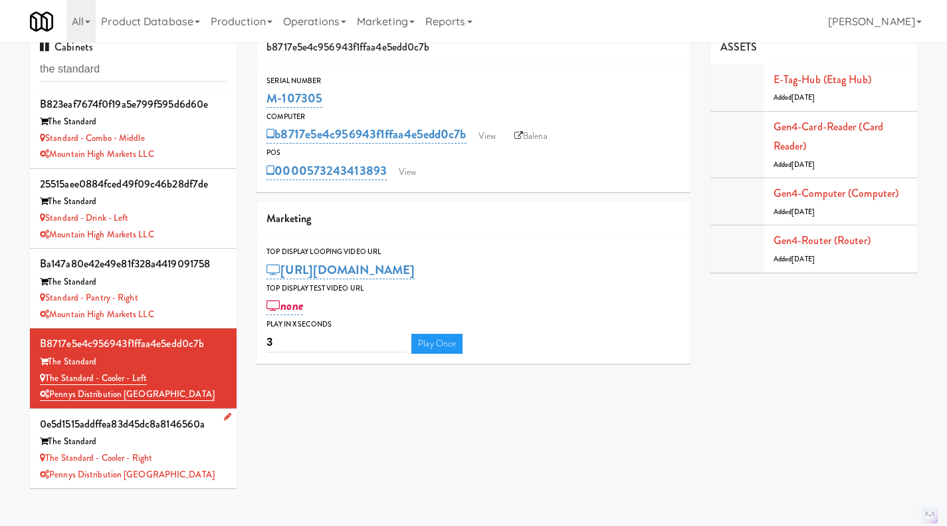
click at [187, 463] on div "The Standard - Cooler - Right" at bounding box center [133, 458] width 187 height 17
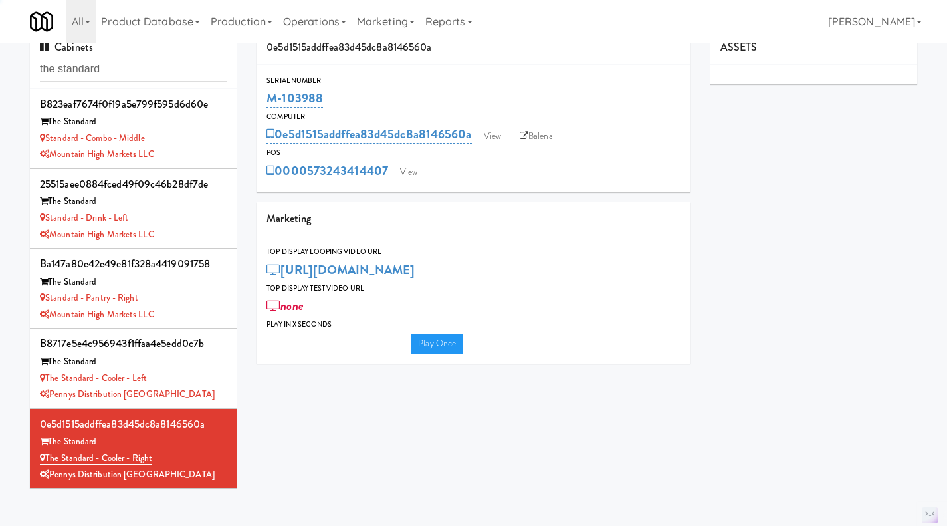
type input "3"
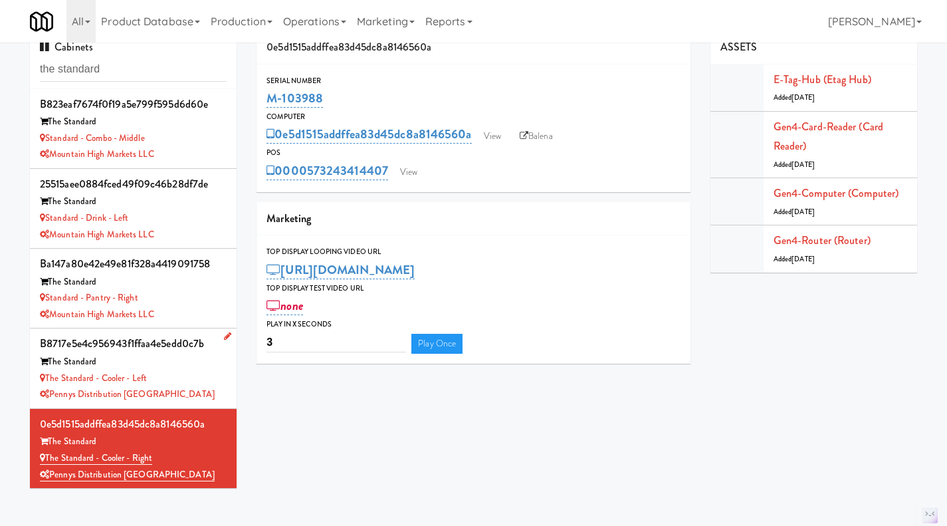
click at [181, 379] on div "The Standard - Cooler - Left" at bounding box center [133, 378] width 187 height 17
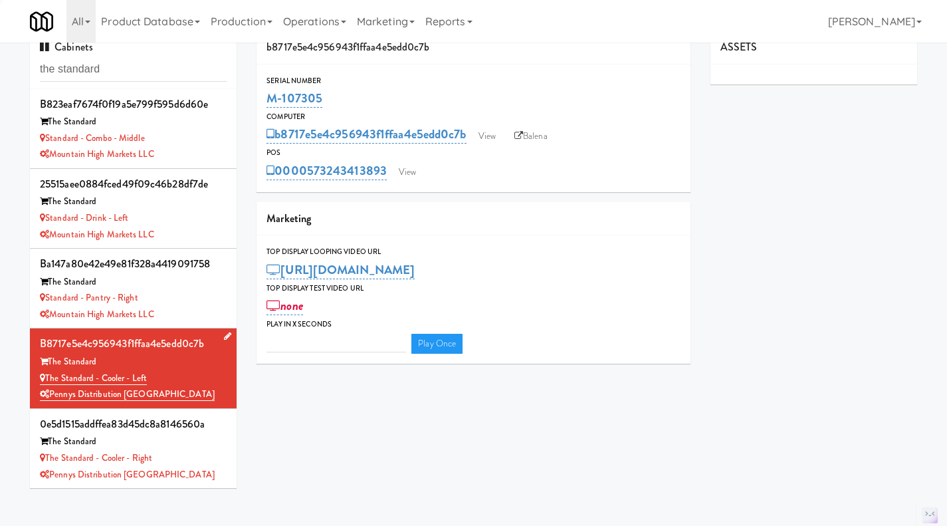
type input "3"
click at [122, 377] on link "The Standard - Cooler - Left" at bounding box center [93, 377] width 107 height 13
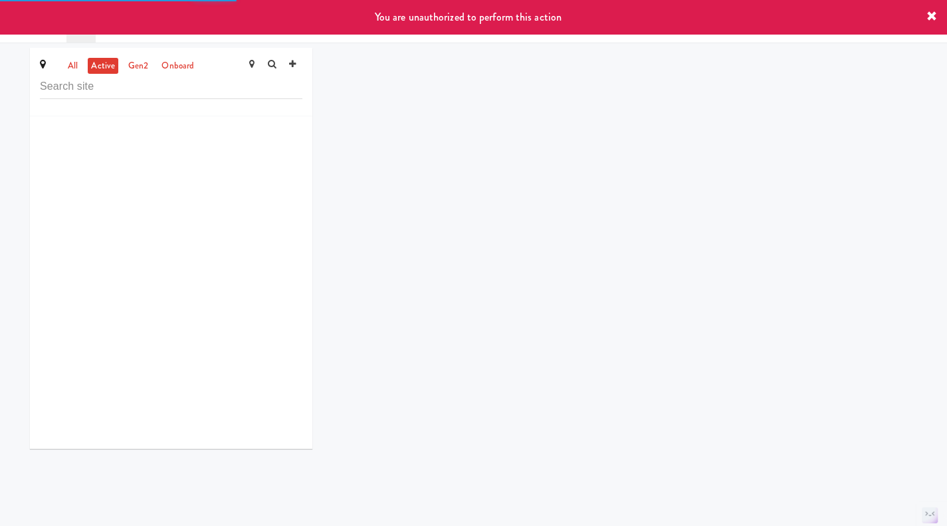
click at [320, 26] on div "You are unauthorized to perform this action" at bounding box center [473, 17] width 947 height 35
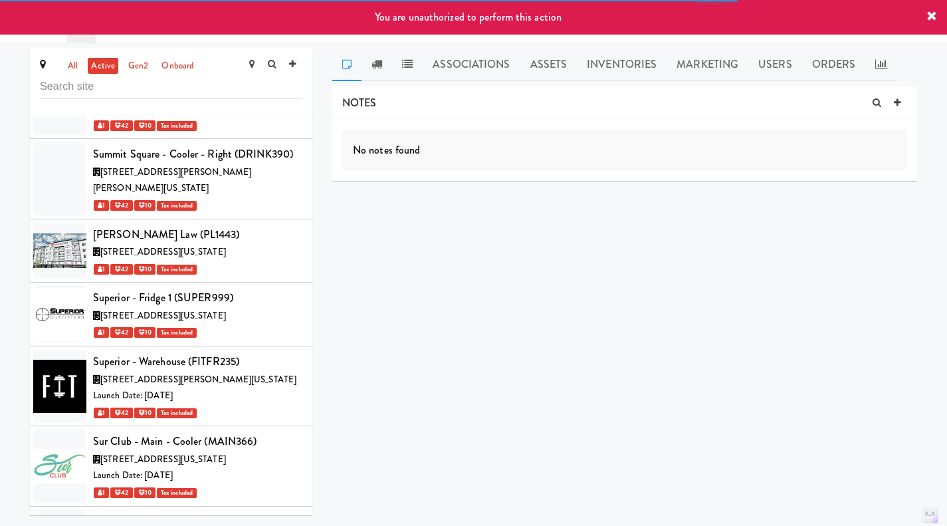
click at [927, 14] on icon at bounding box center [931, 16] width 11 height 11
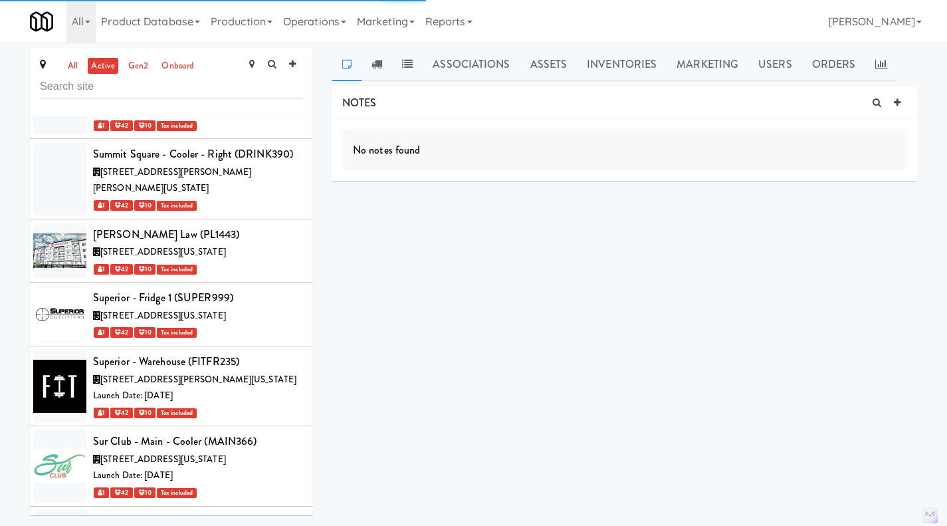
scroll to position [51671, 0]
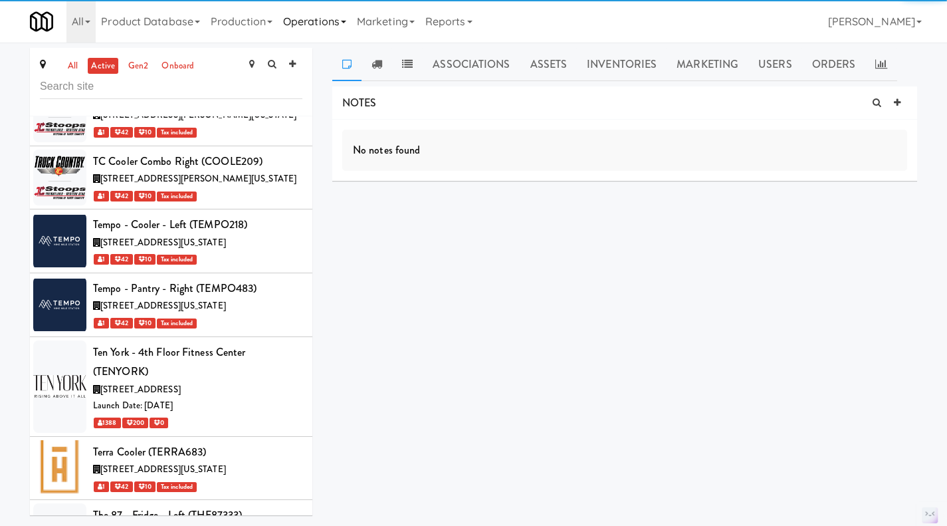
click at [295, 33] on link "Operations" at bounding box center [315, 21] width 74 height 43
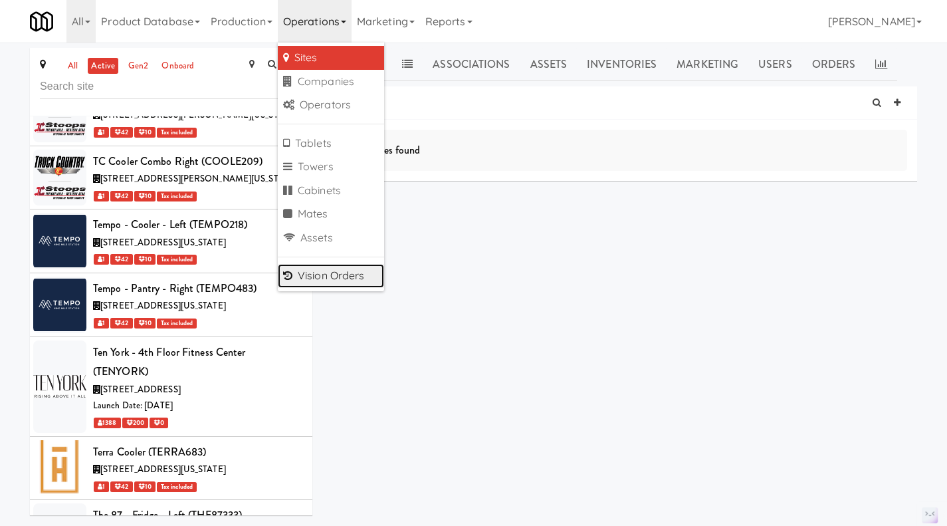
click at [347, 272] on link "Vision Orders" at bounding box center [331, 276] width 106 height 24
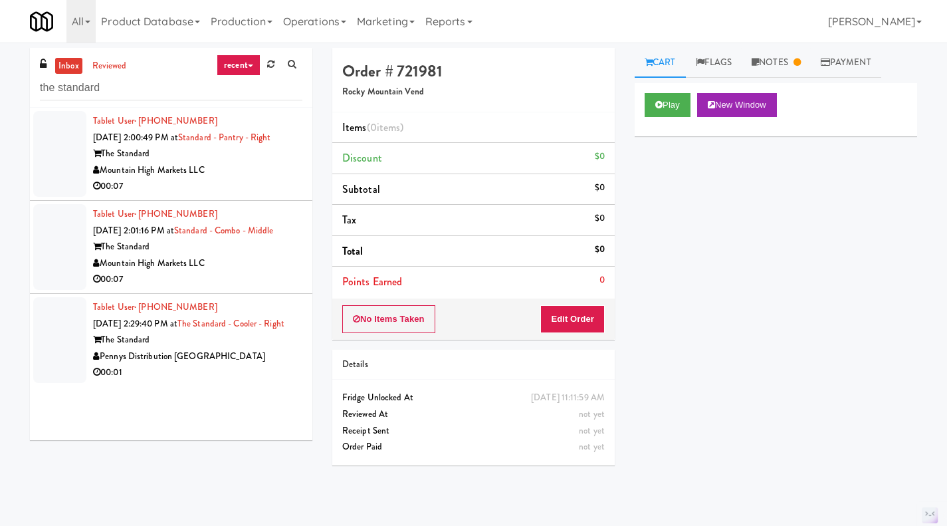
click at [241, 365] on div "Pennys Distribution [GEOGRAPHIC_DATA]" at bounding box center [197, 356] width 209 height 17
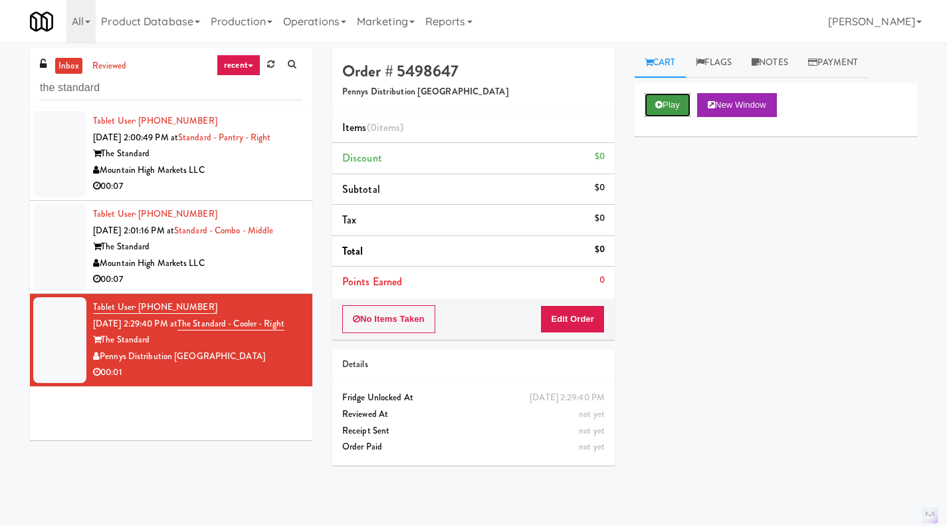
click at [676, 107] on button "Play" at bounding box center [668, 105] width 46 height 24
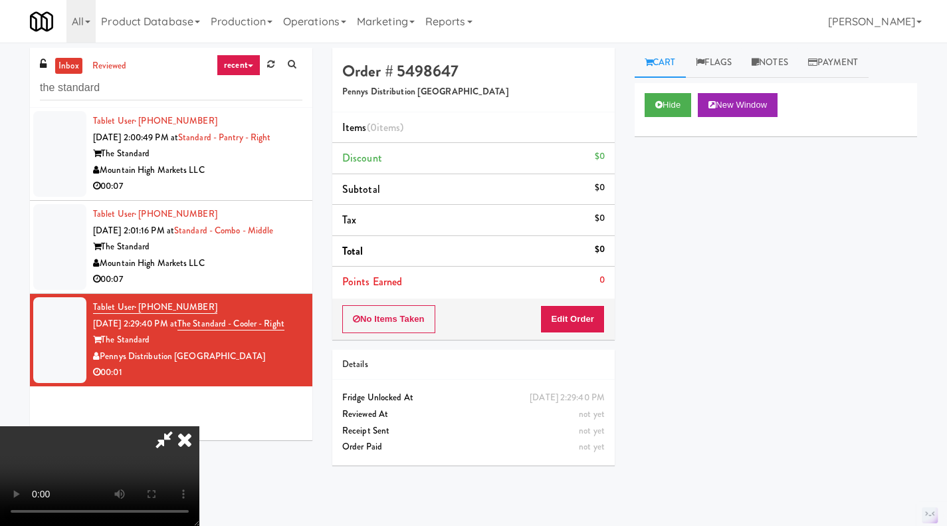
click at [185, 438] on icon at bounding box center [184, 439] width 29 height 27
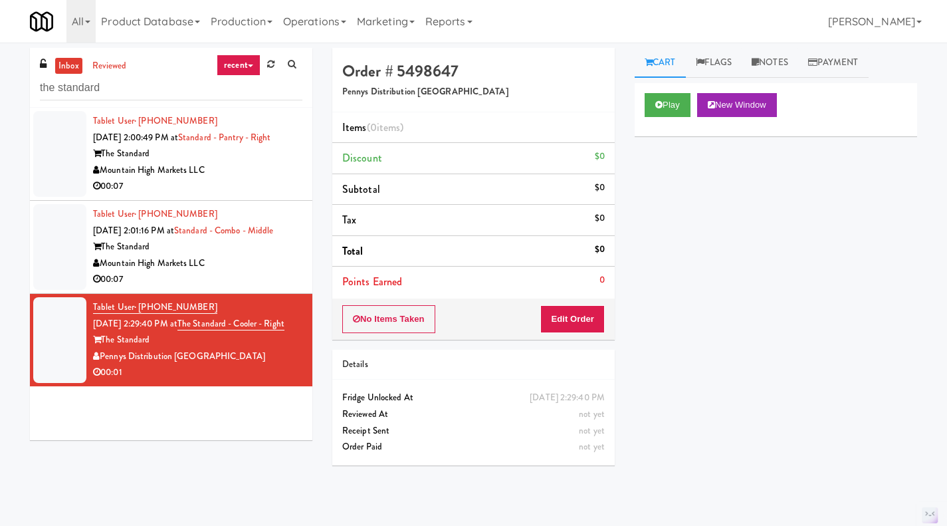
click at [778, 213] on div "Play New Window Primary Flag Clear Flag if unable to determine what was taken o…" at bounding box center [776, 332] width 282 height 498
click at [661, 104] on icon at bounding box center [658, 104] width 7 height 9
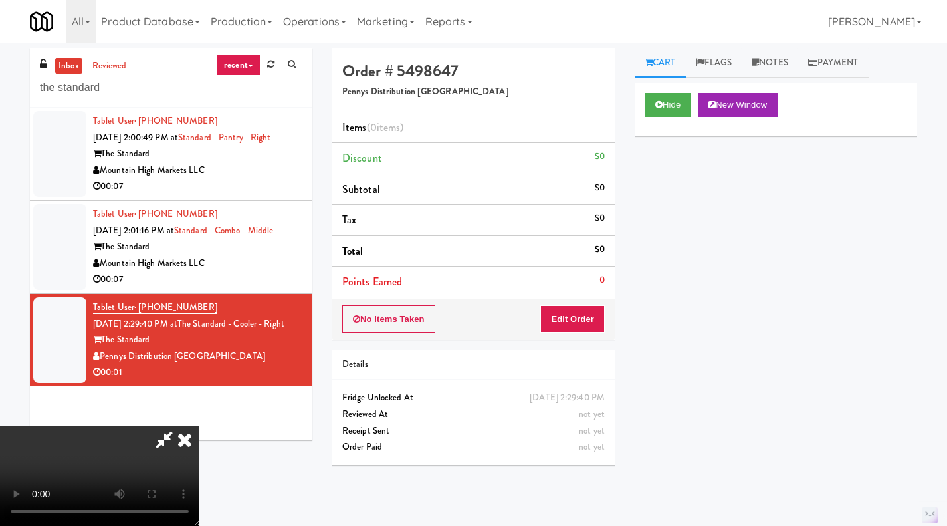
click at [691, 197] on div "Hide New Window Primary Flag Clear Flag if unable to determine what was taken o…" at bounding box center [776, 332] width 282 height 498
click at [184, 443] on icon at bounding box center [184, 439] width 29 height 27
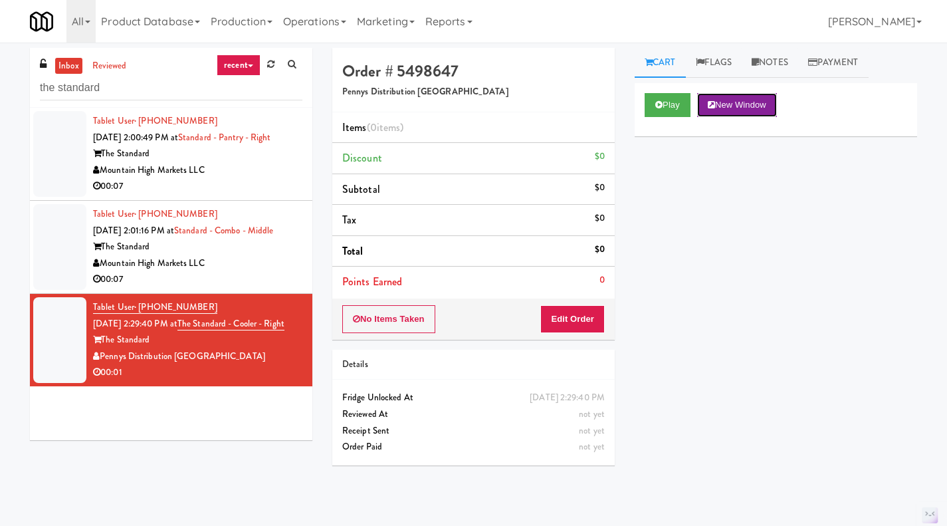
click at [726, 105] on button "New Window" at bounding box center [737, 105] width 80 height 24
click at [660, 109] on button "Play" at bounding box center [668, 105] width 46 height 24
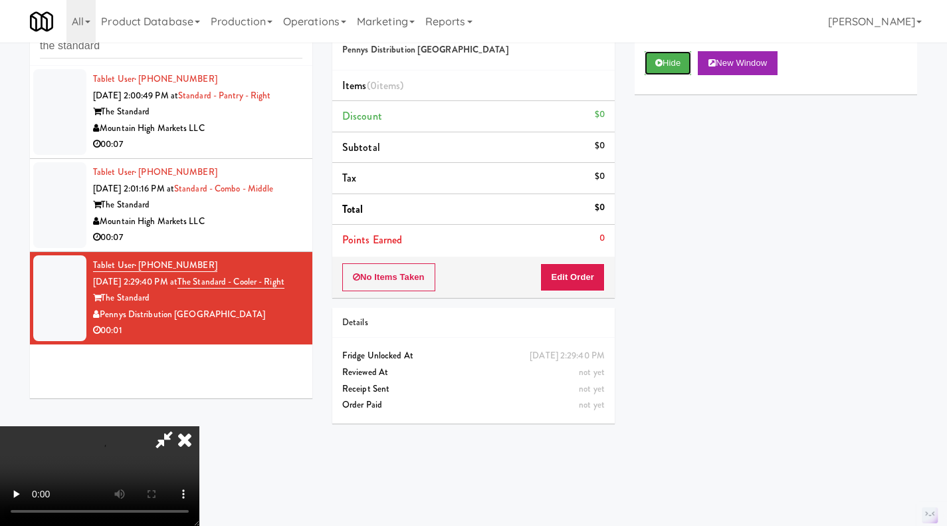
scroll to position [43, 0]
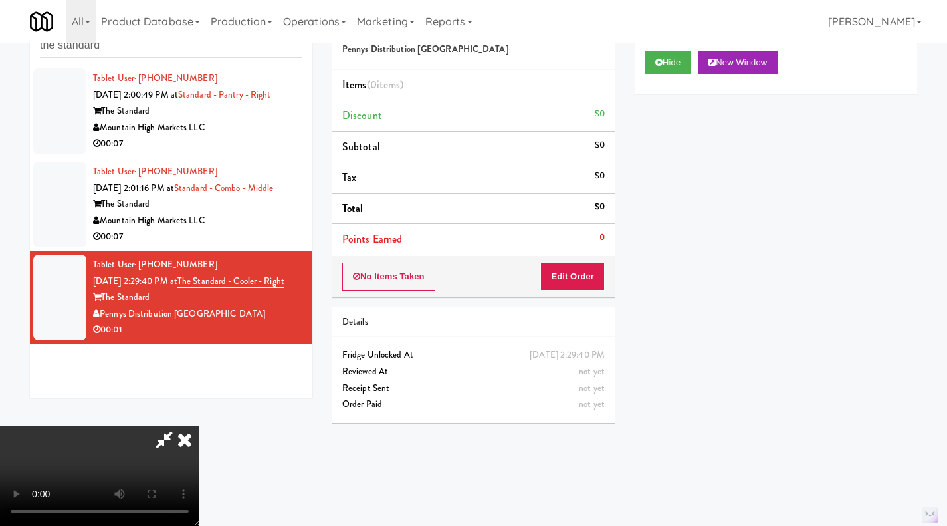
click at [189, 437] on icon at bounding box center [184, 439] width 29 height 27
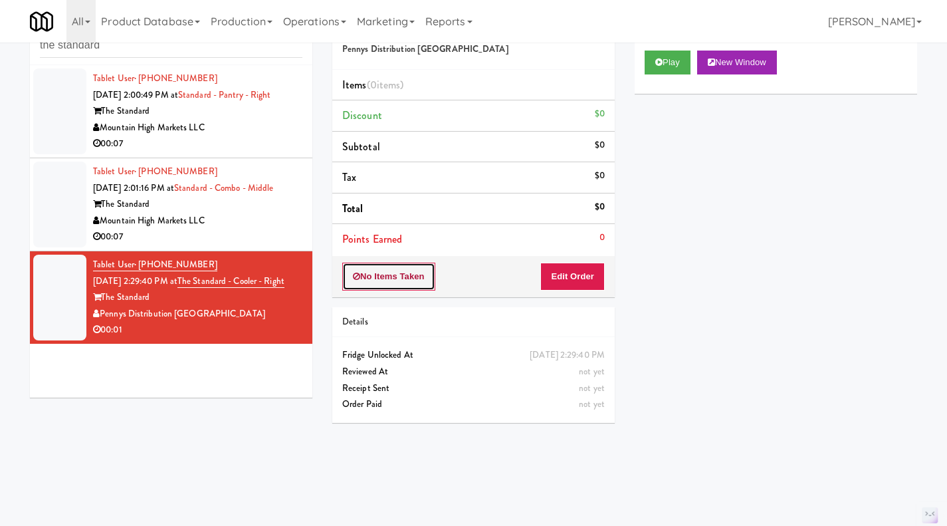
click at [406, 273] on button "No Items Taken" at bounding box center [388, 277] width 93 height 28
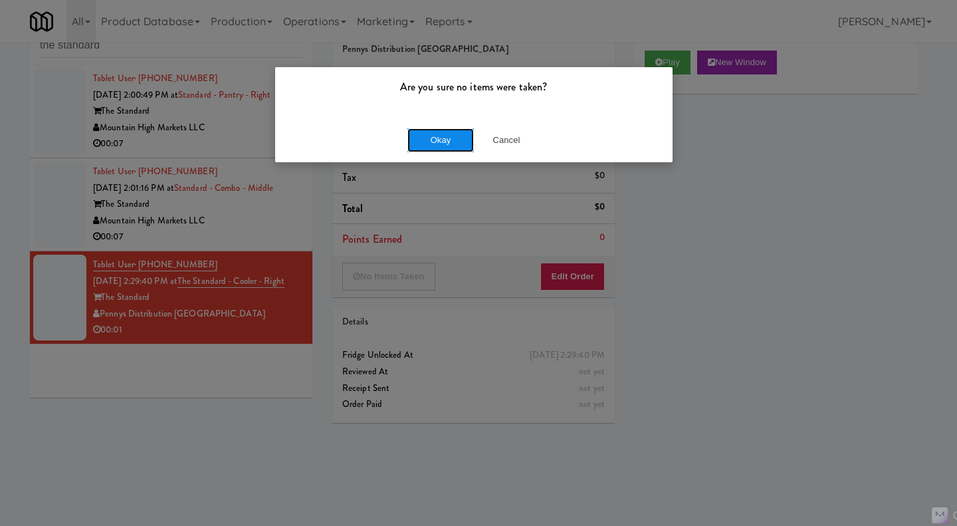
click at [447, 135] on button "Okay" at bounding box center [440, 140] width 66 height 24
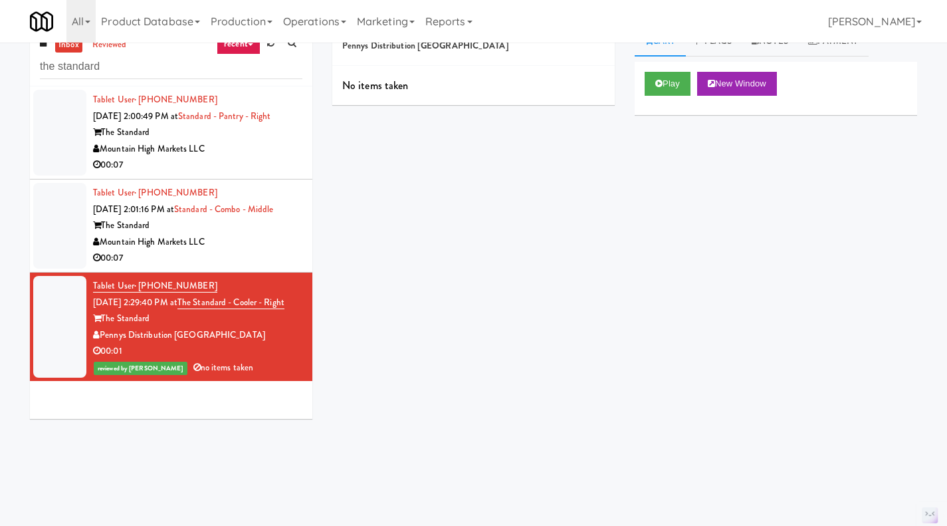
scroll to position [0, 0]
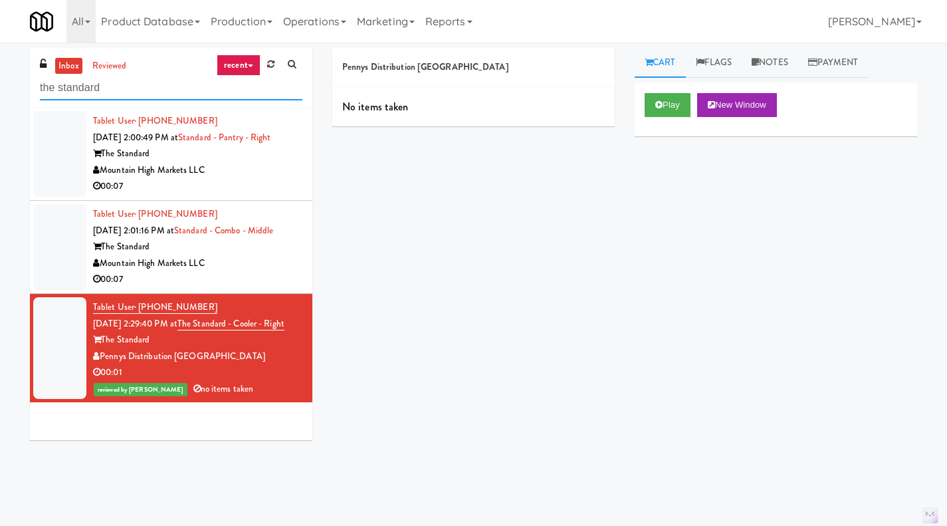
click at [144, 91] on input "the standard" at bounding box center [171, 88] width 263 height 25
click at [108, 92] on input "the standard" at bounding box center [171, 88] width 263 height 25
click at [106, 89] on input "the standard" at bounding box center [171, 88] width 263 height 25
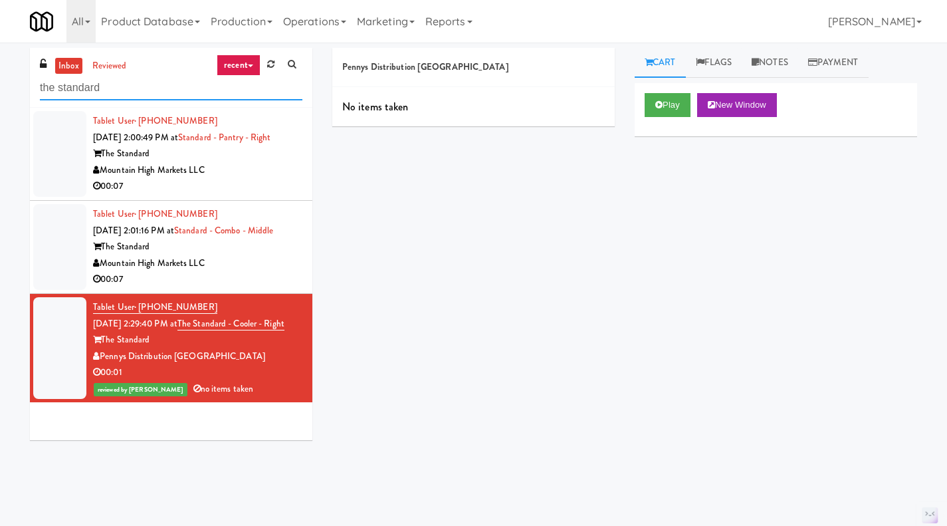
click at [106, 89] on input "the standard" at bounding box center [171, 88] width 263 height 25
type input "the standard"
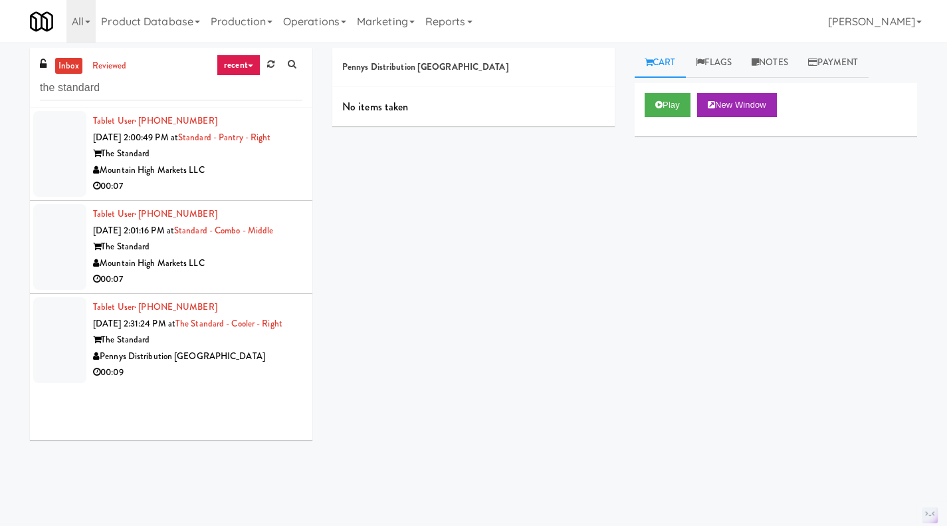
click at [235, 348] on div "The Standard" at bounding box center [197, 340] width 209 height 17
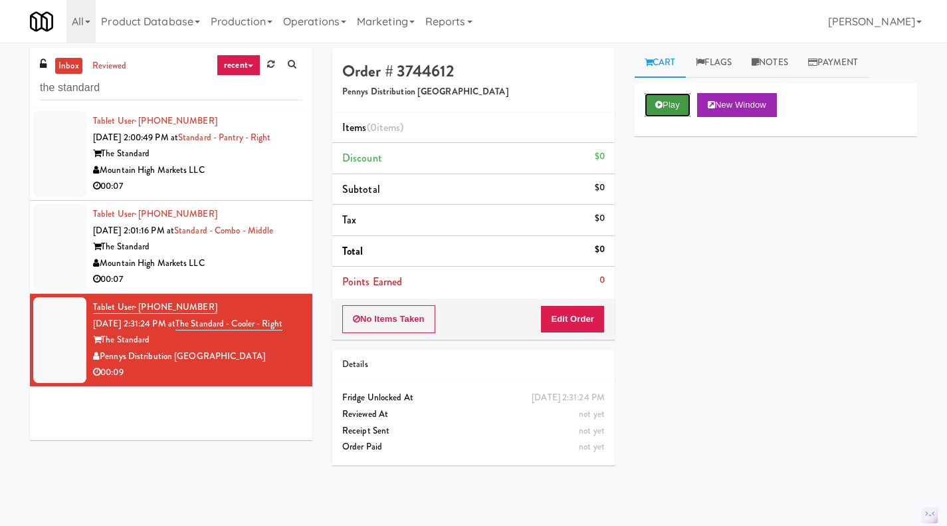
click at [673, 104] on button "Play" at bounding box center [668, 105] width 46 height 24
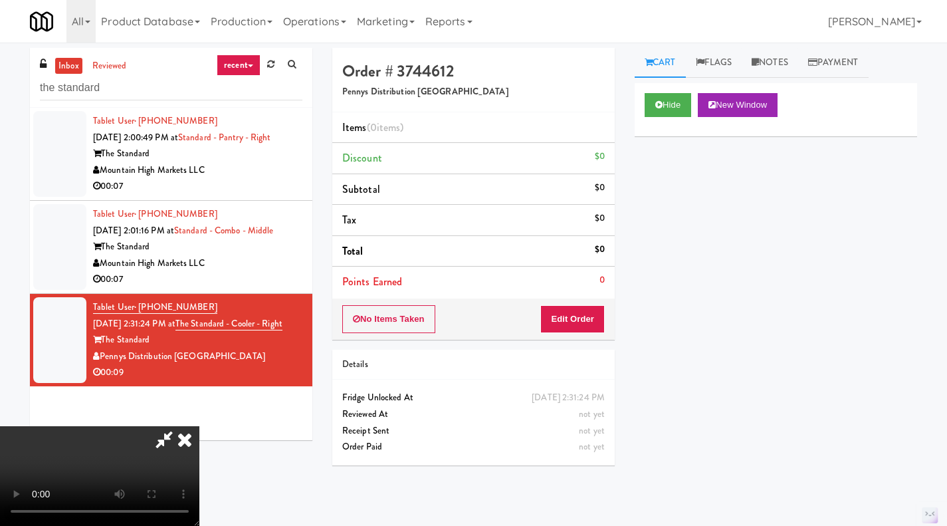
click at [185, 443] on icon at bounding box center [184, 439] width 29 height 27
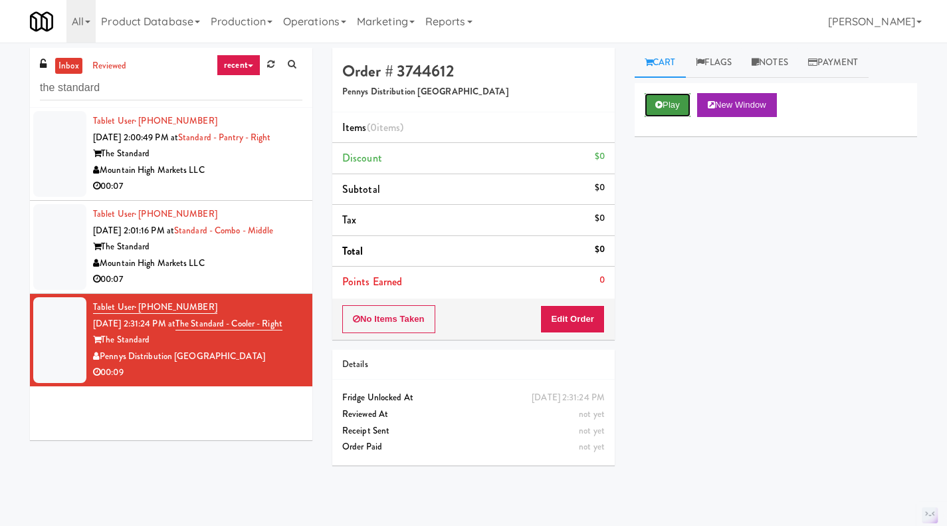
click at [677, 103] on button "Play" at bounding box center [668, 105] width 46 height 24
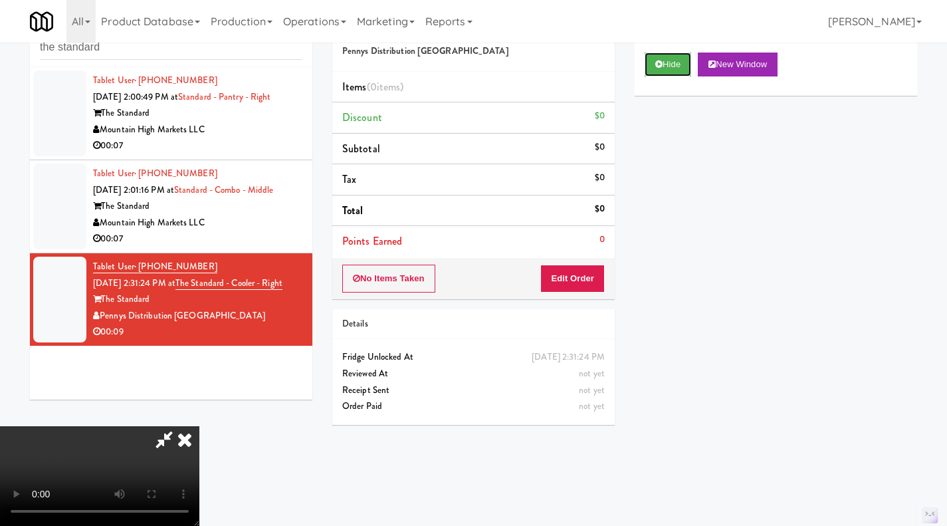
scroll to position [40, 0]
click at [193, 440] on icon at bounding box center [184, 439] width 29 height 27
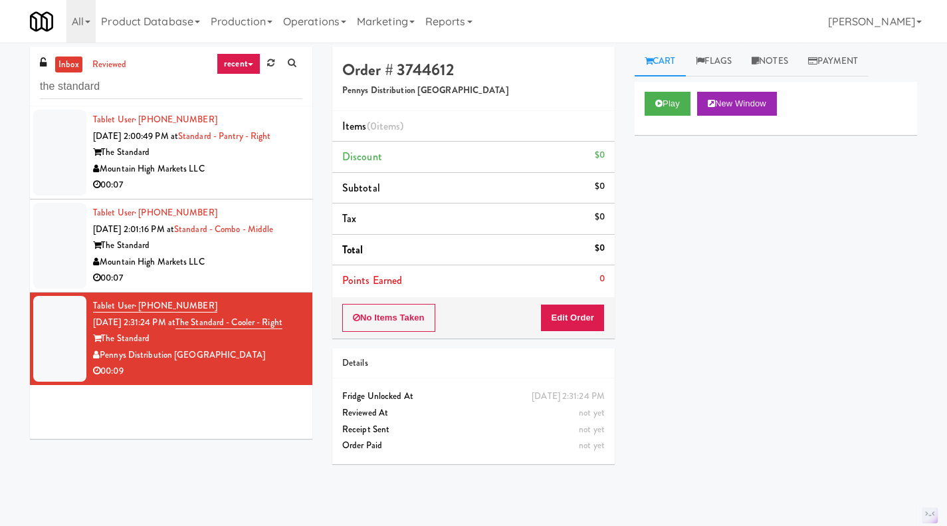
scroll to position [0, 0]
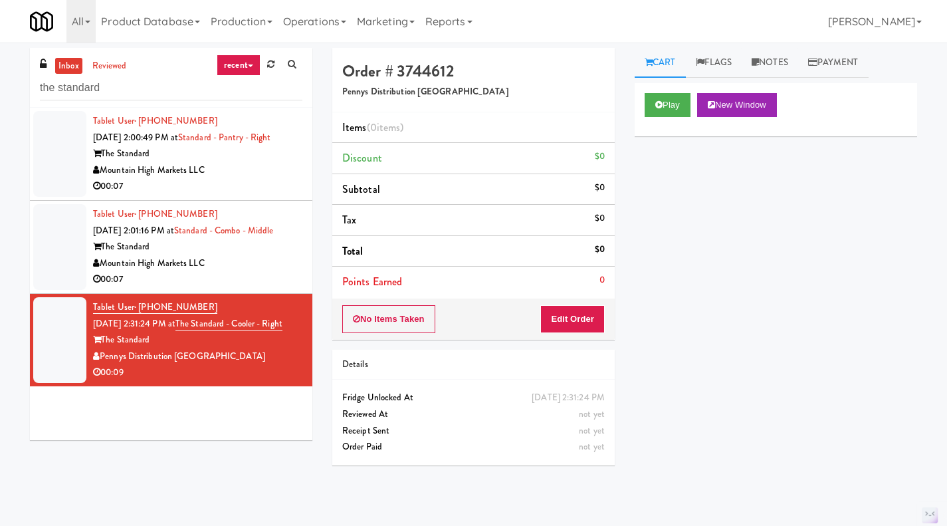
click at [755, 199] on div "Play New Window Primary Flag Clear Flag if unable to determine what was taken o…" at bounding box center [776, 332] width 282 height 498
click at [659, 105] on icon at bounding box center [658, 104] width 7 height 9
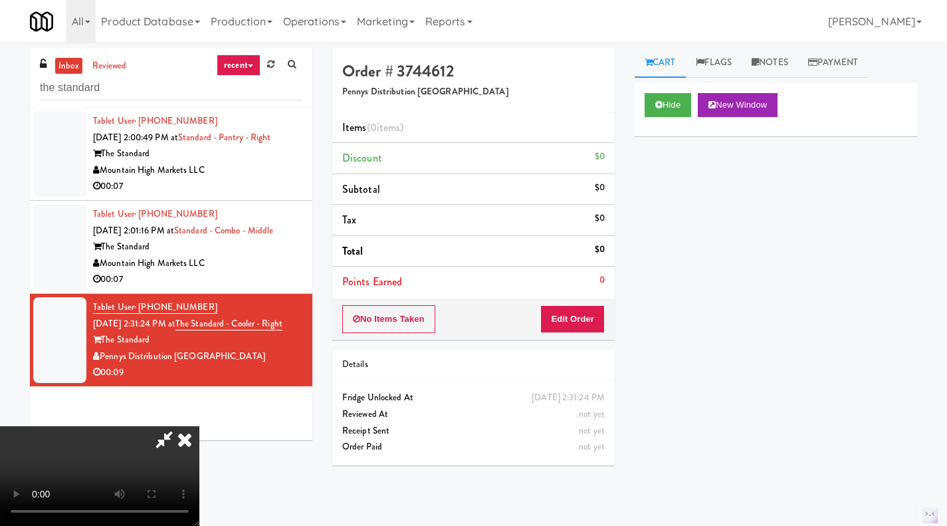
click at [185, 442] on icon at bounding box center [184, 439] width 29 height 27
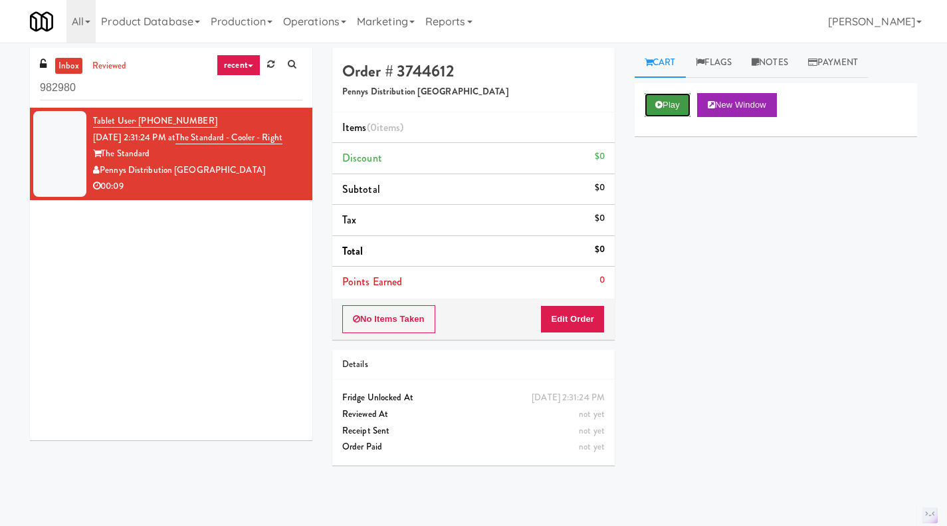
click at [665, 105] on button "Play" at bounding box center [668, 105] width 46 height 24
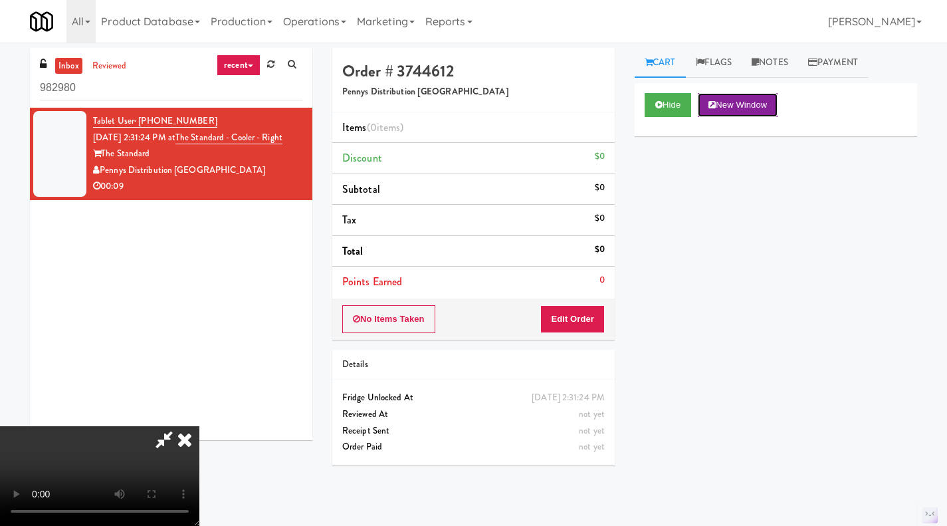
click at [745, 108] on button "New Window" at bounding box center [738, 105] width 80 height 24
click at [201, 321] on div "Tablet User · (319) 626-6966 [DATE] 2:31:24 PM at The Standard - Cooler - Right…" at bounding box center [171, 274] width 282 height 332
click at [185, 443] on icon at bounding box center [184, 439] width 29 height 27
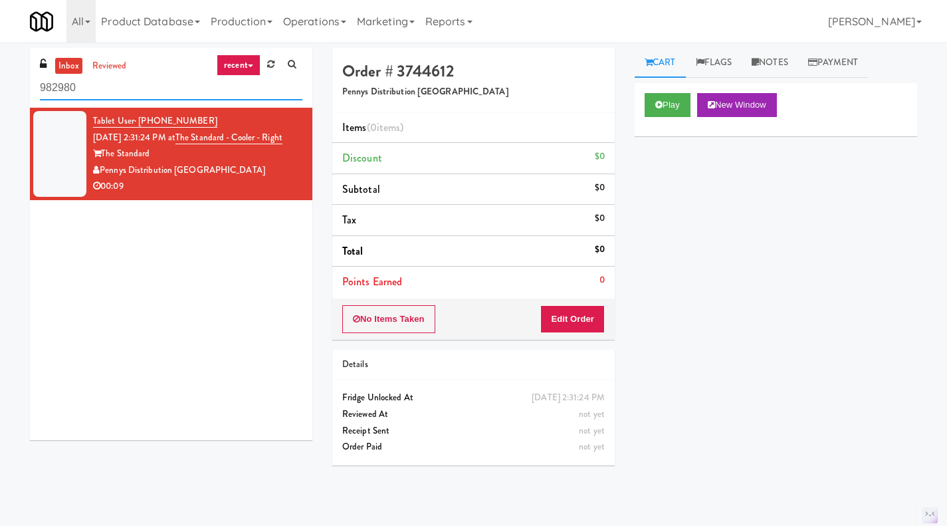
click at [122, 90] on input "982980" at bounding box center [171, 88] width 263 height 25
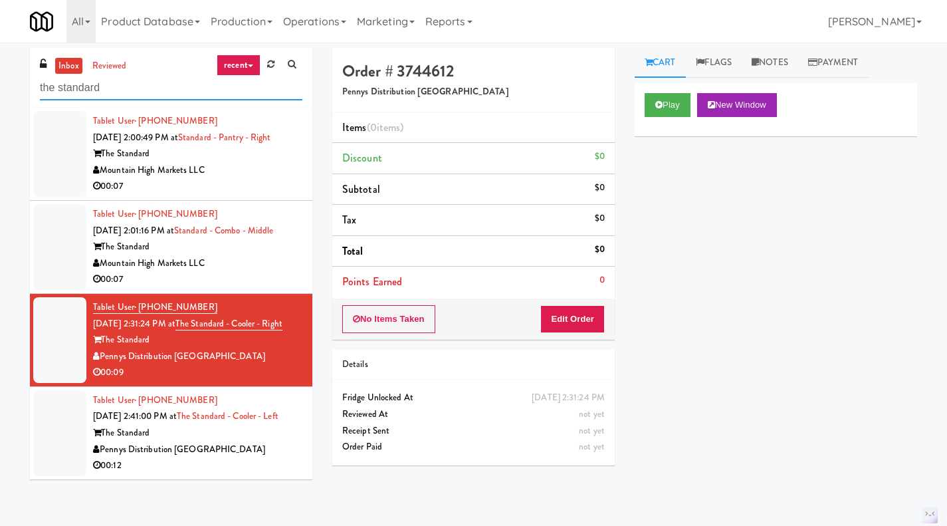
scroll to position [5, 0]
click at [248, 441] on div "The Standard" at bounding box center [197, 433] width 209 height 17
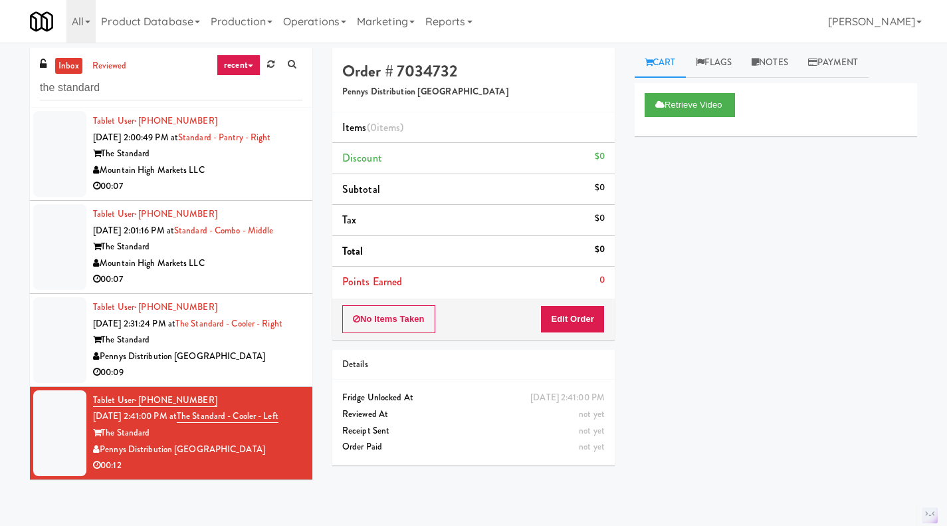
click at [269, 458] on div "Pennys Distribution [GEOGRAPHIC_DATA]" at bounding box center [197, 449] width 209 height 17
click at [709, 99] on button "Retrieve Video" at bounding box center [690, 105] width 90 height 24
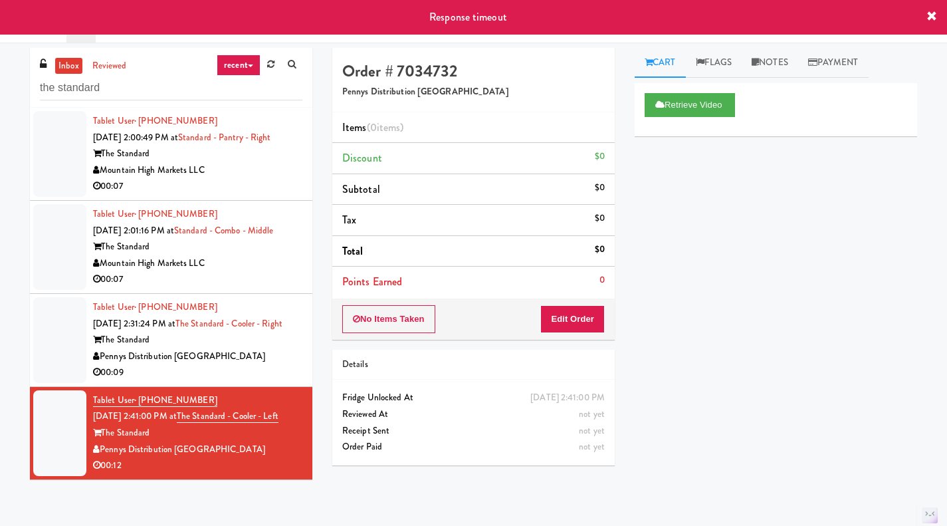
click at [934, 17] on icon at bounding box center [931, 16] width 11 height 11
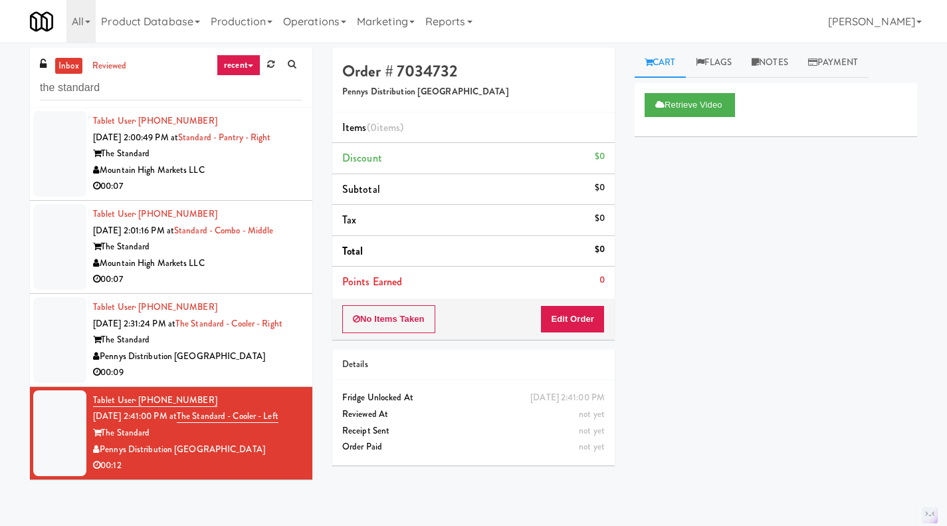
click at [704, 198] on div "Retrieve Video Primary Flag Clear Flag if unable to determine what was taken or…" at bounding box center [776, 332] width 282 height 498
click at [689, 106] on button "Retrieve Video" at bounding box center [690, 105] width 90 height 24
click at [241, 348] on div "The Standard" at bounding box center [197, 340] width 209 height 17
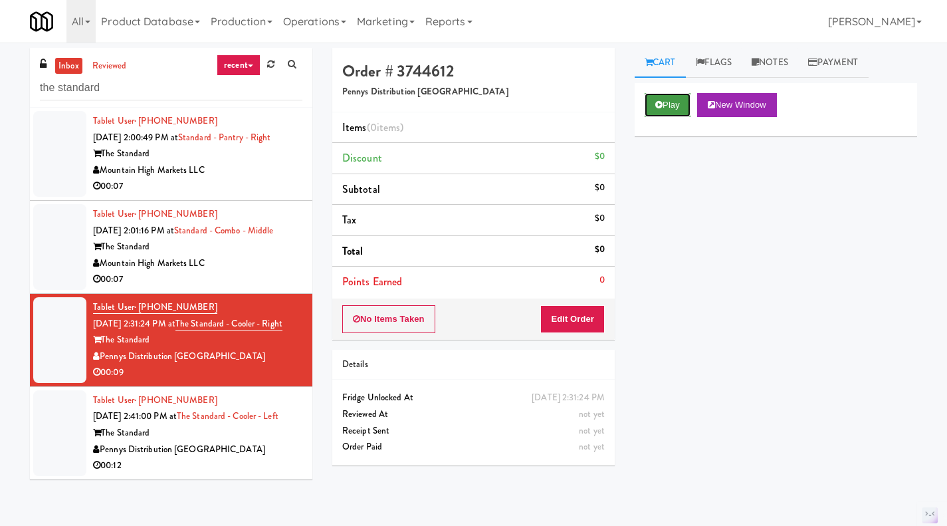
click at [657, 106] on icon at bounding box center [658, 104] width 7 height 9
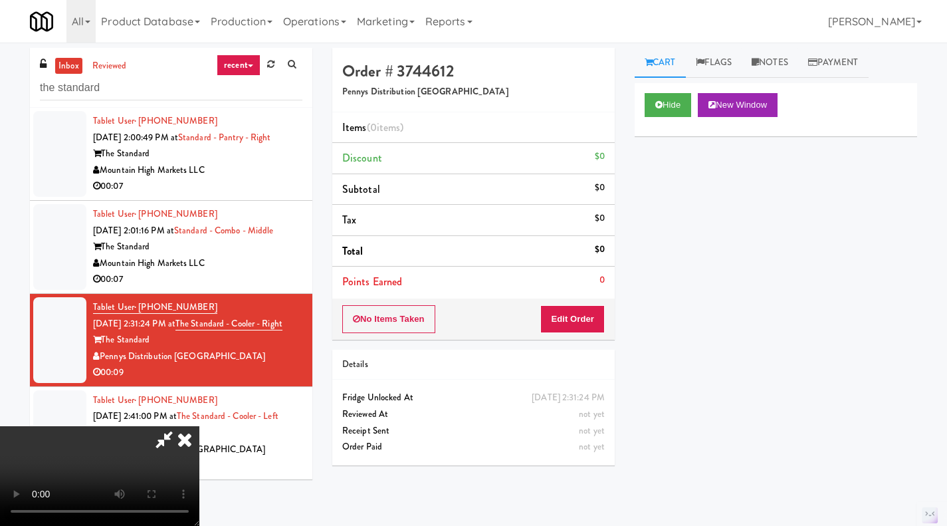
click at [187, 438] on icon at bounding box center [184, 439] width 29 height 27
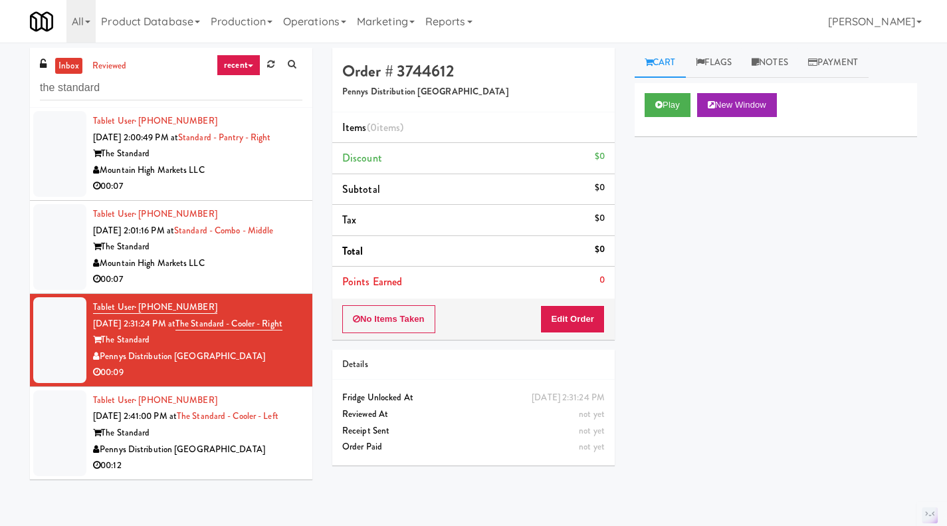
click at [263, 458] on div "Pennys Distribution [GEOGRAPHIC_DATA]" at bounding box center [197, 449] width 209 height 17
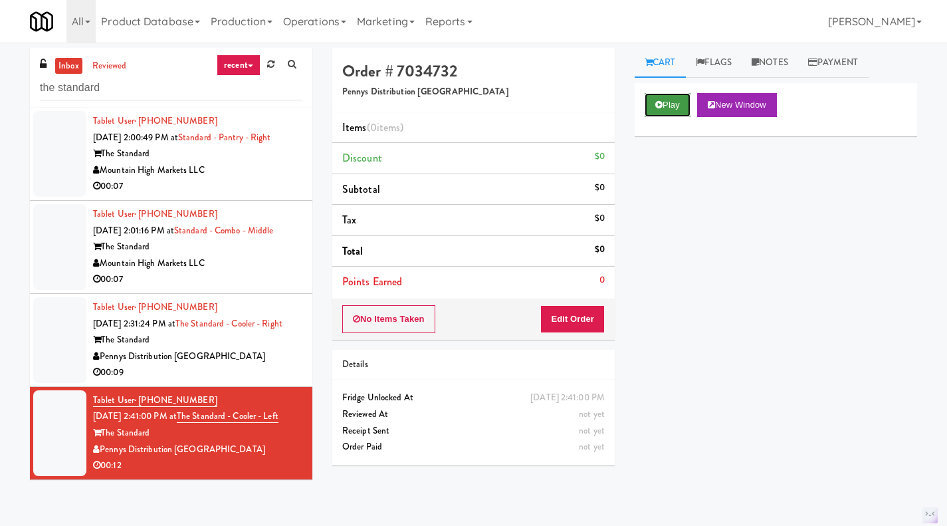
click at [661, 106] on icon at bounding box center [658, 104] width 7 height 9
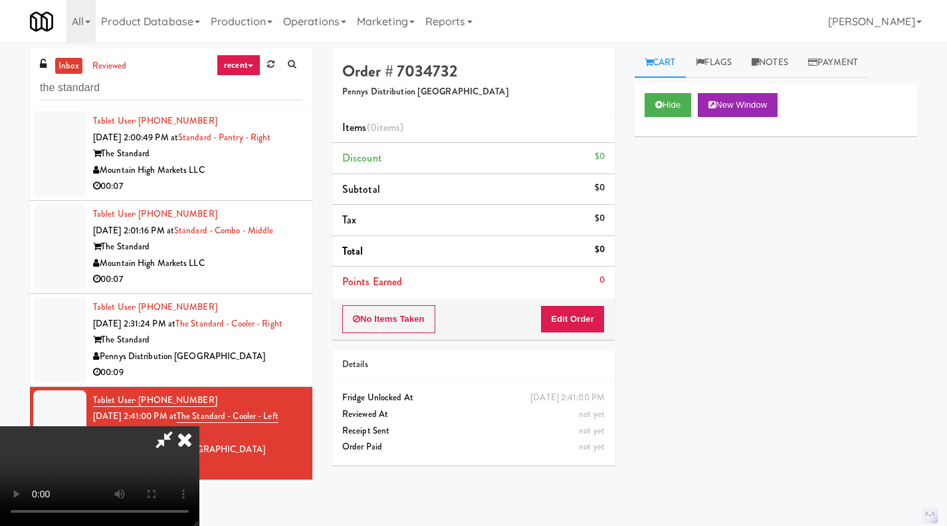
click at [186, 438] on icon at bounding box center [184, 439] width 29 height 27
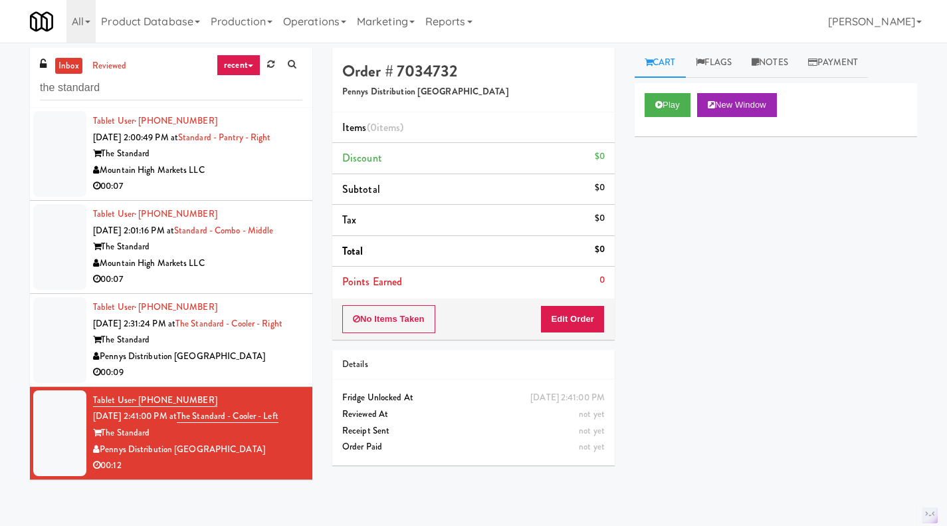
click at [263, 362] on div "Pennys Distribution [GEOGRAPHIC_DATA]" at bounding box center [197, 356] width 209 height 17
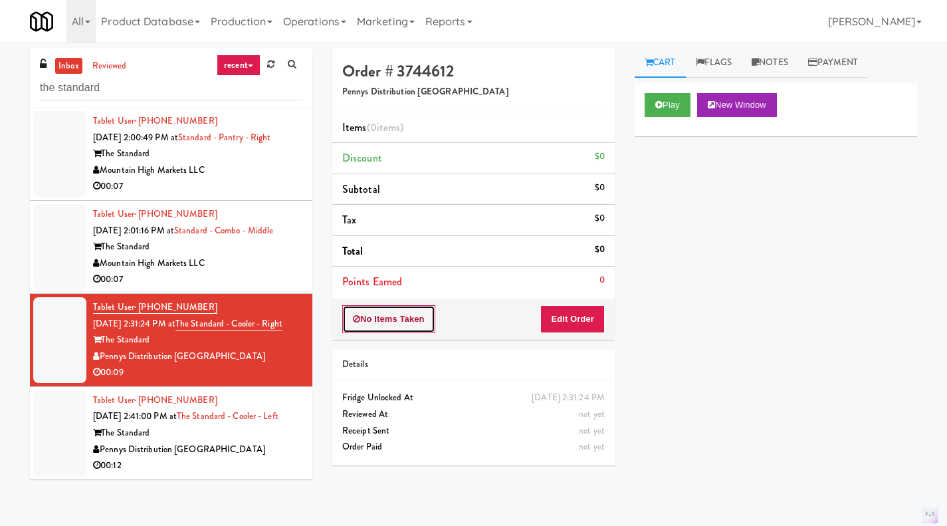
click at [408, 311] on button "No Items Taken" at bounding box center [388, 319] width 93 height 28
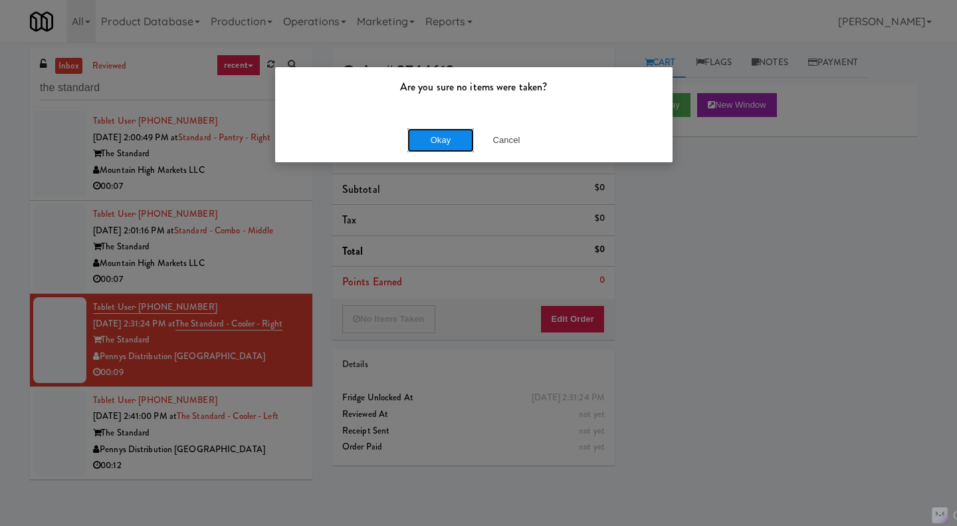
click at [436, 142] on button "Okay" at bounding box center [440, 140] width 66 height 24
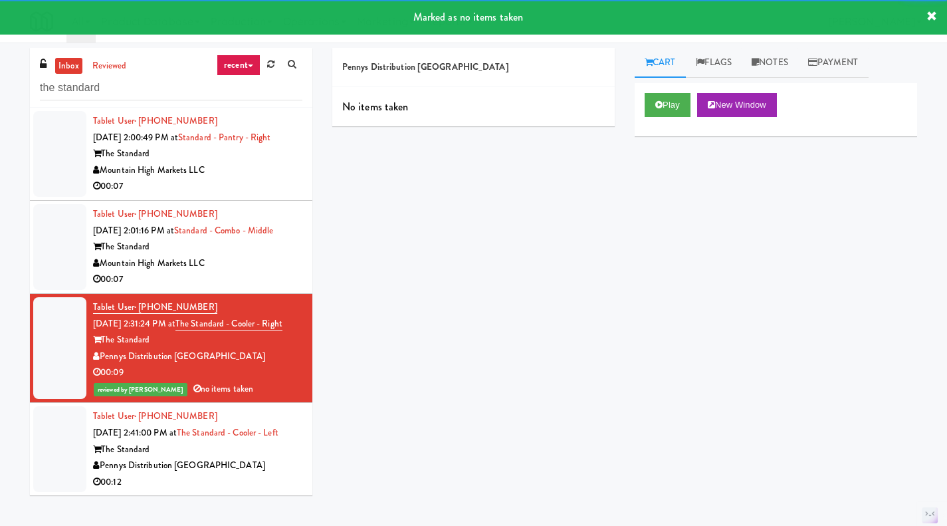
click at [279, 453] on div "Tablet User · (319) 626-6966 [DATE] 2:41:00 PM at The Standard - Cooler - Left …" at bounding box center [197, 449] width 209 height 82
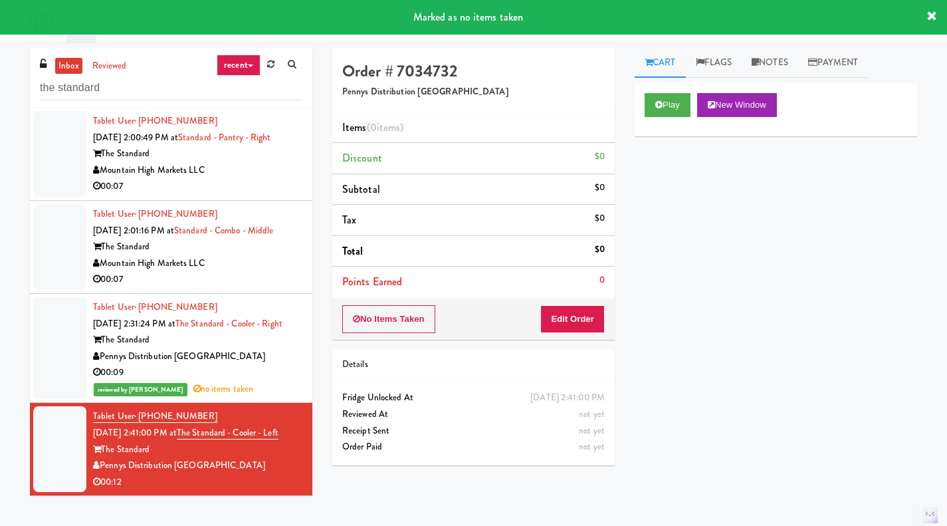
scroll to position [1, 0]
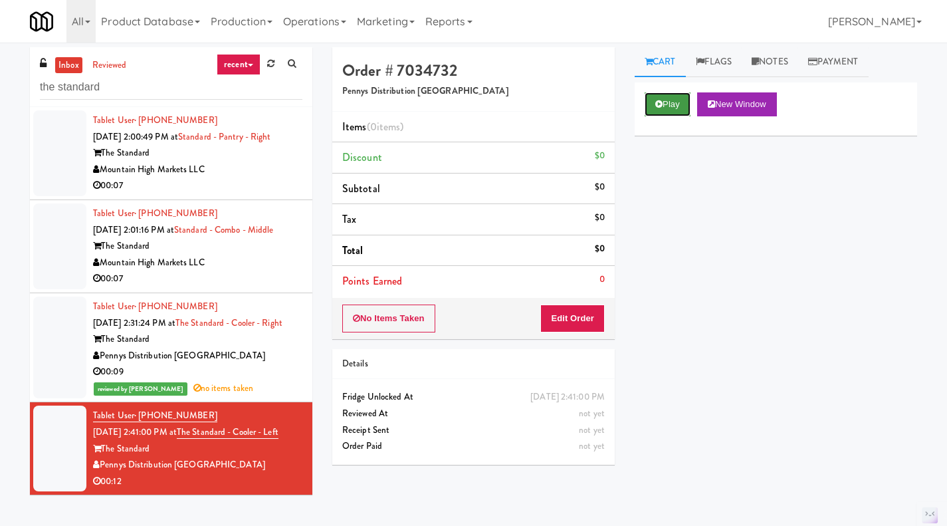
click at [668, 111] on button "Play" at bounding box center [668, 104] width 46 height 24
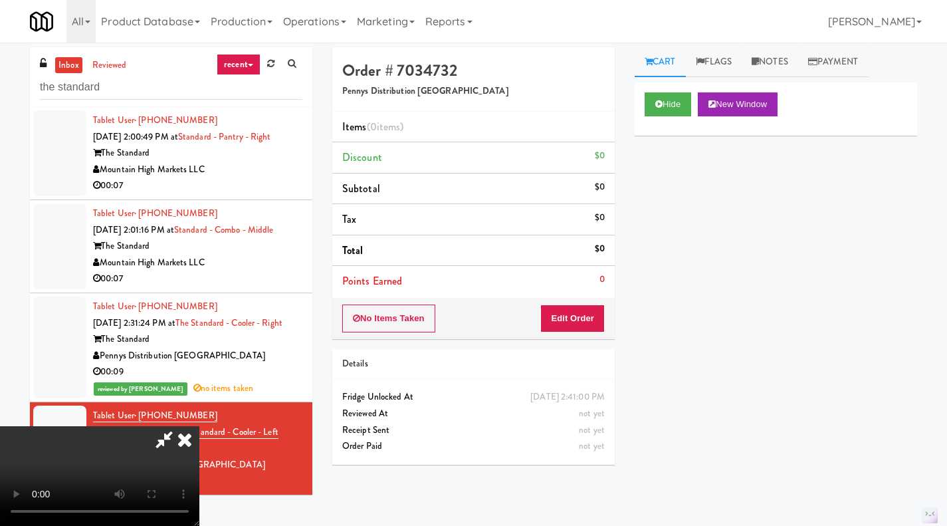
click at [183, 436] on icon at bounding box center [184, 439] width 29 height 27
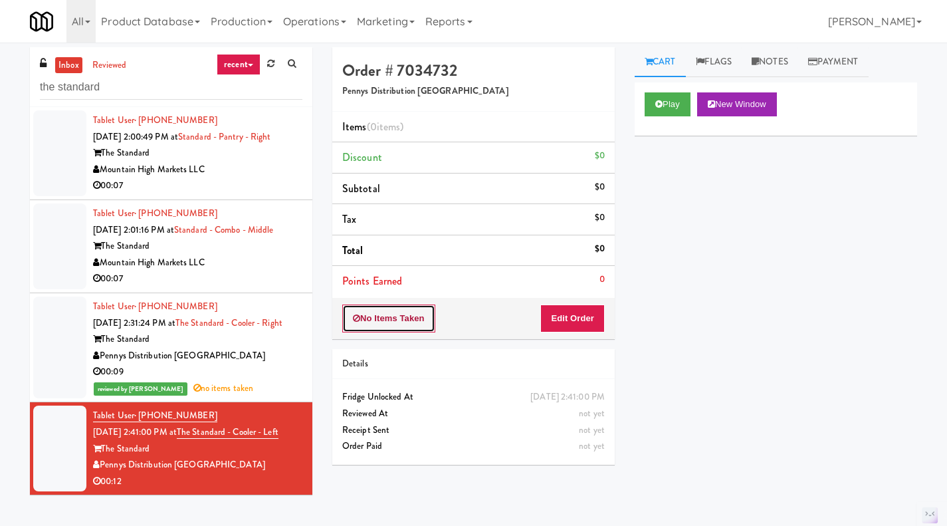
click at [391, 317] on button "No Items Taken" at bounding box center [388, 318] width 93 height 28
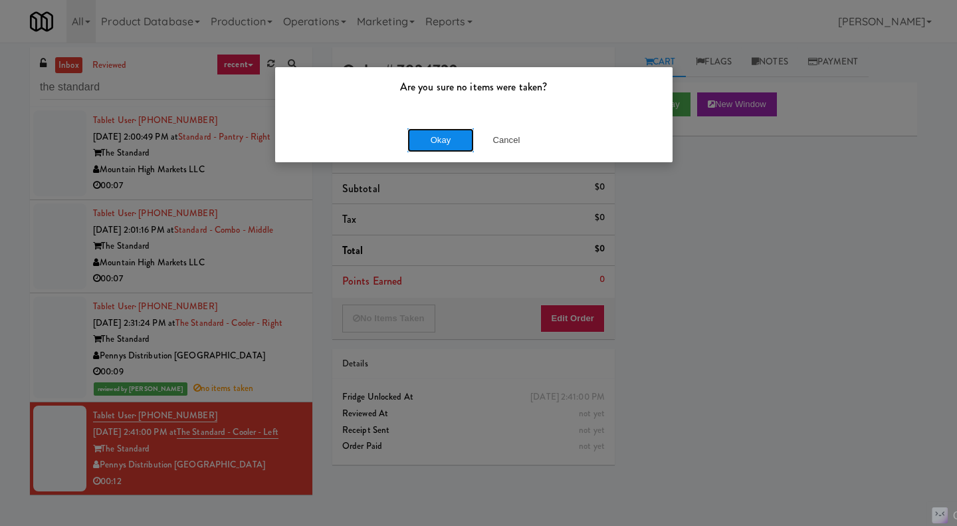
click at [439, 136] on button "Okay" at bounding box center [440, 140] width 66 height 24
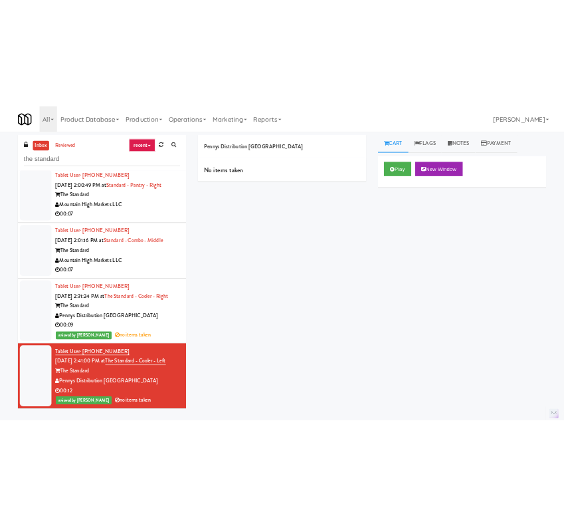
scroll to position [0, 0]
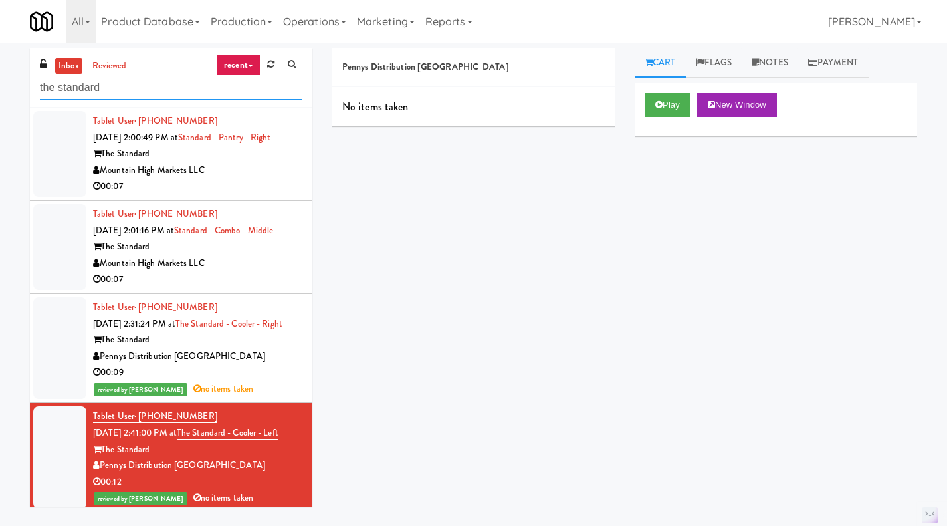
click at [150, 94] on input "the standard" at bounding box center [171, 88] width 263 height 25
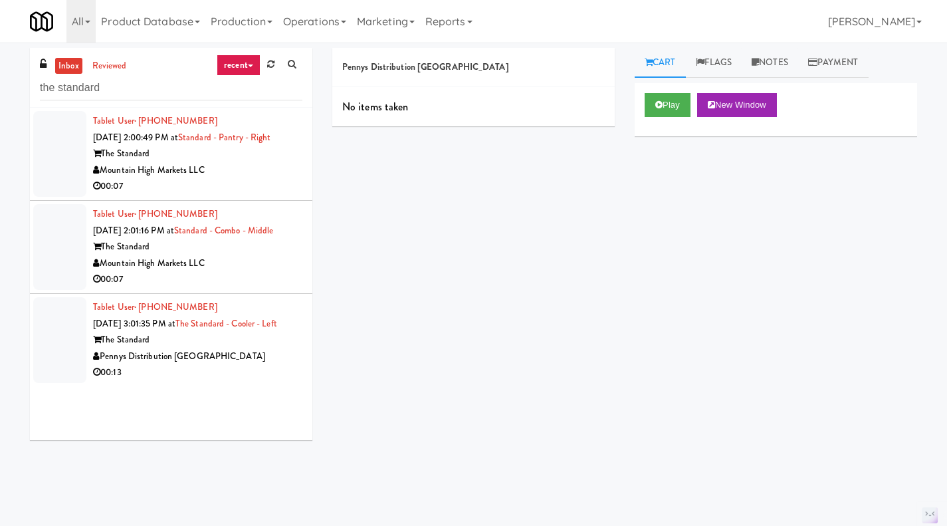
click at [255, 348] on div "The Standard" at bounding box center [197, 340] width 209 height 17
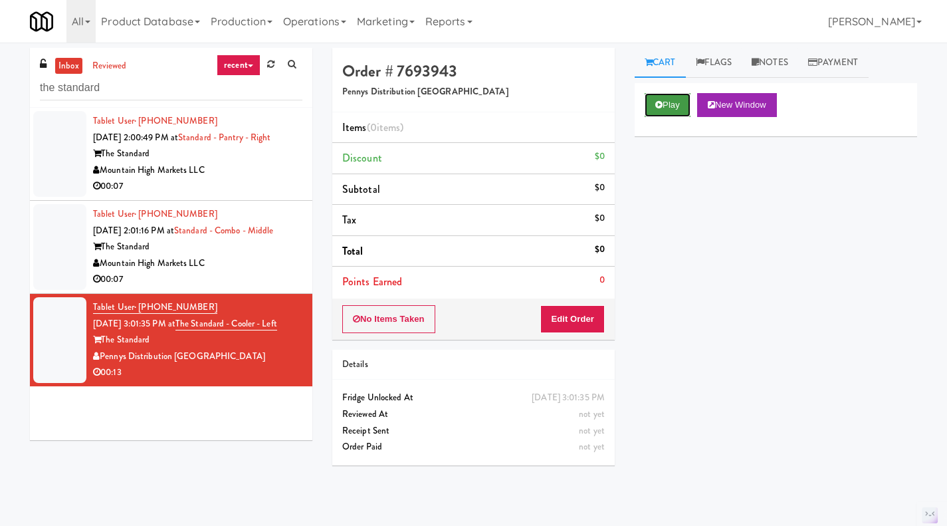
click at [671, 112] on button "Play" at bounding box center [668, 105] width 46 height 24
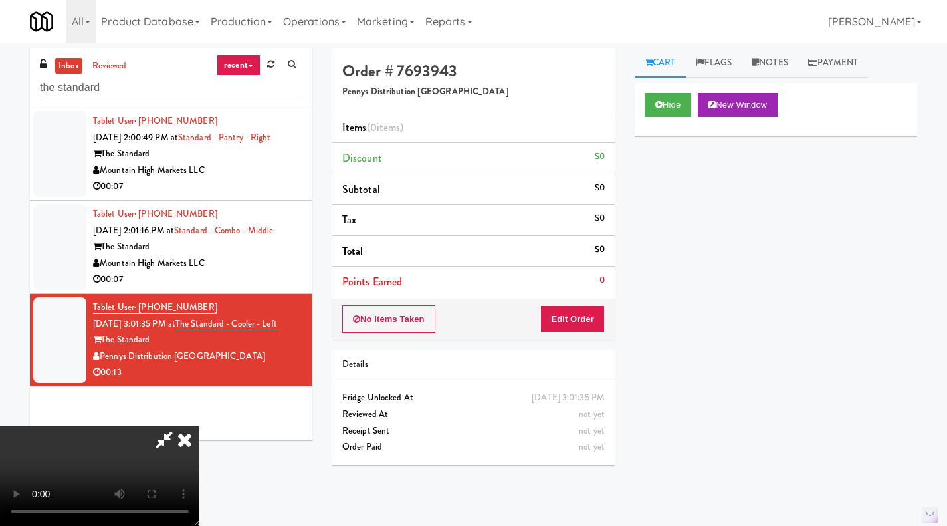
click at [673, 278] on div "Hide New Window Primary Flag Clear Flag if unable to determine what was taken o…" at bounding box center [776, 332] width 282 height 498
click at [183, 440] on icon at bounding box center [184, 439] width 29 height 27
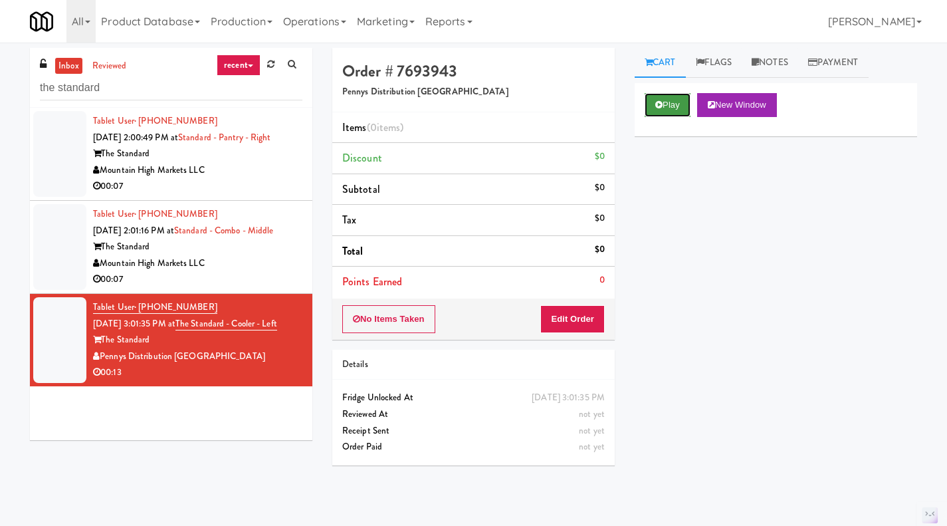
click at [675, 111] on button "Play" at bounding box center [668, 105] width 46 height 24
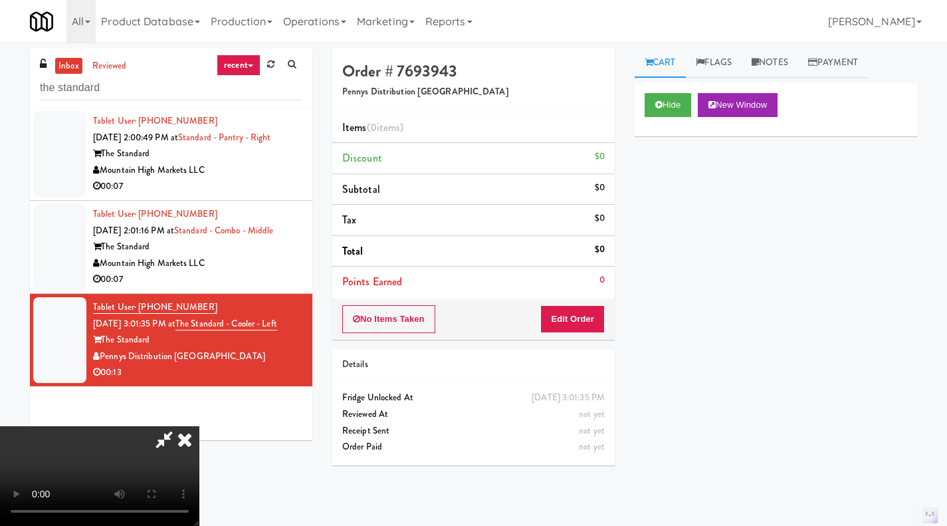
click at [185, 441] on icon at bounding box center [184, 439] width 29 height 27
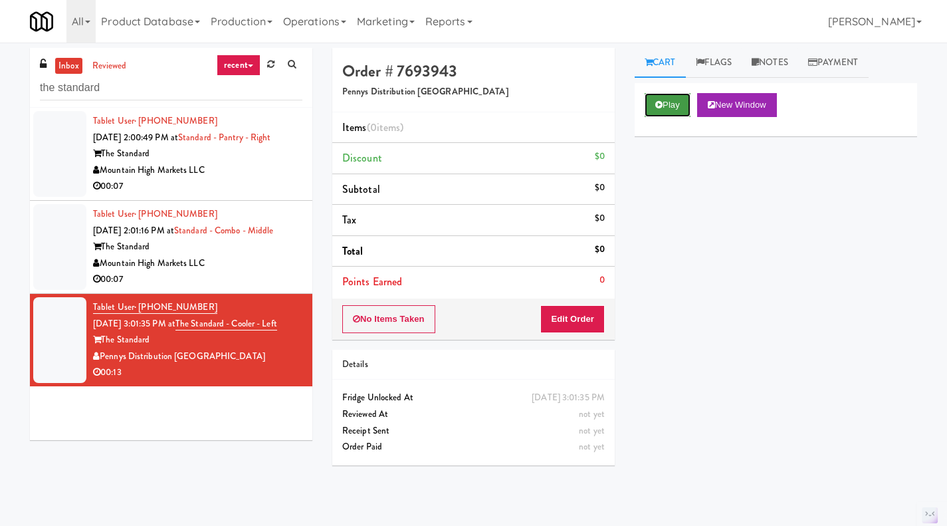
click at [679, 110] on button "Play" at bounding box center [668, 105] width 46 height 24
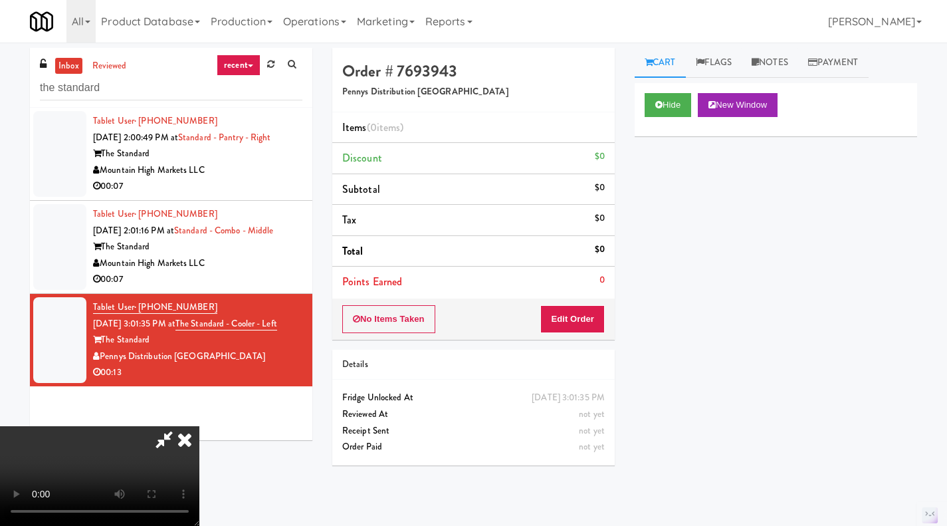
click at [187, 441] on icon at bounding box center [184, 439] width 29 height 27
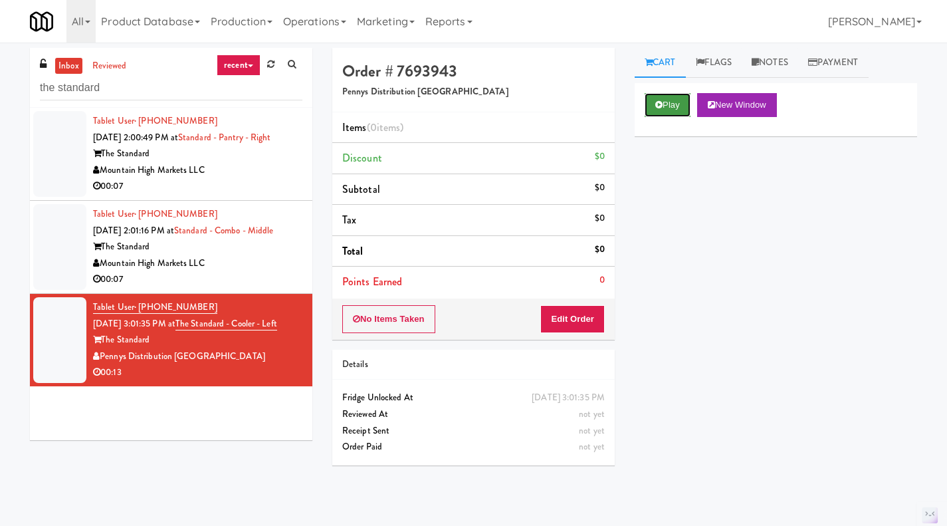
click at [680, 101] on button "Play" at bounding box center [668, 105] width 46 height 24
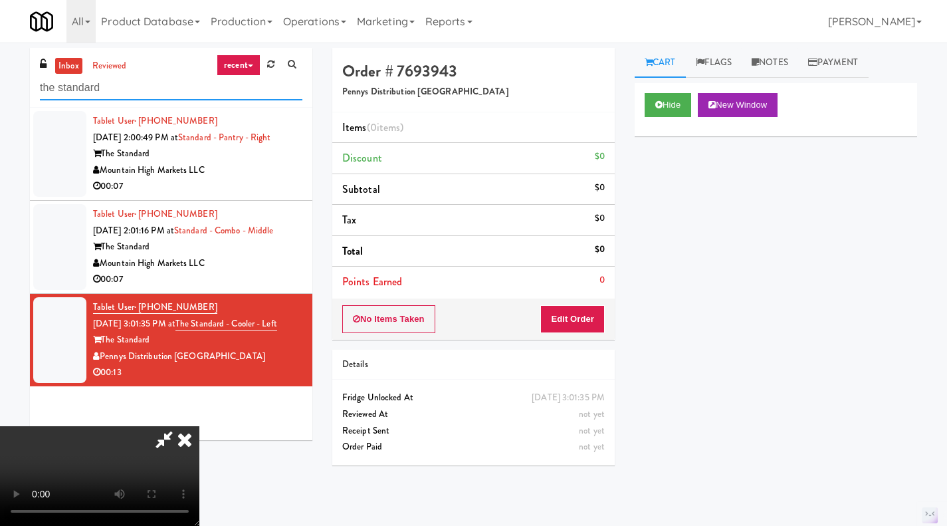
click at [124, 90] on input "the standard" at bounding box center [171, 88] width 263 height 25
click at [185, 441] on icon at bounding box center [184, 439] width 29 height 27
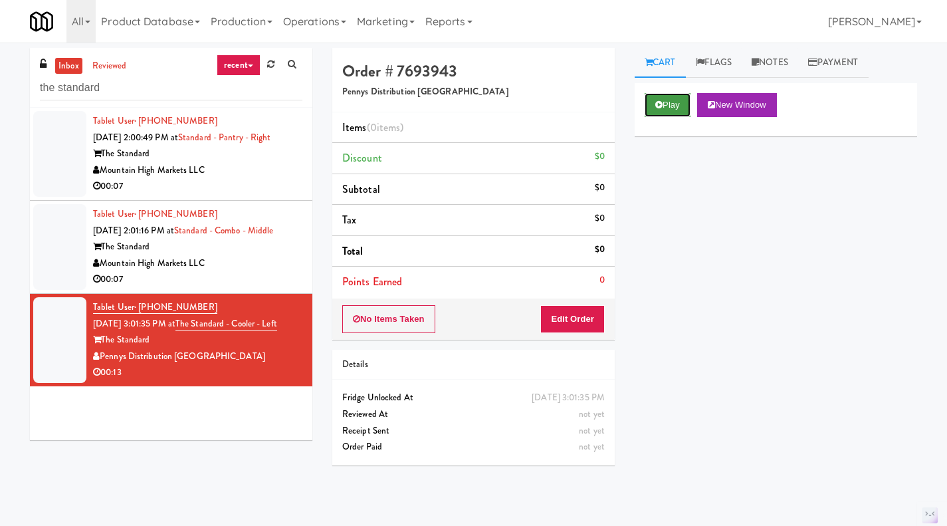
click at [669, 102] on button "Play" at bounding box center [668, 105] width 46 height 24
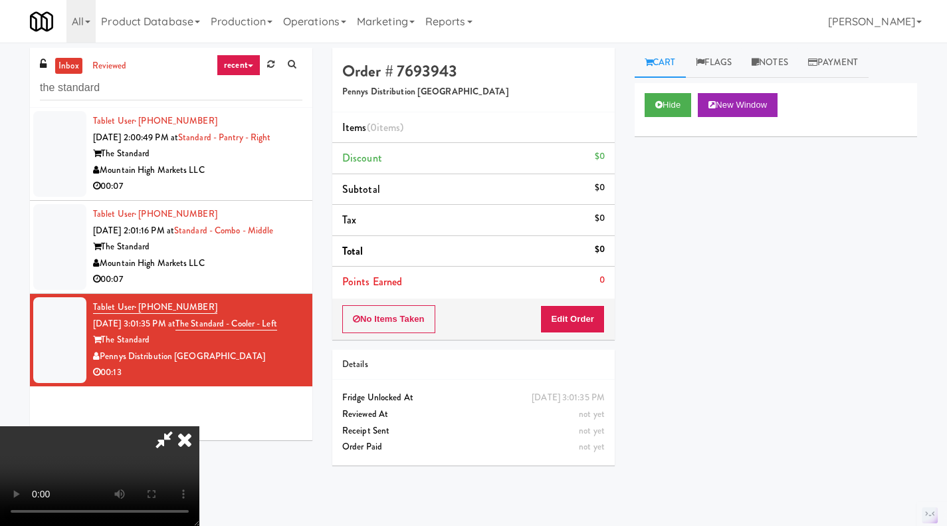
click at [183, 441] on icon at bounding box center [184, 439] width 29 height 27
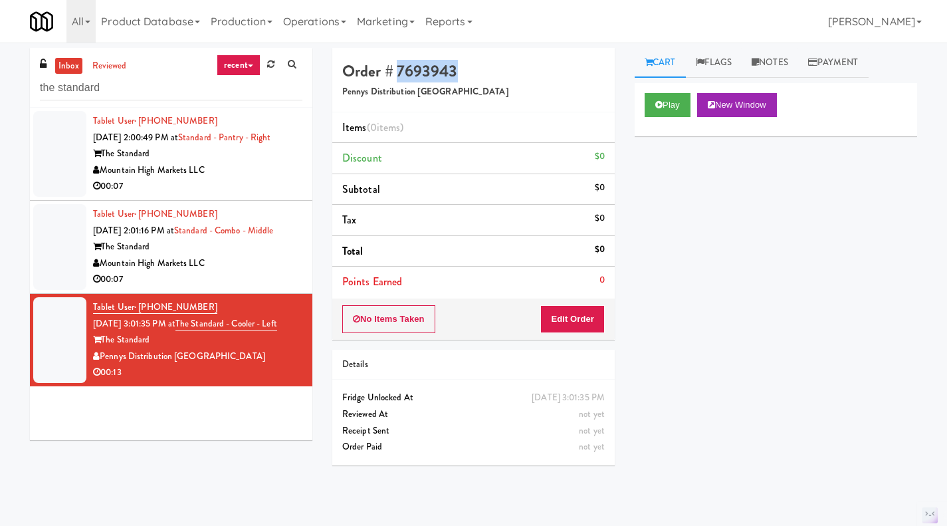
drag, startPoint x: 435, startPoint y: 70, endPoint x: 397, endPoint y: 71, distance: 37.9
click at [397, 71] on h4 "Order # 7693943" at bounding box center [473, 70] width 263 height 17
copy h4 "7693943"
click at [443, 82] on div "Order # 7693943 Pennys Distribution Eugene" at bounding box center [473, 80] width 282 height 64
drag, startPoint x: 465, startPoint y: 71, endPoint x: 399, endPoint y: 68, distance: 66.5
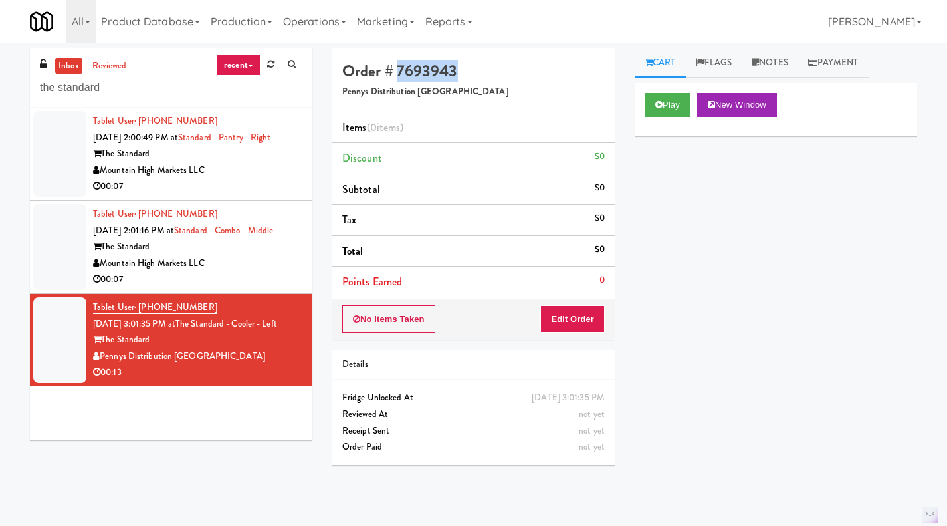
click at [399, 68] on h4 "Order # 7693943" at bounding box center [473, 70] width 263 height 17
copy h4 "7693943"
click at [673, 112] on button "Play" at bounding box center [668, 105] width 46 height 24
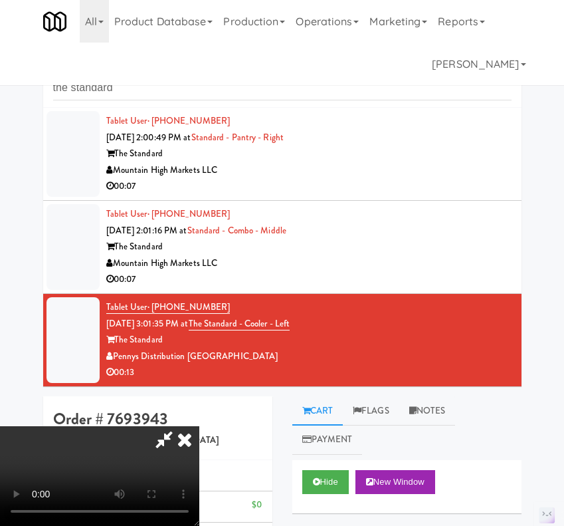
click at [183, 441] on icon at bounding box center [184, 439] width 29 height 27
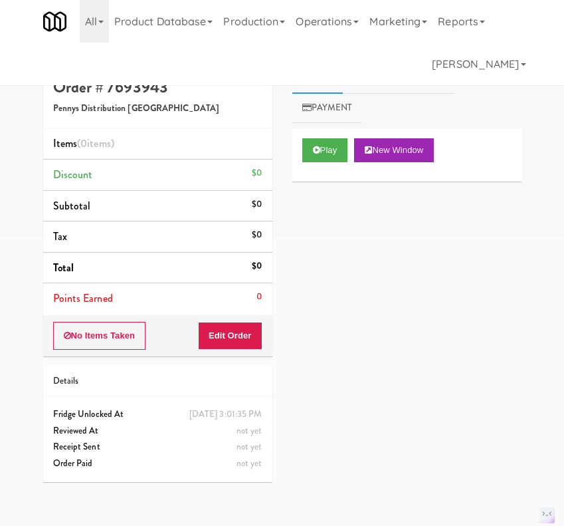
scroll to position [332, 0]
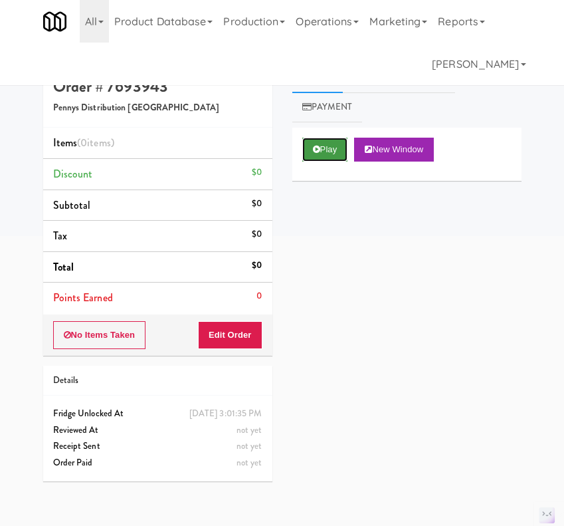
click at [327, 145] on button "Play" at bounding box center [325, 150] width 46 height 24
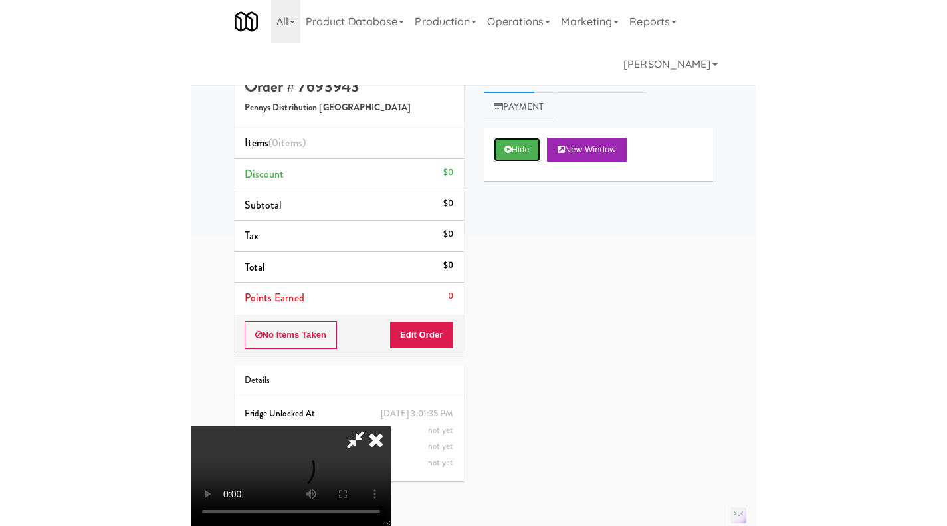
scroll to position [0, 0]
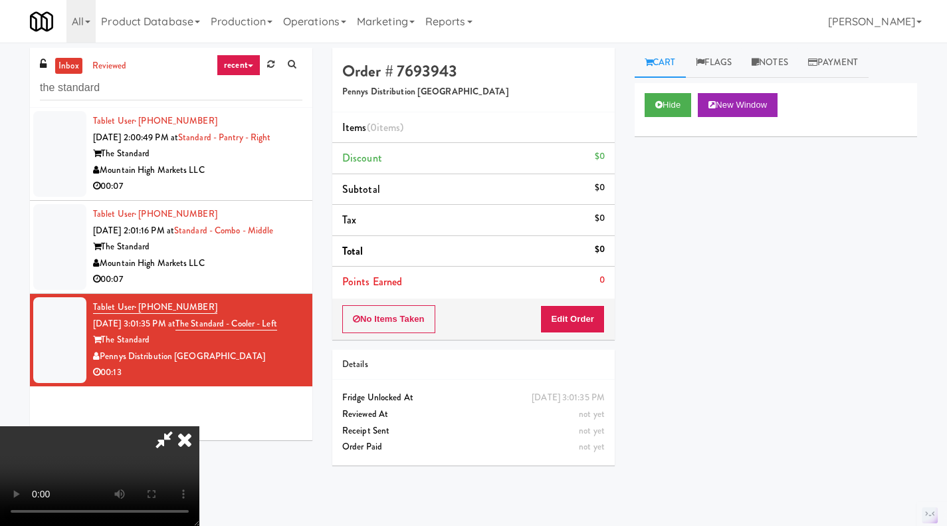
drag, startPoint x: 185, startPoint y: 445, endPoint x: 205, endPoint y: 436, distance: 21.4
click at [185, 445] on icon at bounding box center [184, 439] width 29 height 27
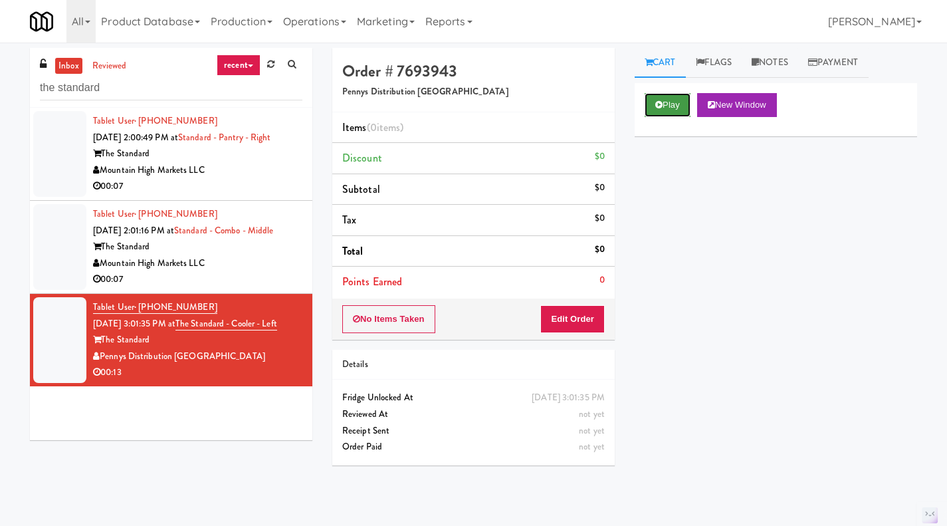
click at [675, 104] on button "Play" at bounding box center [668, 105] width 46 height 24
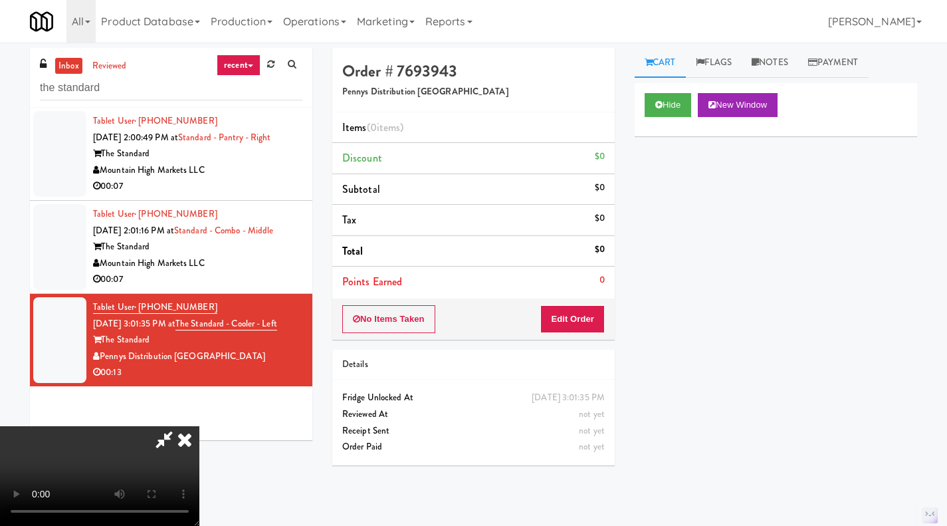
click at [192, 438] on icon at bounding box center [184, 439] width 29 height 27
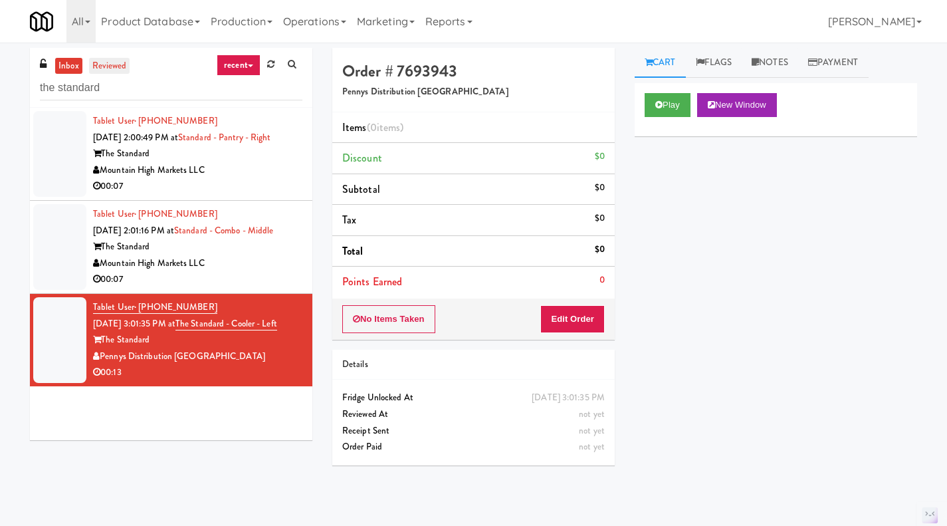
click at [113, 63] on link "reviewed" at bounding box center [109, 66] width 41 height 17
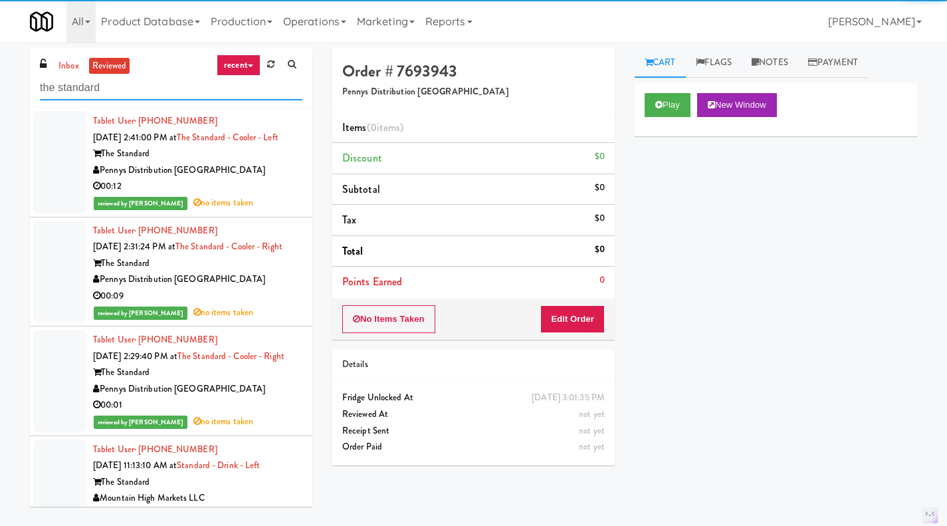
click at [117, 89] on input "the standard" at bounding box center [171, 88] width 263 height 25
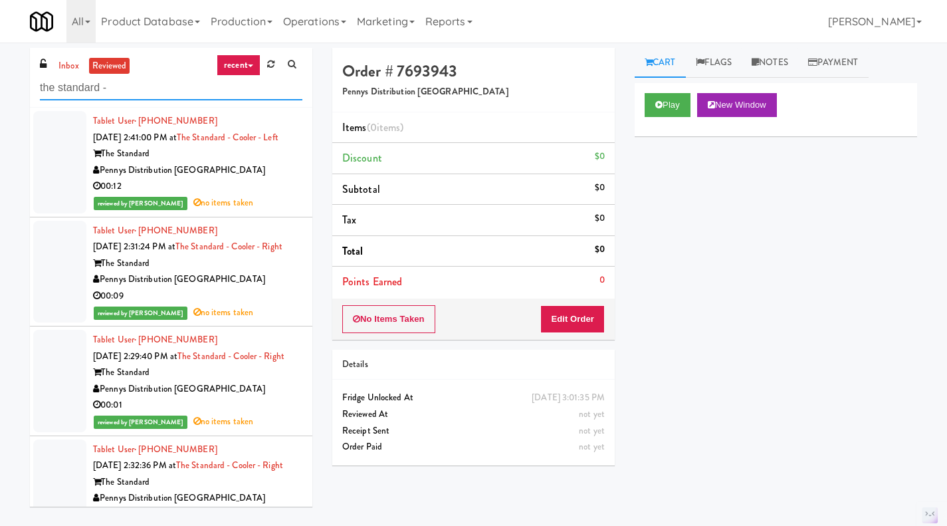
type input "the standard -"
click at [274, 288] on div "Pennys Distribution [GEOGRAPHIC_DATA]" at bounding box center [197, 279] width 209 height 17
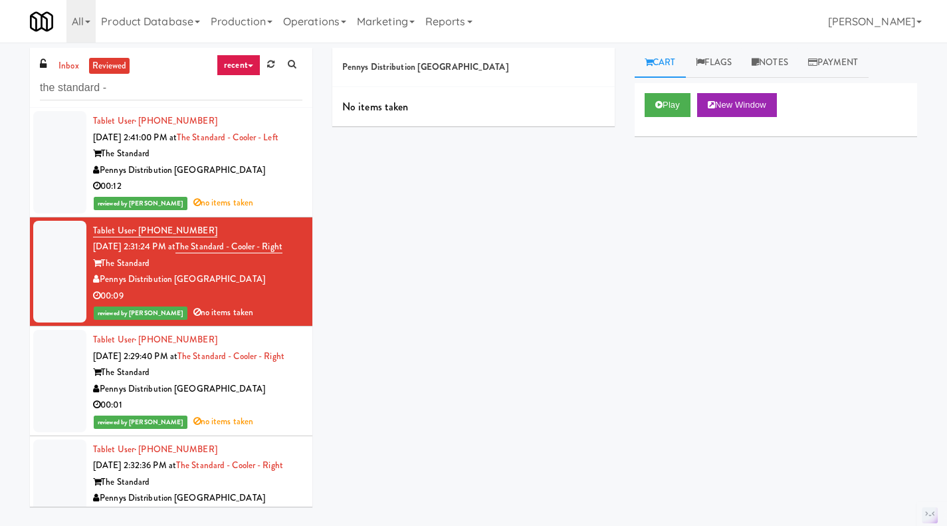
click at [270, 179] on div "Pennys Distribution [GEOGRAPHIC_DATA]" at bounding box center [197, 170] width 209 height 17
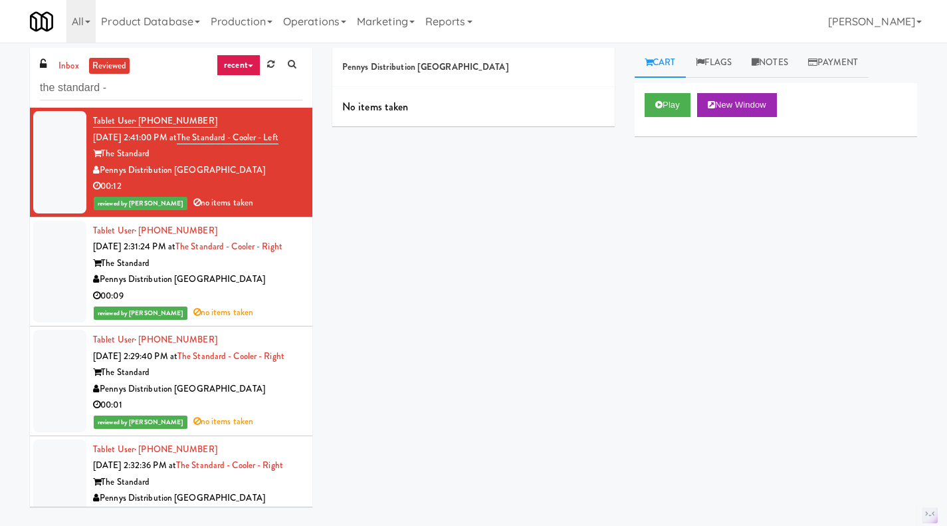
drag, startPoint x: 792, startPoint y: 0, endPoint x: 455, endPoint y: 205, distance: 394.2
click at [434, 217] on div "Pennys Distribution Eugene No items taken Cart Flags Notes Payment Play New Win…" at bounding box center [624, 284] width 605 height 473
click at [61, 63] on link "inbox" at bounding box center [68, 66] width 27 height 17
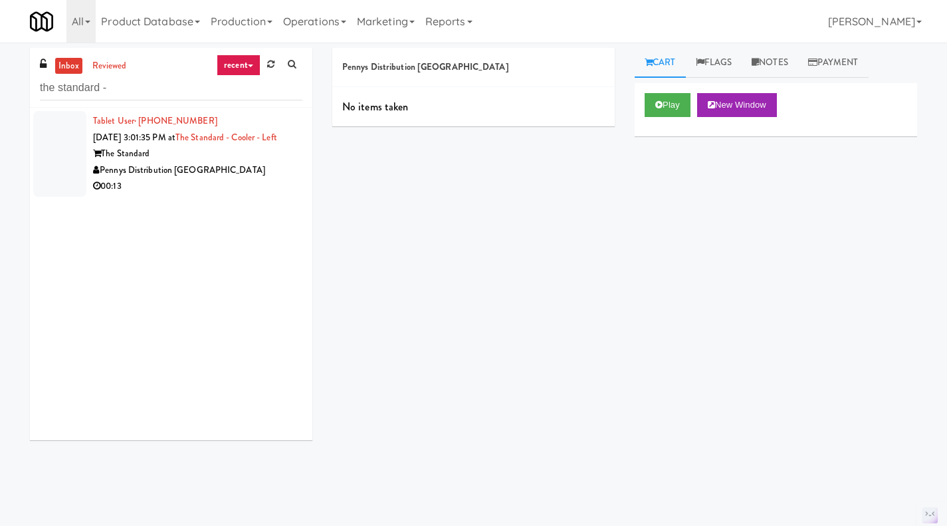
click at [282, 162] on div "The Standard" at bounding box center [197, 154] width 209 height 17
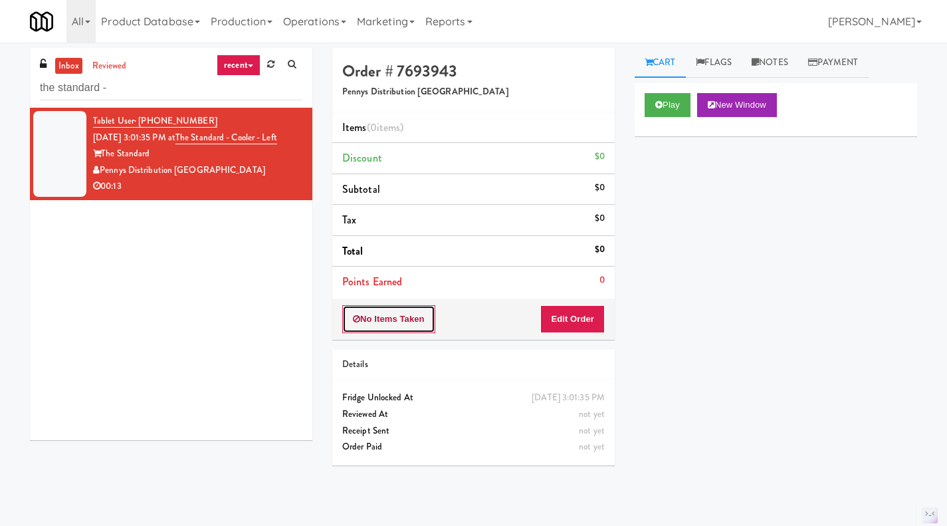
click at [400, 323] on button "No Items Taken" at bounding box center [388, 319] width 93 height 28
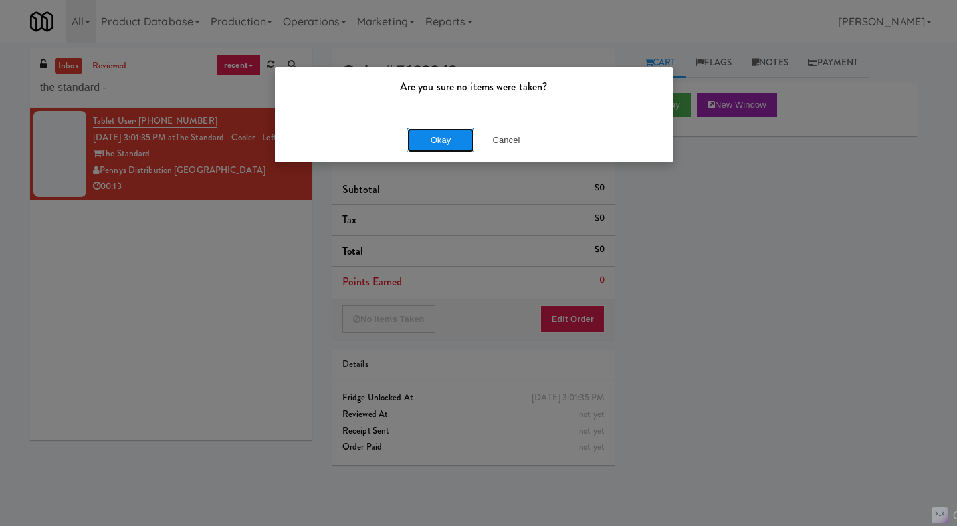
click at [435, 136] on button "Okay" at bounding box center [440, 140] width 66 height 24
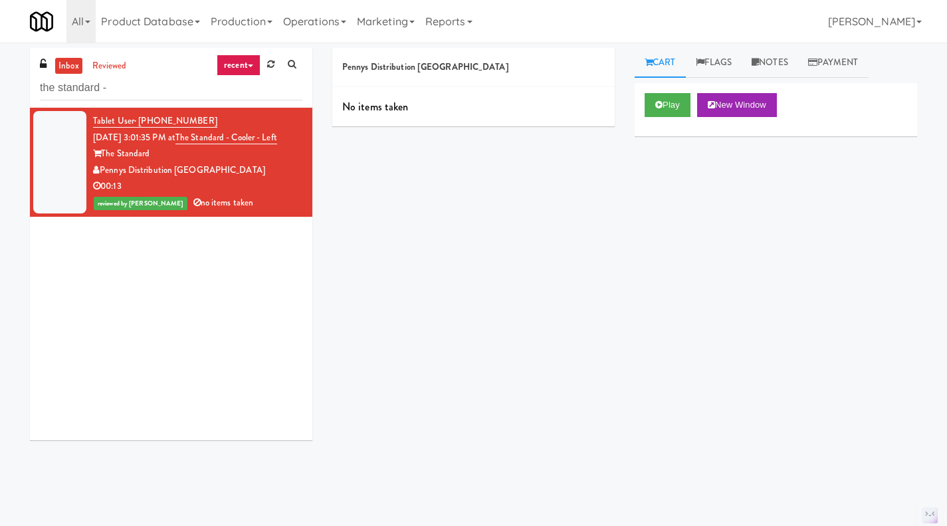
drag, startPoint x: 671, startPoint y: 7, endPoint x: 714, endPoint y: 195, distance: 192.8
click at [714, 195] on div "Play New Window Primary Flag Clear Flag if unable to determine what was taken o…" at bounding box center [776, 332] width 282 height 498
click at [116, 69] on link "reviewed" at bounding box center [109, 66] width 41 height 17
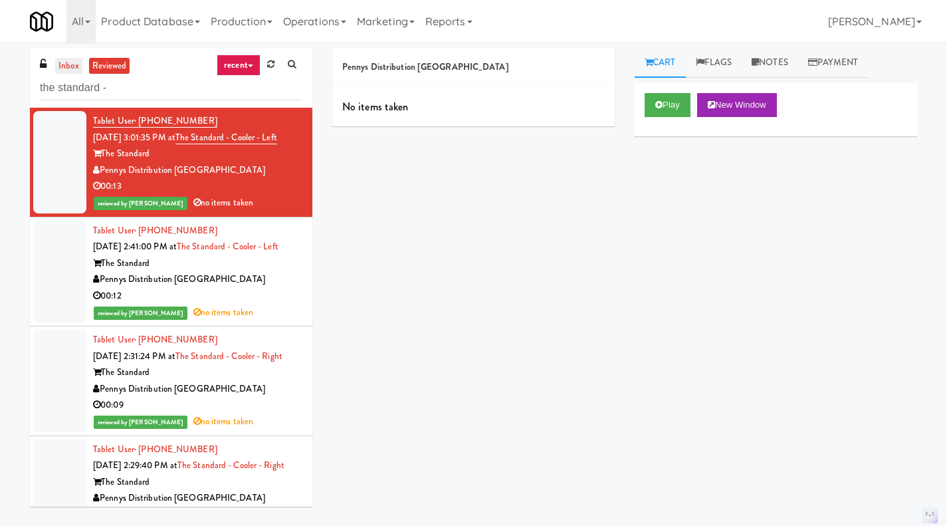
click at [72, 67] on link "inbox" at bounding box center [68, 66] width 27 height 17
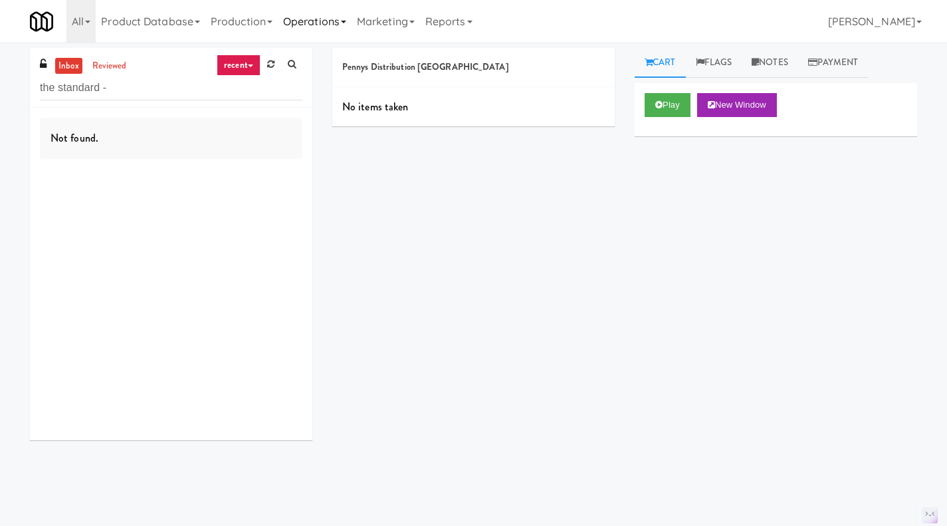
click at [312, 25] on link "Operations" at bounding box center [315, 21] width 74 height 43
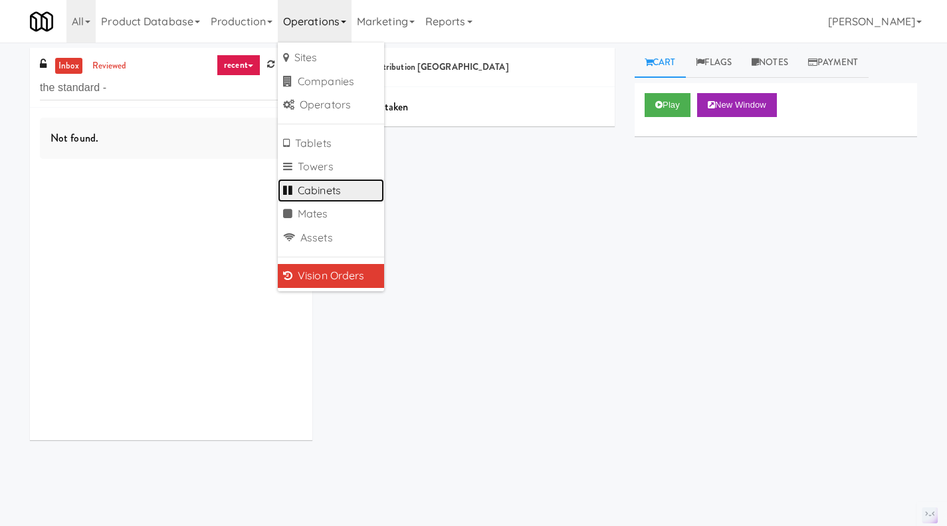
click at [340, 187] on link "Cabinets" at bounding box center [331, 191] width 106 height 24
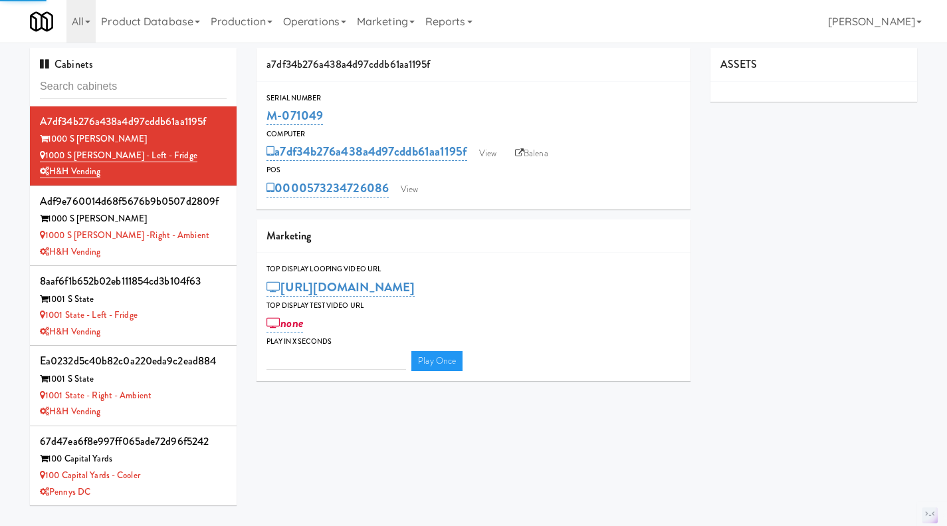
type input "3"
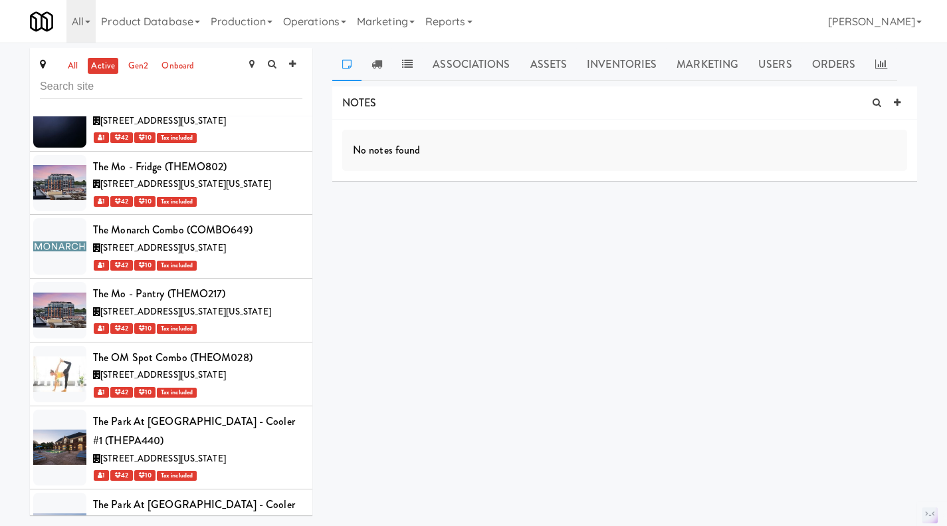
scroll to position [53518, 0]
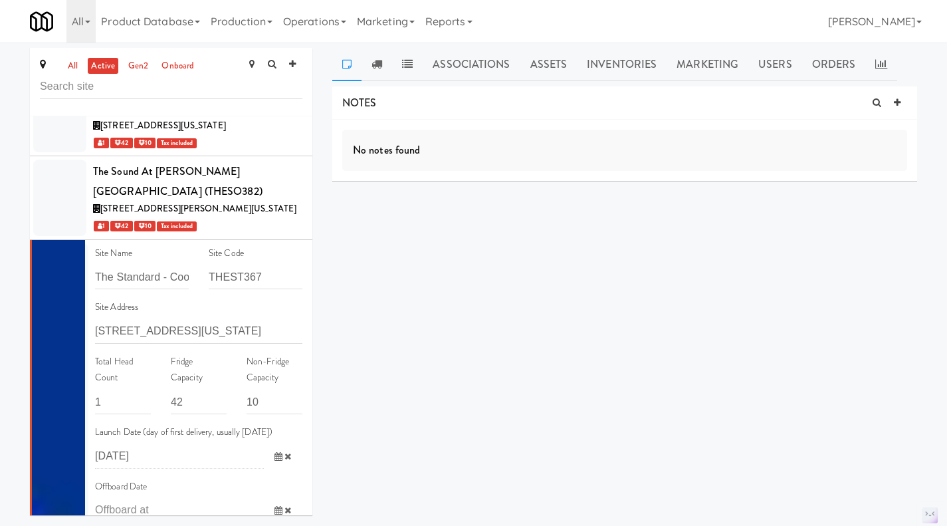
scroll to position [54315, 0]
